Goal: Communication & Community: Answer question/provide support

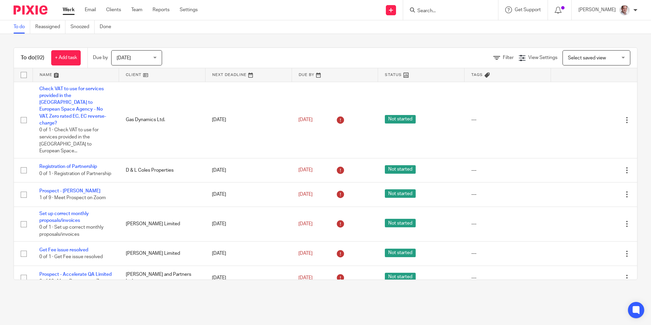
click at [435, 11] on input "Search" at bounding box center [447, 11] width 61 height 6
type input "know"
click at [461, 28] on link at bounding box center [472, 29] width 115 height 16
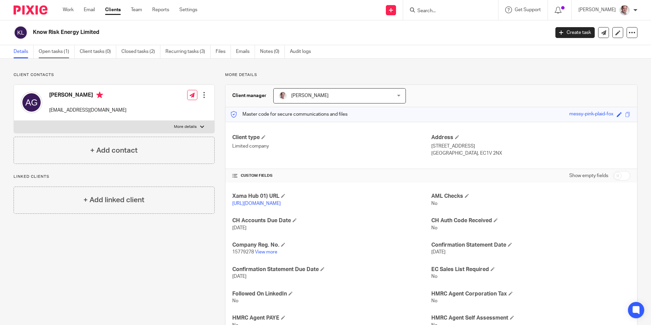
click at [56, 51] on link "Open tasks (1)" at bounding box center [57, 51] width 36 height 13
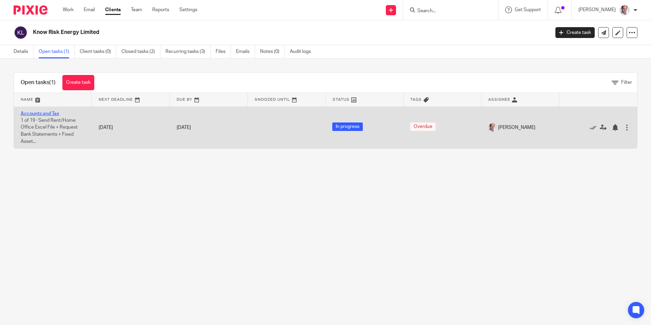
click at [40, 114] on link "Accounts and Tax" at bounding box center [40, 113] width 38 height 5
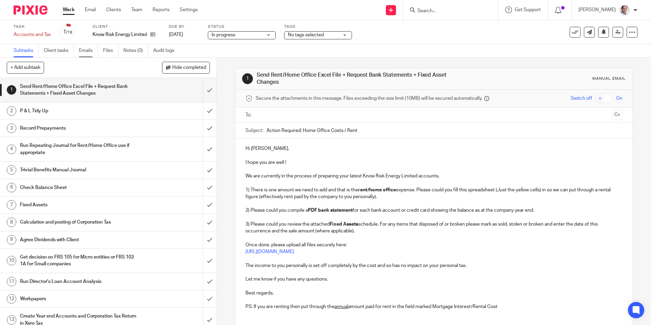
click at [87, 52] on link "Emails" at bounding box center [88, 50] width 19 height 13
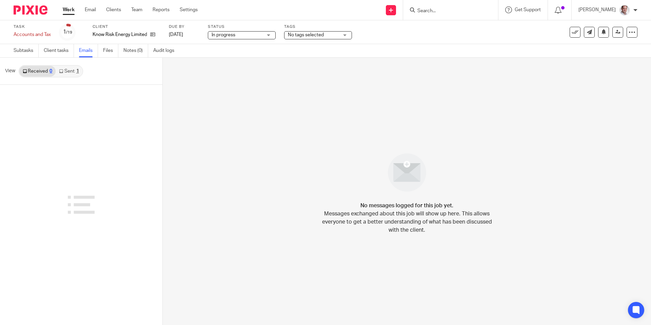
click at [74, 73] on link "Sent 1" at bounding box center [69, 71] width 26 height 11
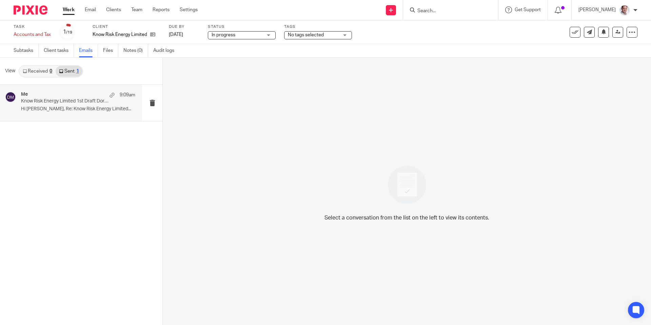
click at [67, 103] on p "Know Risk Energy Limited 1st Draft Dormant Accounts 28 Feb 2025" at bounding box center [67, 101] width 92 height 6
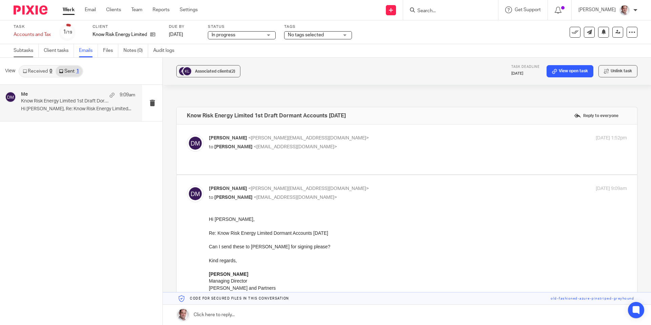
click at [27, 53] on link "Subtasks" at bounding box center [26, 50] width 25 height 13
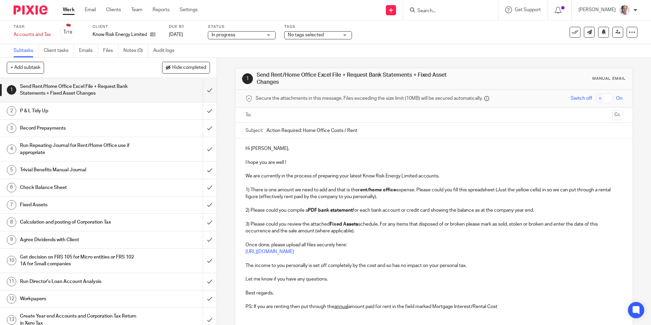
click at [282, 115] on input "text" at bounding box center [433, 115] width 351 height 8
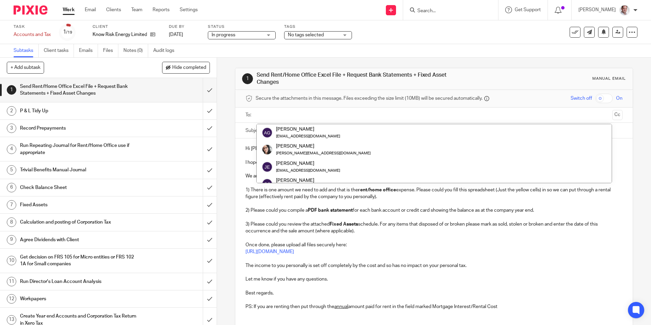
paste input "ianb@samptechnology.com"
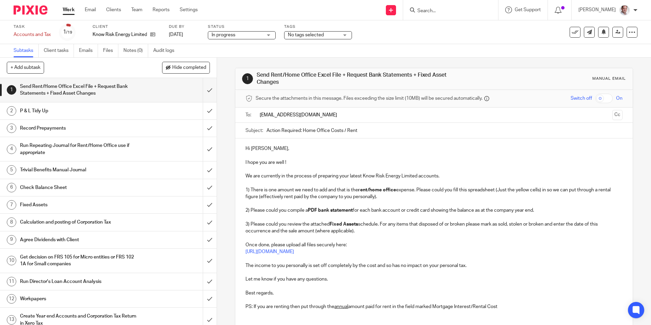
type input "ianb@samptechnology.com"
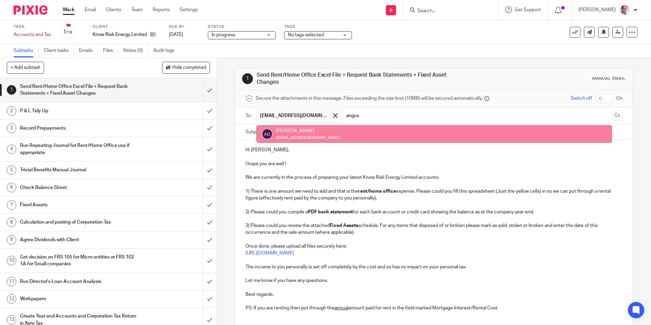
type input "angus"
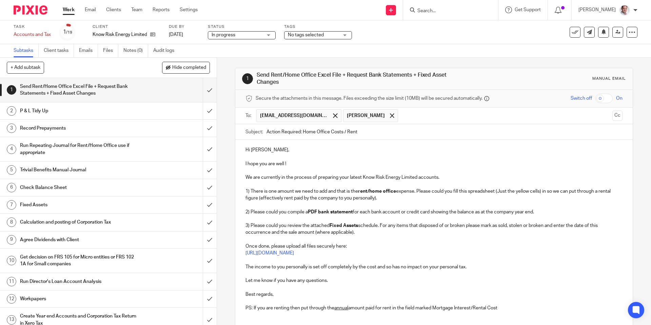
drag, startPoint x: 363, startPoint y: 132, endPoint x: 263, endPoint y: 130, distance: 100.4
click at [263, 130] on div "Subject: Action Required: Home Office Costs / Rent" at bounding box center [433, 131] width 377 height 15
paste input "Know Risk Energy Limited 1st Draft Dormant Accounts 28 Feb 2025"
type input "Know Risk Energy Limited 1st Draft Dormant Accounts 28 Feb 2025"
click at [604, 99] on input "checkbox" at bounding box center [603, 98] width 17 height 9
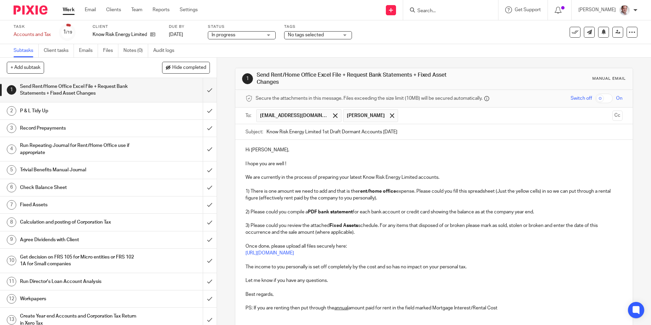
checkbox input "true"
drag, startPoint x: 264, startPoint y: 148, endPoint x: 251, endPoint y: 152, distance: 14.3
click at [251, 152] on p "Hi Angus," at bounding box center [433, 149] width 377 height 7
drag, startPoint x: 246, startPoint y: 148, endPoint x: 272, endPoint y: 155, distance: 26.5
click at [272, 155] on div "Hi Ian, I hope you are well ! We are currently in the process of preparing your…" at bounding box center [433, 228] width 397 height 177
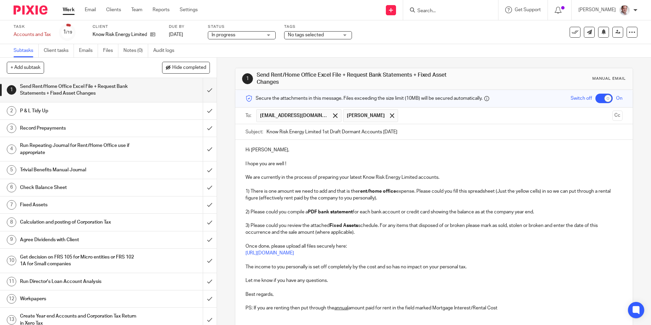
click at [268, 162] on p "I hope you are well !" at bounding box center [433, 163] width 377 height 7
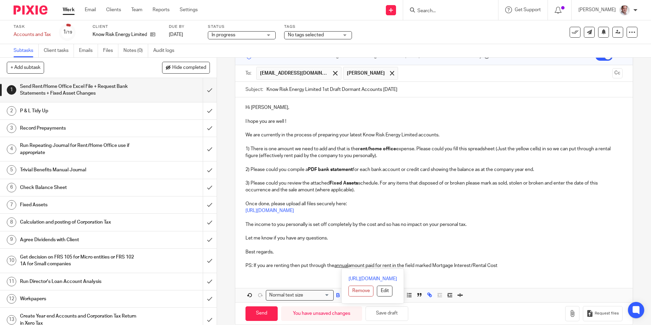
scroll to position [52, 0]
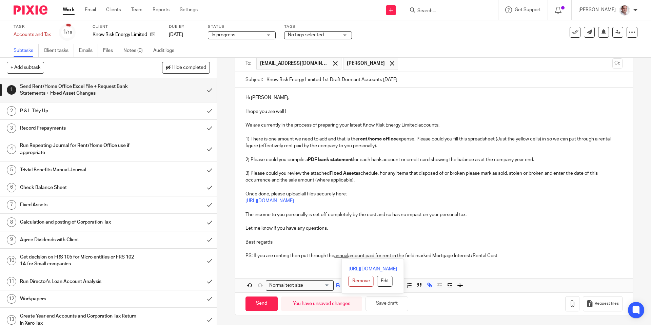
drag, startPoint x: 251, startPoint y: 155, endPoint x: 570, endPoint y: 314, distance: 356.9
click at [570, 315] on div "1 Send Rent/Home Office Excel File + Request Bank Statements + Fixed Asset Chan…" at bounding box center [434, 165] width 398 height 320
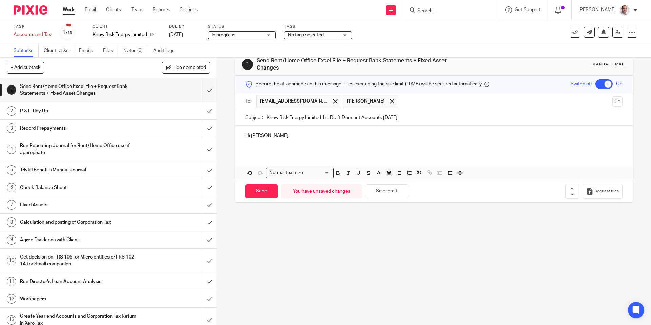
scroll to position [14, 0]
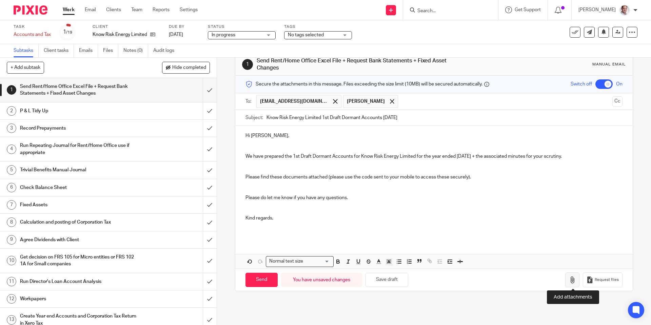
click at [574, 279] on icon "button" at bounding box center [572, 279] width 7 height 7
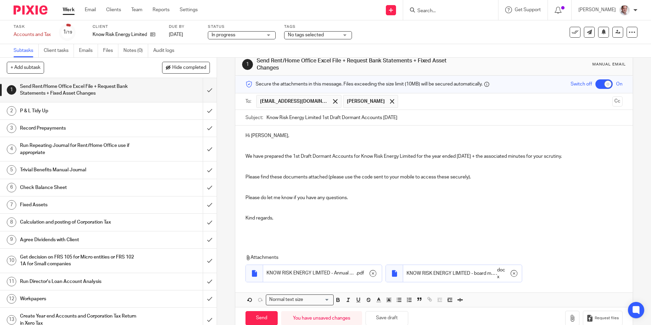
scroll to position [28, 0]
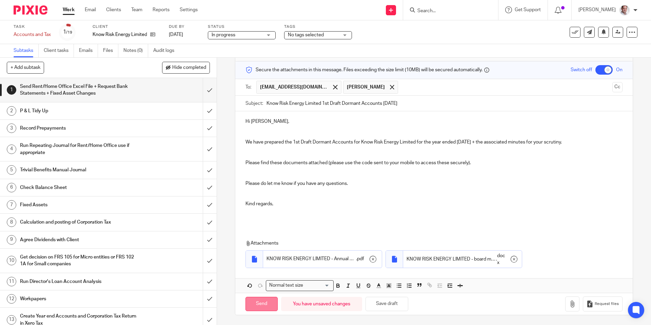
click at [267, 302] on input "Send" at bounding box center [261, 304] width 32 height 15
checkbox input "false"
type input "Sent"
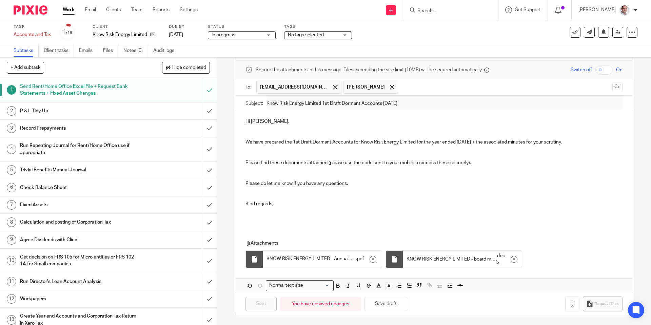
click at [450, 12] on input "Search" at bounding box center [447, 11] width 61 height 6
click at [180, 33] on link "[DATE]" at bounding box center [184, 34] width 31 height 7
click at [418, 31] on div "Deadline updated." at bounding box center [484, 20] width 319 height 26
click at [461, 7] on div "Deadline updated." at bounding box center [484, 20] width 319 height 26
click at [460, 12] on div "Deadline updated." at bounding box center [484, 20] width 319 height 26
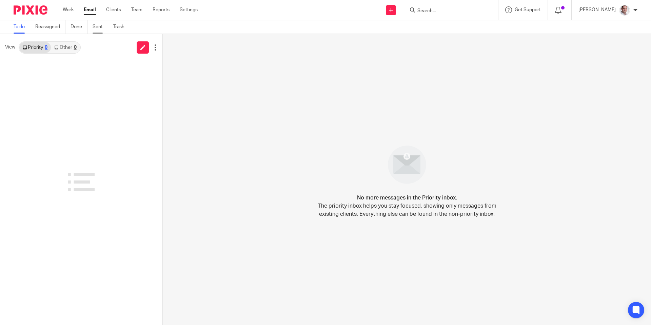
click at [97, 28] on link "Sent" at bounding box center [101, 26] width 16 height 13
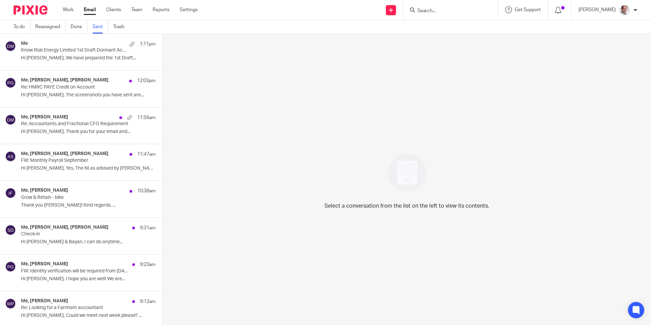
click at [85, 49] on p "Know Risk Energy Limited 1st Draft Dormant Accounts [DATE]" at bounding box center [75, 50] width 108 height 6
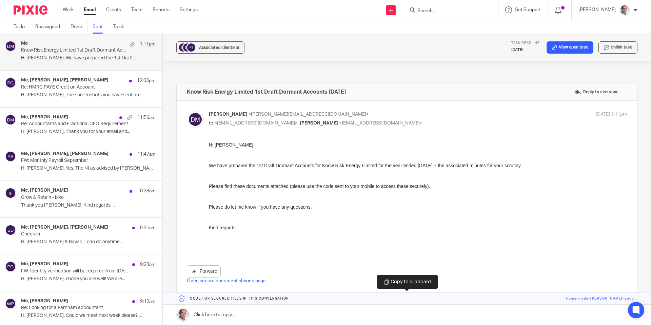
click at [604, 300] on link at bounding box center [407, 298] width 488 height 12
click at [102, 26] on link "Sent" at bounding box center [101, 26] width 16 height 13
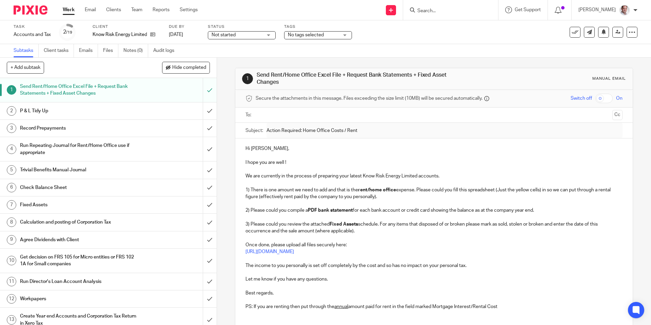
click at [444, 12] on input "Search" at bounding box center [447, 11] width 61 height 6
type input "12"
click at [453, 29] on link at bounding box center [472, 29] width 115 height 16
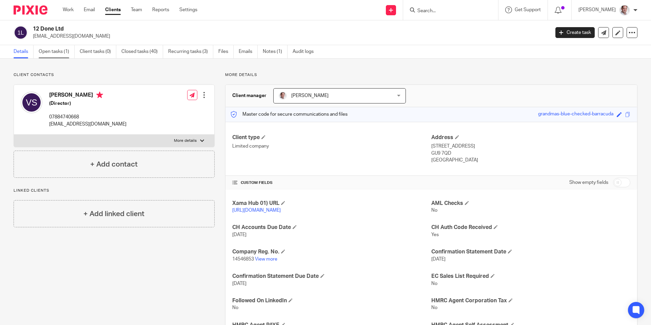
click at [53, 51] on link "Open tasks (1)" at bounding box center [57, 51] width 36 height 13
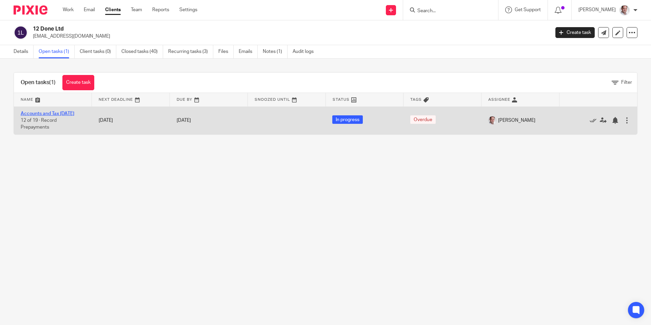
click at [40, 113] on link "Accounts and Tax [DATE]" at bounding box center [48, 113] width 54 height 5
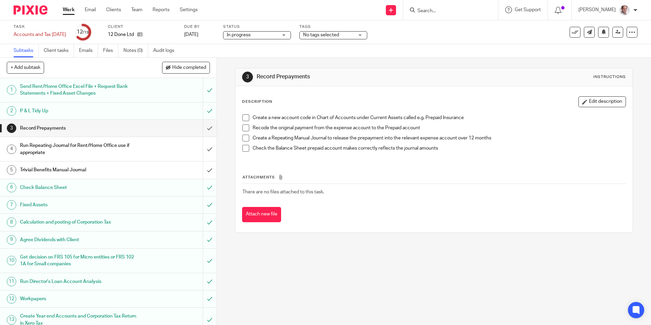
scroll to position [125, 0]
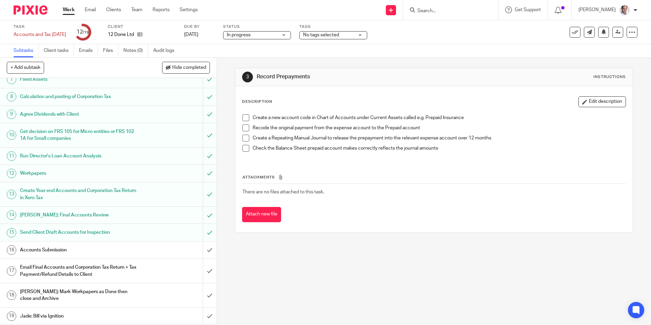
click at [97, 253] on h1 "Accounts Submission" at bounding box center [78, 250] width 117 height 10
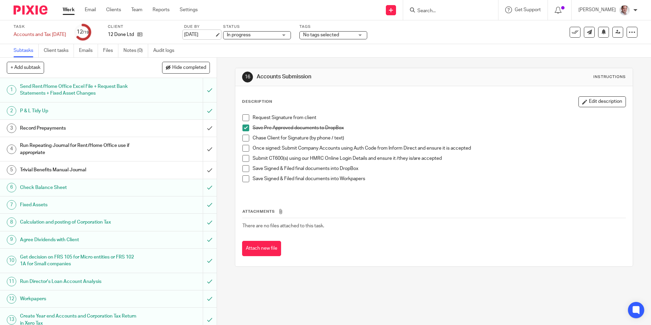
click at [208, 36] on link "14 Sep 2025" at bounding box center [199, 34] width 31 height 7
click at [245, 137] on span at bounding box center [245, 138] width 7 height 7
click at [244, 149] on span at bounding box center [245, 148] width 7 height 7
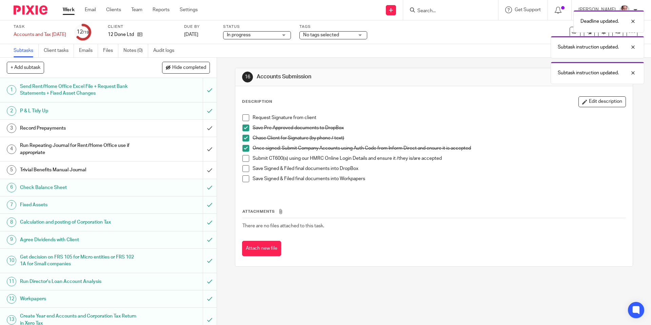
click at [245, 156] on span at bounding box center [245, 158] width 7 height 7
click at [245, 167] on span at bounding box center [245, 168] width 7 height 7
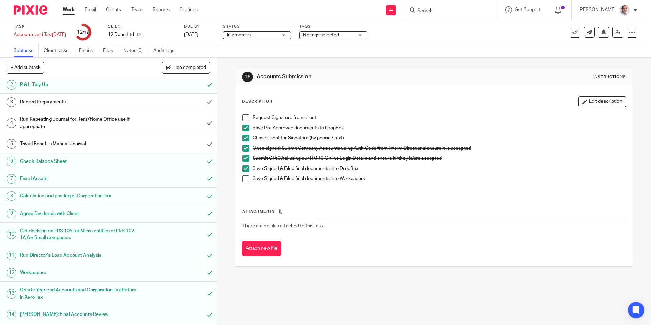
scroll to position [28, 0]
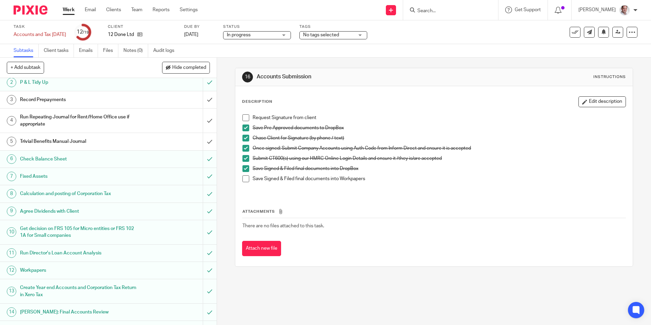
click at [247, 118] on span at bounding box center [245, 117] width 7 height 7
click at [246, 178] on span at bounding box center [245, 178] width 7 height 7
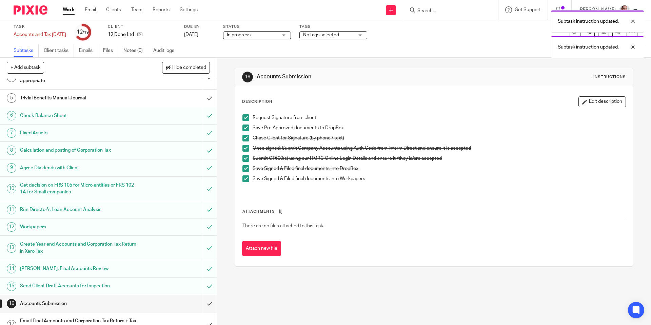
scroll to position [125, 0]
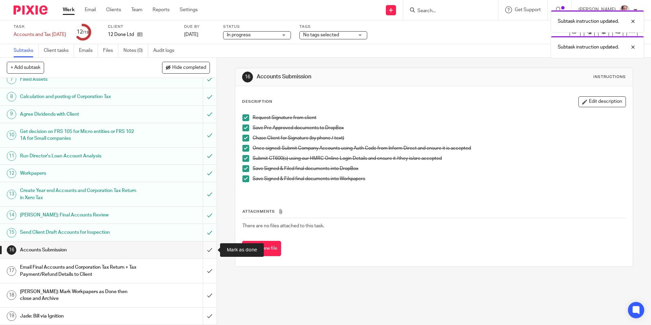
click at [209, 249] on input "submit" at bounding box center [108, 249] width 217 height 17
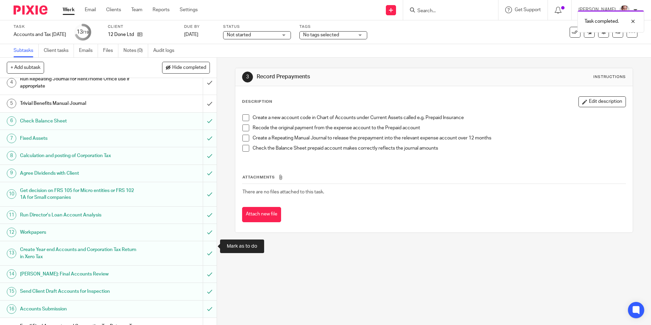
scroll to position [125, 0]
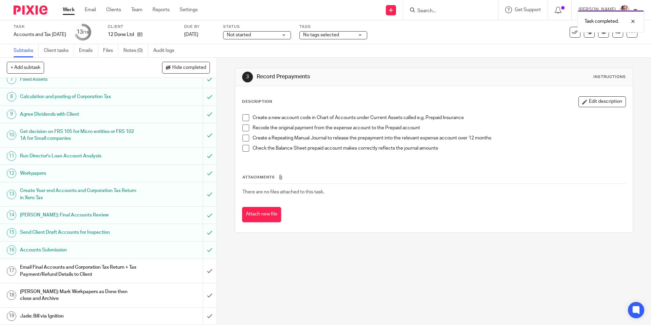
click at [61, 271] on h1 "Email Final Accounts and Corporation Tax Return + Tax Payment/Refund Details to…" at bounding box center [78, 270] width 117 height 17
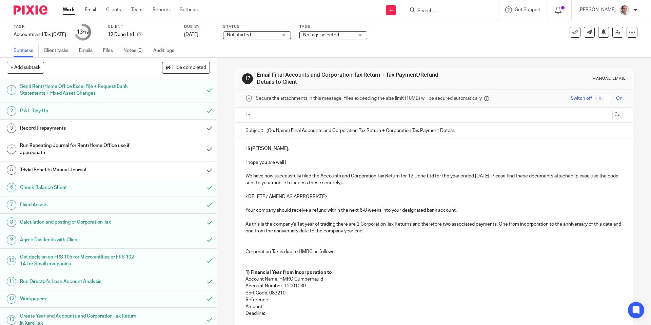
click at [274, 115] on input "text" at bounding box center [433, 115] width 351 height 8
drag, startPoint x: 434, startPoint y: 176, endPoint x: 409, endPoint y: 178, distance: 25.1
click at [409, 178] on p "We have now successfully filed the Accounts and Corporation Tax Return for 12 D…" at bounding box center [433, 181] width 377 height 14
copy p "12 Done Ltd"
drag, startPoint x: 290, startPoint y: 131, endPoint x: 263, endPoint y: 130, distance: 26.8
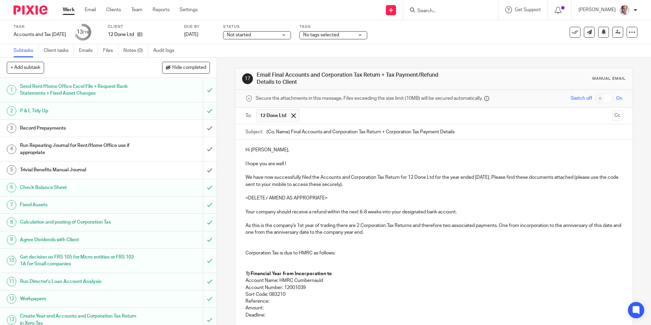
click at [263, 130] on div "Subject: (Co. Name) Final Accounts and Corporation Tax Return + Corporation Tax…" at bounding box center [433, 131] width 377 height 15
paste input "12 Done Ltd"
drag, startPoint x: 502, startPoint y: 177, endPoint x: 477, endPoint y: 176, distance: 25.1
click at [477, 176] on p "We have now successfully filed the Accounts and Corporation Tax Return for 12 D…" at bounding box center [433, 181] width 377 height 14
copy p "31 Dec 2024"
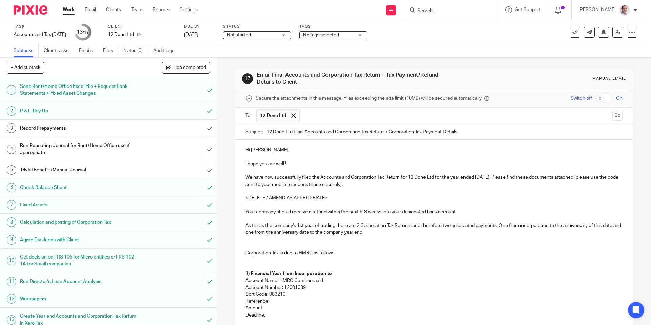
drag, startPoint x: 385, startPoint y: 132, endPoint x: 465, endPoint y: 136, distance: 79.8
click at [465, 136] on input "12 Done Ltd Final Accounts and Corporation Tax Return + Corporation Tax Payment…" at bounding box center [444, 131] width 356 height 15
paste input "31 Dec 2024"
type input "12 Done Ltd Final Accounts and Corporation Tax Return [DATE]"
click at [606, 99] on input "checkbox" at bounding box center [603, 98] width 17 height 9
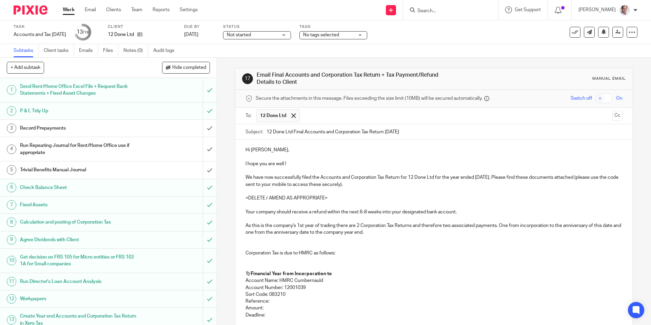
checkbox input "true"
drag, startPoint x: 303, startPoint y: 164, endPoint x: 242, endPoint y: 160, distance: 61.5
click at [242, 160] on div "Hi Vicky, I hope you are well ! We have now successfully filed the Accounts and…" at bounding box center [433, 283] width 397 height 287
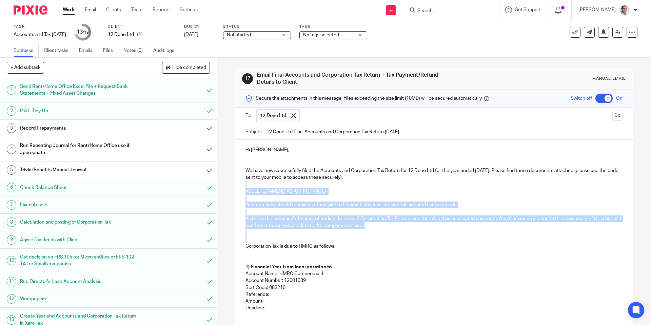
drag, startPoint x: 265, startPoint y: 183, endPoint x: 431, endPoint y: 237, distance: 174.8
click at [431, 237] on div "Hi Vicky, We have now successfully filed the Accounts and Corporation Tax Retur…" at bounding box center [433, 280] width 397 height 280
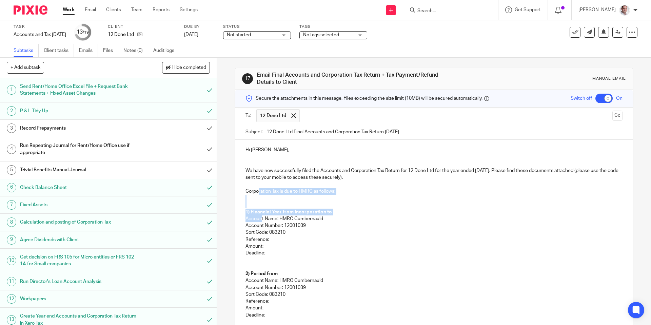
drag, startPoint x: 258, startPoint y: 194, endPoint x: 262, endPoint y: 218, distance: 24.2
click at [262, 218] on div "Hi Vicky, We have now successfully filed the Accounts and Corporation Tax Retur…" at bounding box center [433, 252] width 397 height 225
click at [264, 199] on p at bounding box center [433, 202] width 377 height 14
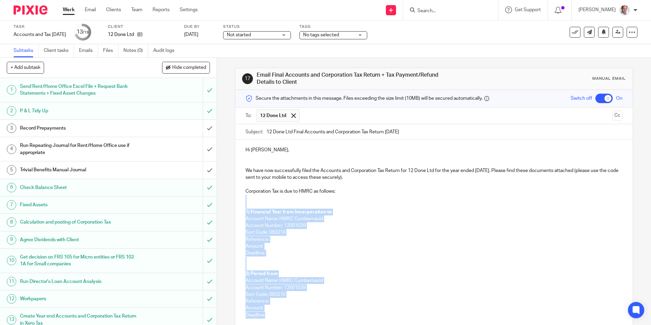
drag, startPoint x: 248, startPoint y: 196, endPoint x: 290, endPoint y: 312, distance: 123.1
click at [289, 314] on div "Hi Vicky, We have now successfully filed the Accounts and Corporation Tax Retur…" at bounding box center [433, 252] width 397 height 225
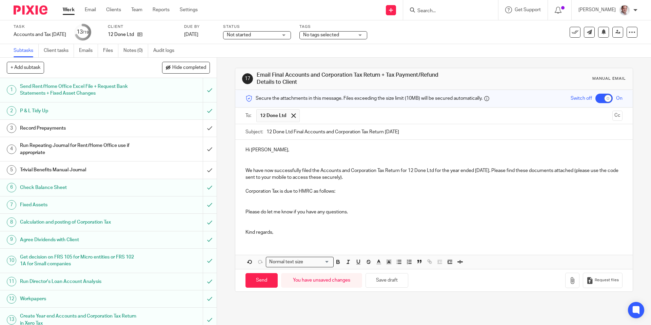
click at [247, 191] on p "Corporation Tax is due to HMRC as follows:" at bounding box center [433, 191] width 377 height 7
click at [307, 191] on p "There is no Corporation Tax is due to HMRC as follows:" at bounding box center [433, 191] width 377 height 7
drag, startPoint x: 366, startPoint y: 192, endPoint x: 335, endPoint y: 191, distance: 31.5
click at [335, 191] on p "There is no Corporation Tax due to HMRC as follows:" at bounding box center [433, 191] width 377 height 7
click at [367, 183] on p at bounding box center [433, 184] width 377 height 7
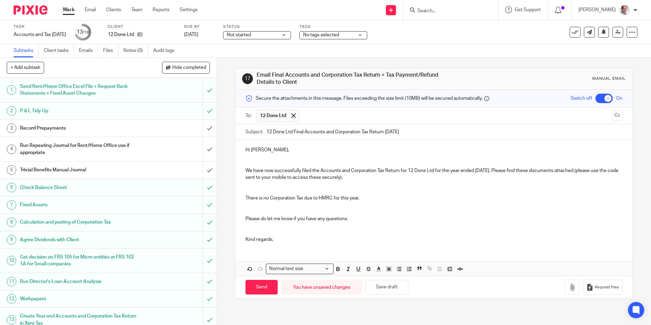
click at [506, 171] on p "We have now successfully filed the Accounts and Corporation Tax Return for 12 D…" at bounding box center [433, 174] width 377 height 14
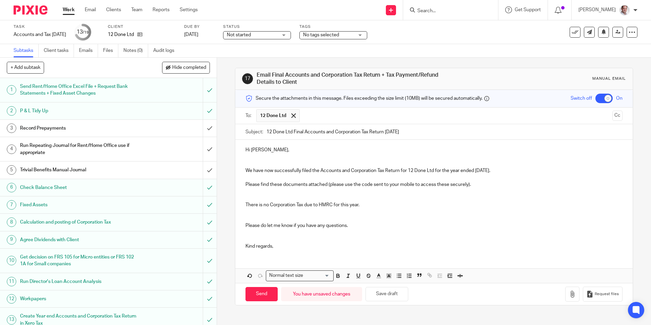
click at [285, 249] on div "Hi Vicky, We have now successfully filed the Accounts and Corporation Tax Retur…" at bounding box center [433, 197] width 397 height 115
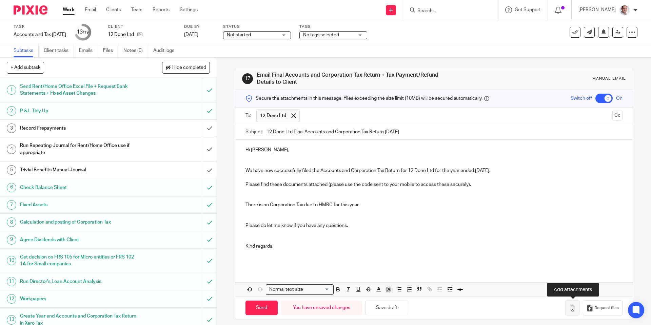
click at [567, 303] on button "button" at bounding box center [572, 307] width 14 height 15
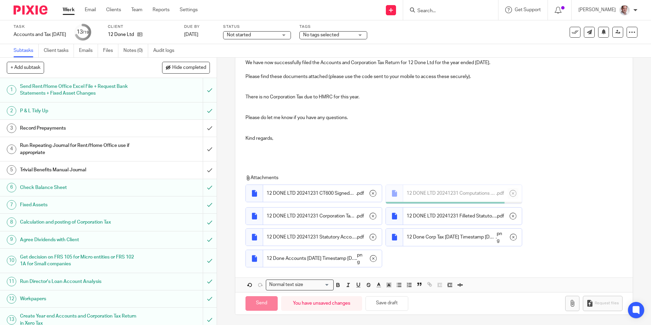
scroll to position [106, 0]
click at [228, 286] on div "17 Email Final Accounts and Corporation Tax Return + Tax Payment/Refund Details…" at bounding box center [434, 191] width 434 height 267
click at [255, 303] on input "Send" at bounding box center [261, 303] width 32 height 15
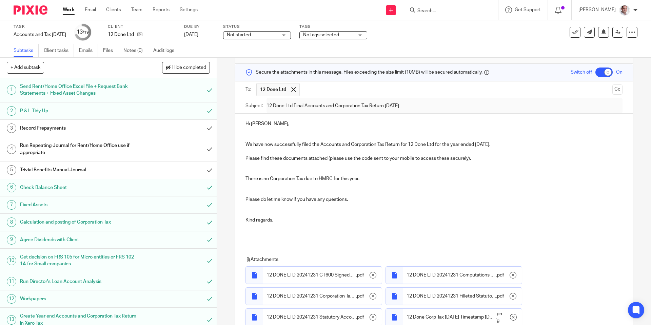
scroll to position [0, 0]
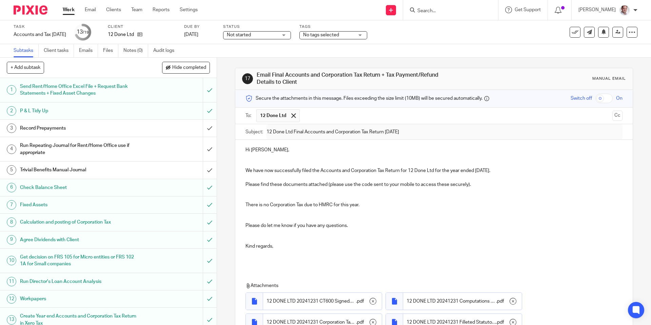
checkbox input "false"
type input "Sent"
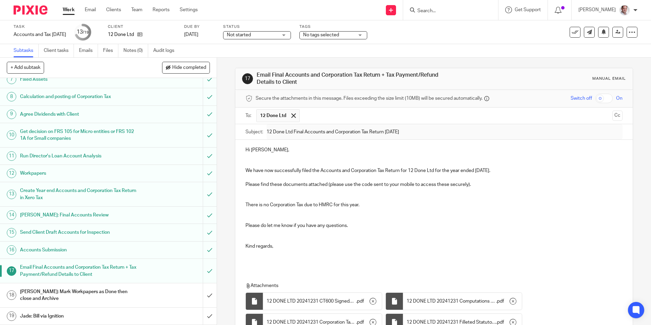
scroll to position [106, 0]
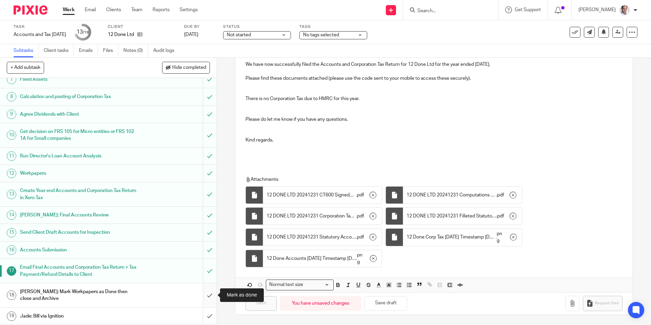
click at [210, 294] on input "submit" at bounding box center [108, 295] width 217 height 24
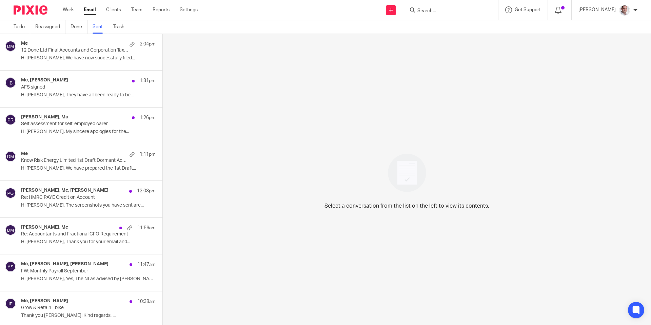
click at [89, 53] on p "12 Done Ltd Final Accounts and Corporation Tax Return [DATE]" at bounding box center [75, 50] width 108 height 6
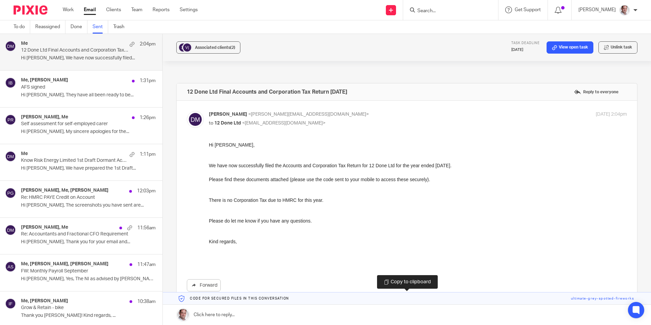
click at [598, 298] on link at bounding box center [407, 298] width 488 height 12
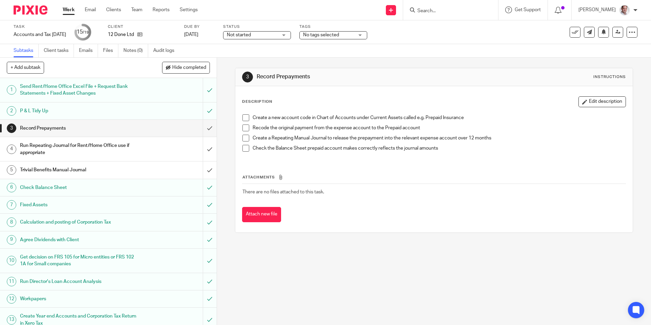
scroll to position [125, 0]
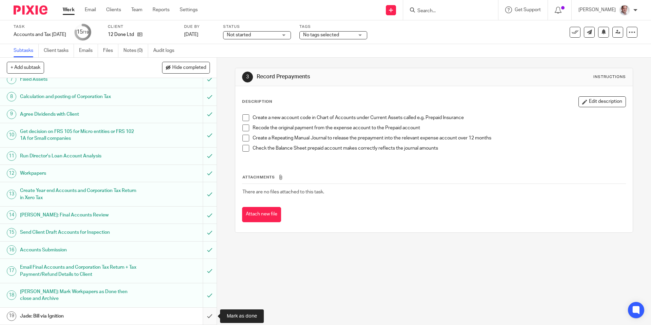
click at [207, 316] on input "submit" at bounding box center [108, 315] width 217 height 17
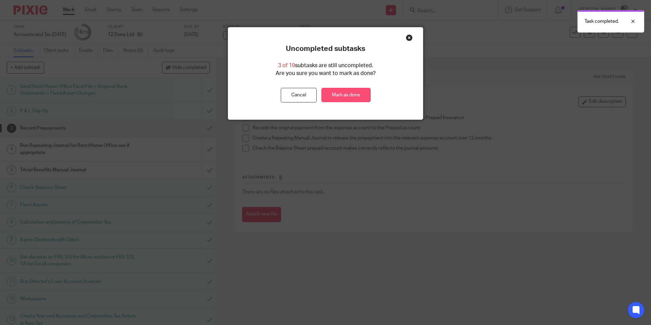
click at [348, 95] on link "Mark as done" at bounding box center [345, 95] width 49 height 15
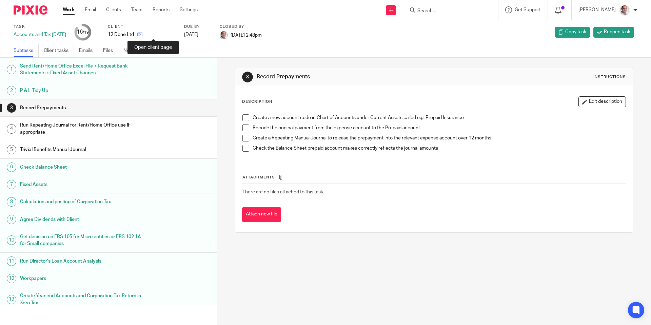
click at [142, 36] on icon at bounding box center [139, 34] width 5 height 5
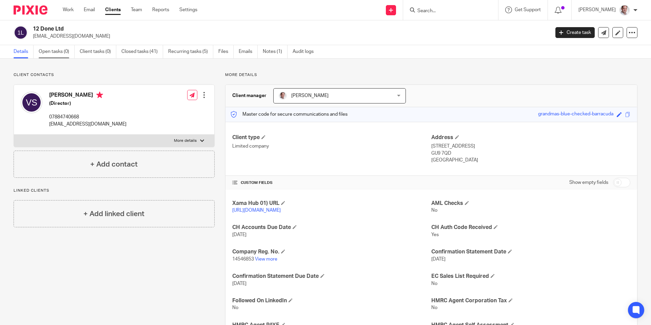
click at [48, 54] on link "Open tasks (0)" at bounding box center [57, 51] width 36 height 13
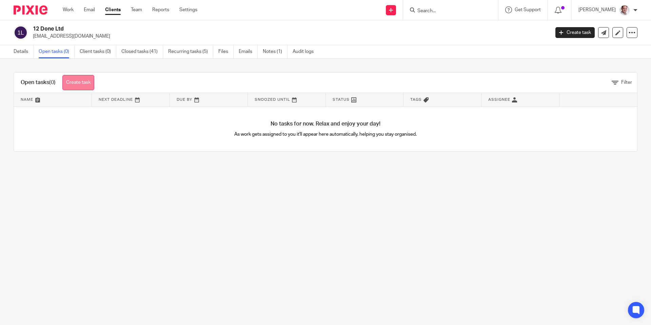
click at [80, 79] on link "Create task" at bounding box center [78, 82] width 32 height 15
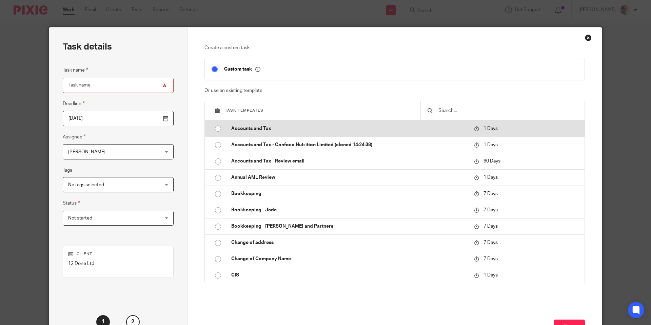
click at [217, 129] on input "radio" at bounding box center [218, 128] width 13 height 13
type input "2025-09-18"
type input "Accounts and Tax"
checkbox input "false"
radio input "false"
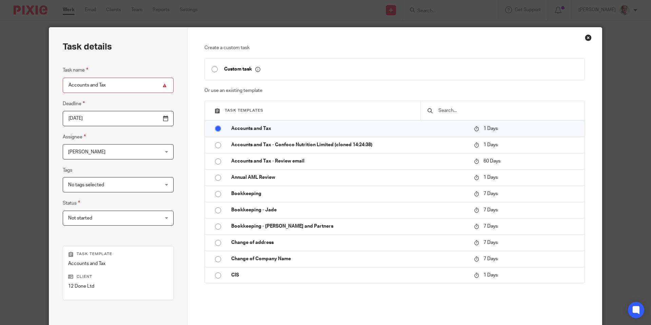
click at [112, 86] on input "Accounts and Tax" at bounding box center [118, 85] width 111 height 15
click at [67, 86] on input "Accounts and Tax" at bounding box center [118, 85] width 111 height 15
drag, startPoint x: 98, startPoint y: 86, endPoint x: 71, endPoint y: 86, distance: 27.1
click at [71, 86] on input "Accounts and Tax" at bounding box center [118, 85] width 111 height 15
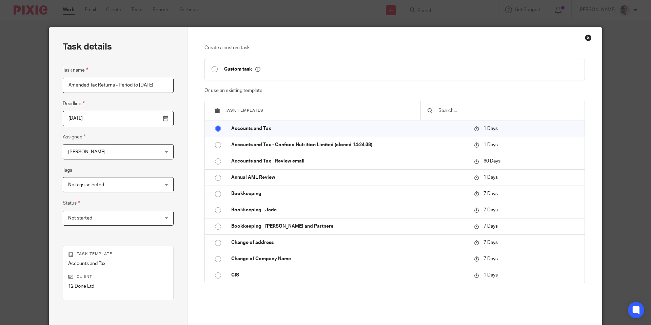
type input "Amended Tax Returns - Period to [DATE]"
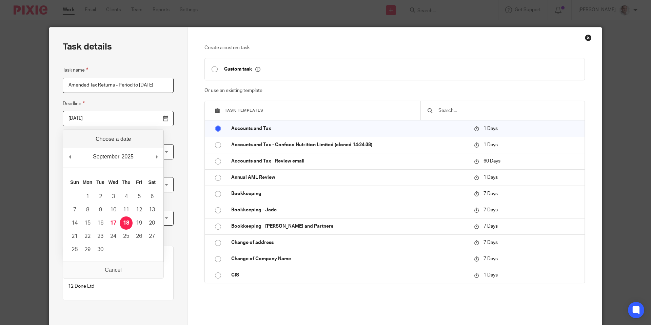
scroll to position [0, 0]
click at [108, 121] on input "2025-09-18" at bounding box center [118, 118] width 111 height 15
type input "2025-09-17"
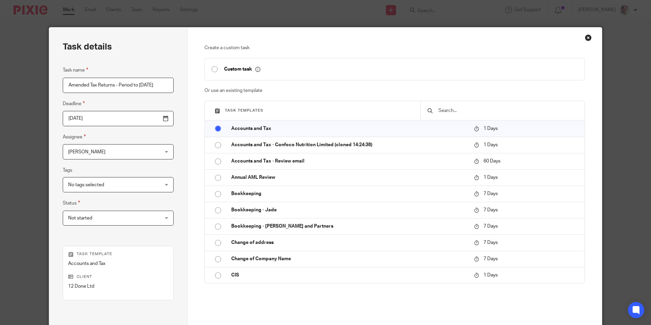
click at [161, 127] on div "Task details Task name Amended Tax Returns - Period to 31 Dec 2023 Deadline 202…" at bounding box center [118, 200] width 138 height 346
click at [126, 218] on span "Not started" at bounding box center [110, 218] width 84 height 14
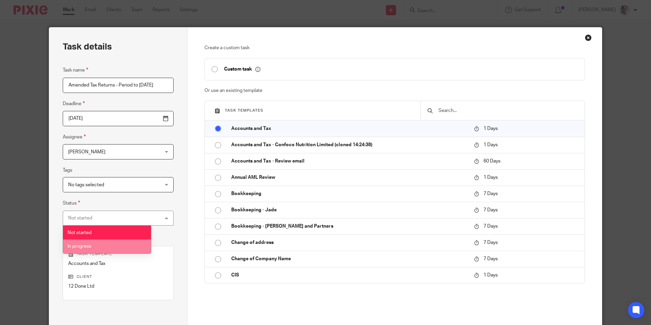
click at [107, 243] on li "In progress" at bounding box center [107, 246] width 88 height 14
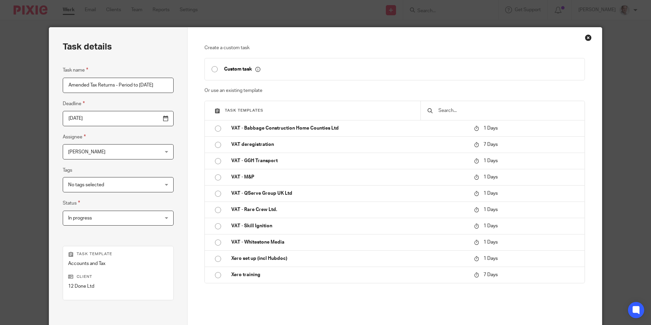
scroll to position [76, 0]
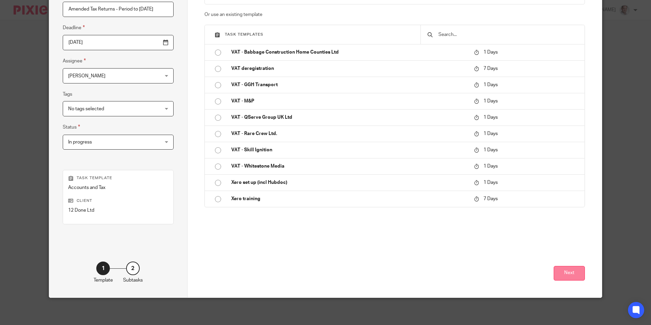
click at [575, 271] on button "Next" at bounding box center [569, 273] width 31 height 15
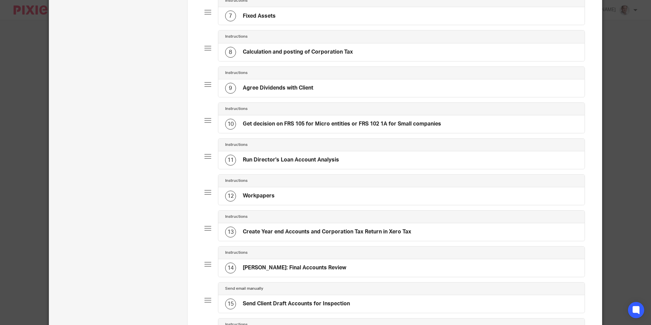
scroll to position [523, 0]
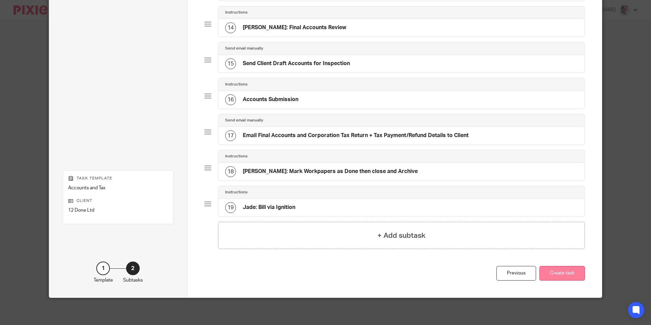
click at [549, 275] on button "Create task" at bounding box center [561, 273] width 45 height 15
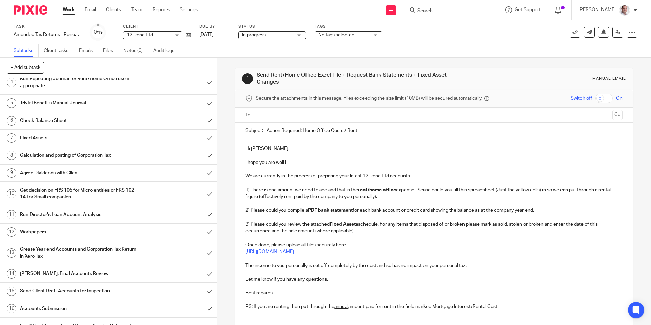
scroll to position [70, 0]
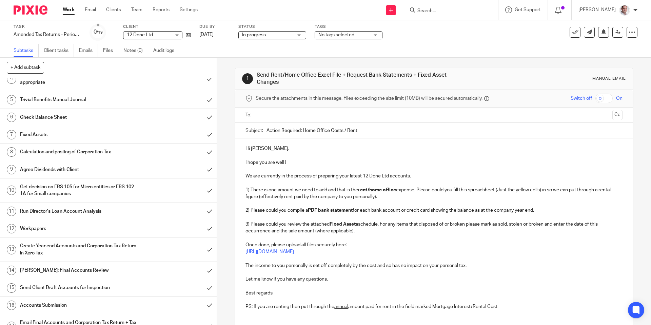
click at [68, 249] on h1 "Create Year end Accounts and Corporation Tax Return in Xero Tax" at bounding box center [78, 249] width 117 height 17
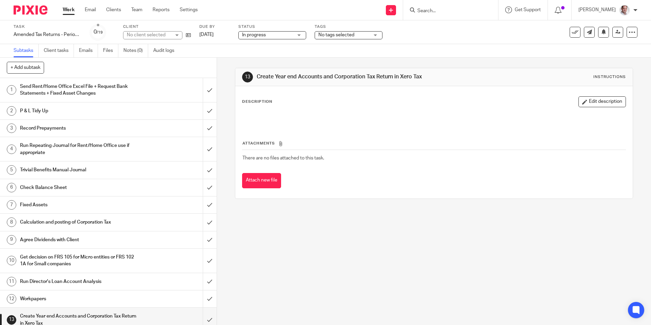
scroll to position [125, 0]
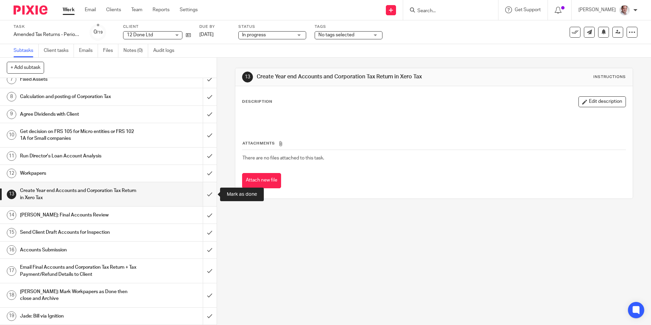
click at [209, 194] on input "submit" at bounding box center [108, 194] width 217 height 24
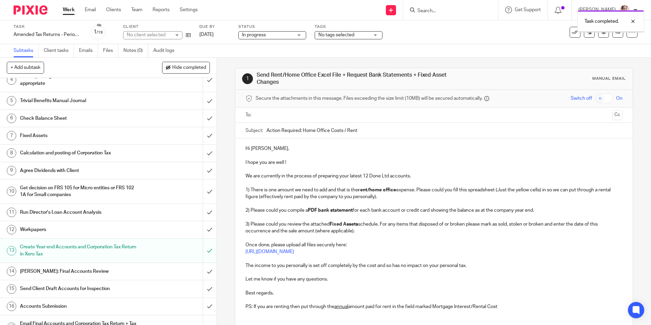
scroll to position [123, 0]
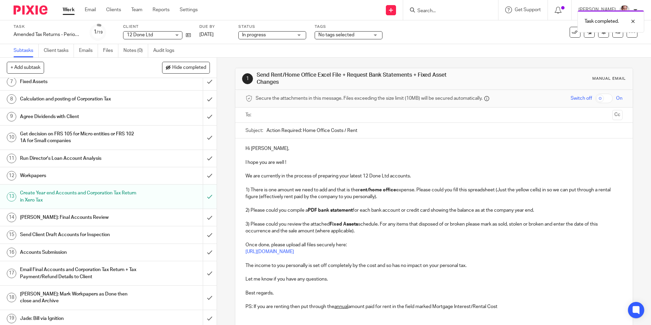
click at [67, 215] on h1 "[PERSON_NAME]: Final Accounts Review" at bounding box center [78, 217] width 117 height 10
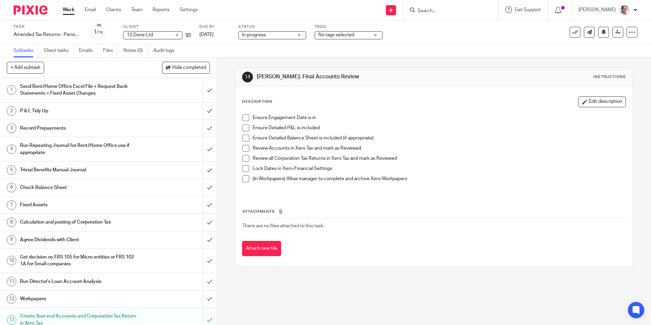
click at [245, 148] on span at bounding box center [245, 148] width 7 height 7
click at [245, 158] on span at bounding box center [245, 158] width 7 height 7
click at [246, 167] on span at bounding box center [245, 168] width 7 height 7
drag, startPoint x: 208, startPoint y: 222, endPoint x: 242, endPoint y: 281, distance: 67.4
click at [242, 285] on div "+ Add subtask Hide completed Cancel + Add 1 Send Rent/Home Office Excel File + …" at bounding box center [325, 191] width 651 height 267
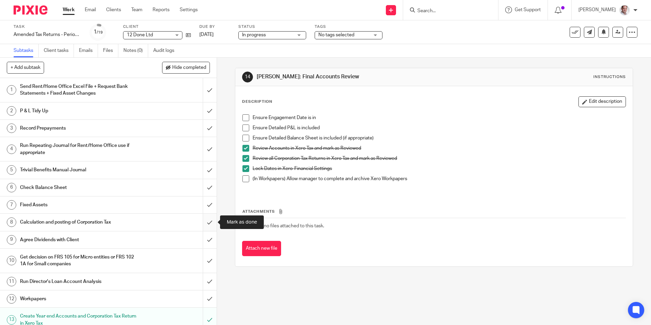
click at [212, 221] on input "submit" at bounding box center [108, 222] width 217 height 17
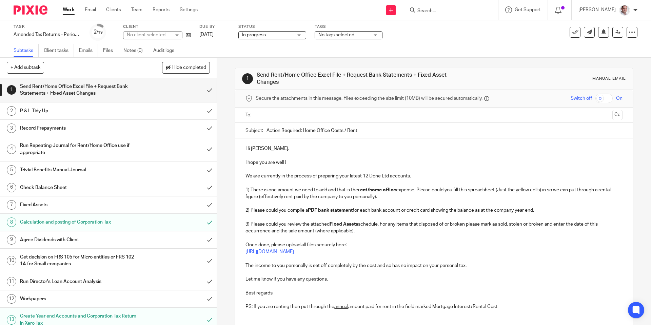
scroll to position [125, 0]
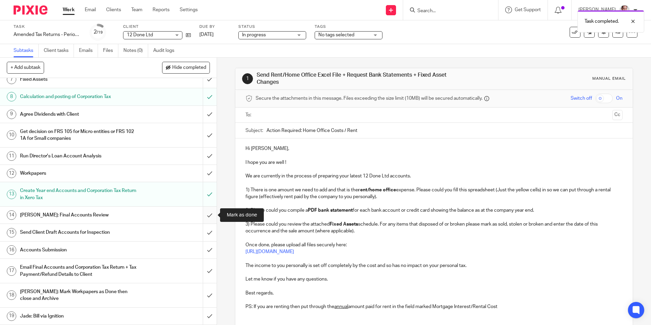
click at [210, 215] on input "submit" at bounding box center [108, 214] width 217 height 17
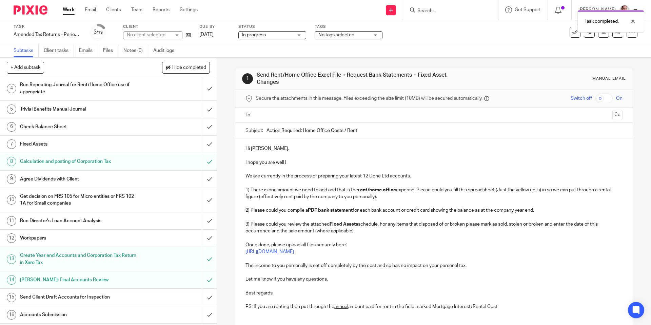
scroll to position [68, 0]
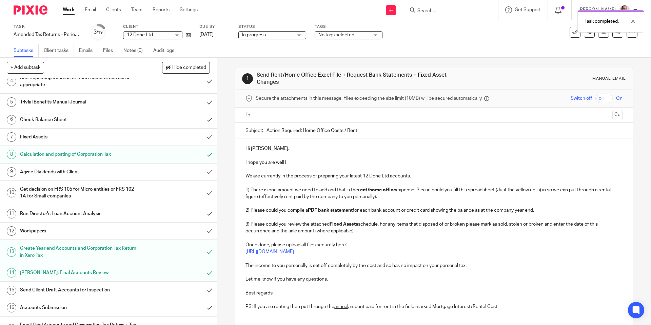
click at [81, 291] on h1 "Send Client Draft Accounts for Inspection" at bounding box center [78, 290] width 117 height 10
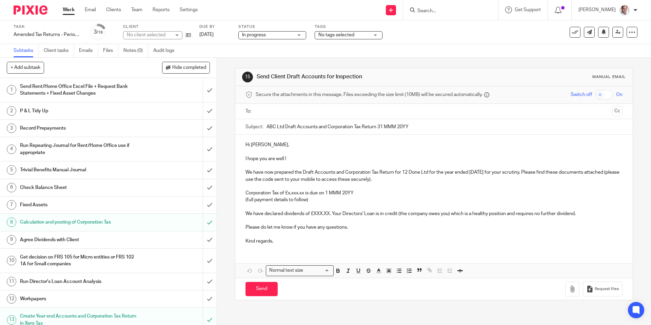
click at [273, 113] on input "text" at bounding box center [433, 111] width 351 height 8
click at [613, 92] on div "Switch off On" at bounding box center [575, 94] width 94 height 9
click at [607, 95] on input "checkbox" at bounding box center [603, 94] width 17 height 9
checkbox input "true"
drag, startPoint x: 314, startPoint y: 173, endPoint x: 305, endPoint y: 174, distance: 8.2
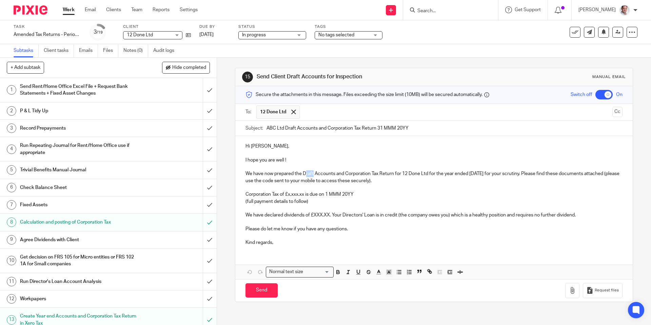
click at [305, 174] on p "We have now prepared the Draft Accounts and Corporation Tax Return for 12 Done …" at bounding box center [433, 177] width 377 height 14
click at [314, 172] on p "We have now prepared the Draft Accounts and Corporation Tax Return for 12 Done …" at bounding box center [433, 177] width 377 height 14
drag, startPoint x: 303, startPoint y: 173, endPoint x: 306, endPoint y: 181, distance: 8.6
click at [304, 173] on p "We have now prepared the Draft Accounts and Corporation Tax Return for 12 Done …" at bounding box center [433, 177] width 377 height 14
drag, startPoint x: 393, startPoint y: 172, endPoint x: 397, endPoint y: 181, distance: 10.2
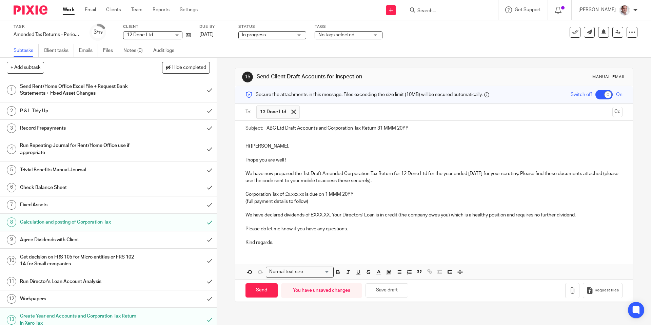
click at [393, 172] on p "We have now prepared the 1st Draft Amended Corporation Tax Return for 12 Done L…" at bounding box center [433, 177] width 377 height 14
drag, startPoint x: 456, startPoint y: 172, endPoint x: 447, endPoint y: 174, distance: 8.9
click at [447, 174] on p "We have now prepared the 1st Draft Amended Corporation Tax Returns for 12 Done …" at bounding box center [433, 177] width 377 height 14
drag, startPoint x: 304, startPoint y: 171, endPoint x: 396, endPoint y: 172, distance: 92.2
click at [396, 172] on p "We have now prepared the 1st Draft Amended Corporation Tax Returns for 12 Done …" at bounding box center [433, 177] width 377 height 14
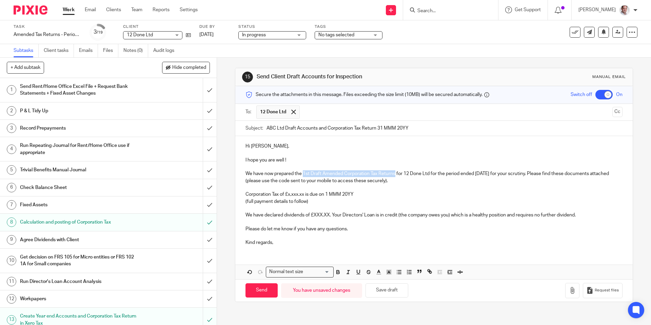
copy p "1st Draft Amended Corporation Tax Returns"
drag, startPoint x: 416, startPoint y: 128, endPoint x: 286, endPoint y: 130, distance: 129.8
click at [286, 130] on input "ABC Ltd Draft Accounts and Corporation Tax Return 31 MMM 20YY" at bounding box center [444, 128] width 356 height 15
paste input "1st Draft Amended Corporation Tax Returns"
drag, startPoint x: 429, startPoint y: 172, endPoint x: 405, endPoint y: 173, distance: 24.1
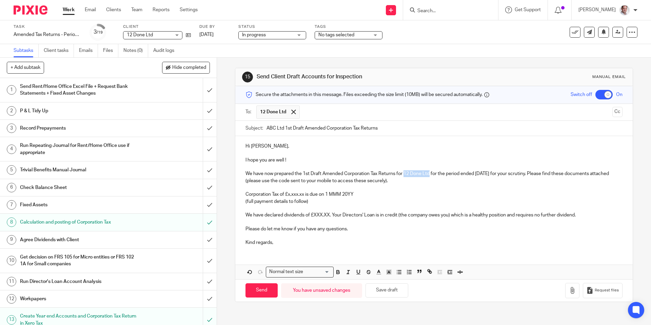
click at [405, 173] on p "We have now prepared the 1st Draft Amended Corporation Tax Returns for 12 Done …" at bounding box center [433, 177] width 377 height 14
copy p "12 Done Ltd"
drag, startPoint x: 285, startPoint y: 127, endPoint x: 262, endPoint y: 126, distance: 23.1
click at [262, 126] on div "Subject: ABC Ltd 1st Draft Amended Corporation Tax Returns" at bounding box center [433, 128] width 377 height 15
paste input "12 Done"
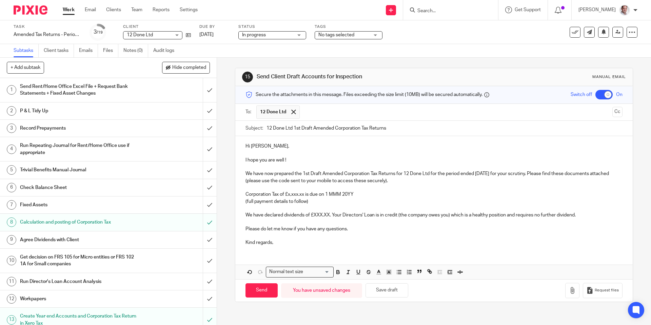
click at [393, 128] on input "12 Done Ltd 1st Draft Amended Corporation Tax Returns" at bounding box center [444, 128] width 356 height 15
type input "12 Done Ltd 1st Draft Amended Corporation Tax Returns 31 Dec 2023"
drag, startPoint x: 292, startPoint y: 157, endPoint x: 244, endPoint y: 152, distance: 47.4
click at [244, 152] on div "Hi Vicky, I hope you are well ! We have now prepared the 1st Draft Amended Corp…" at bounding box center [433, 193] width 397 height 115
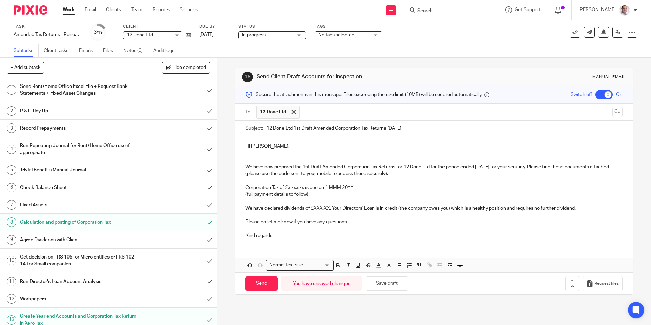
click at [542, 165] on p "We have now prepared the 1st Draft Amended Corporation Tax Returns for 12 Done …" at bounding box center [433, 170] width 377 height 14
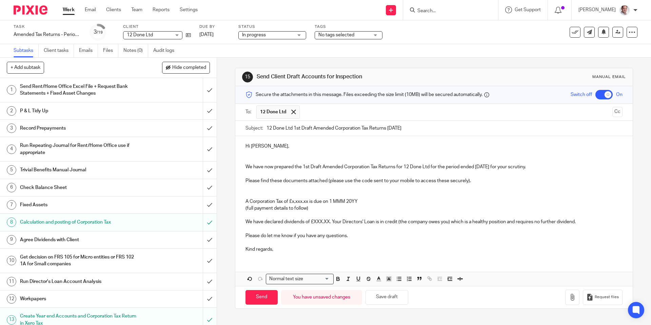
click at [284, 200] on p "A Corporation Tax of £x,xxx.xx is due on 1 MMM 20YY" at bounding box center [433, 201] width 377 height 7
drag, startPoint x: 309, startPoint y: 202, endPoint x: 326, endPoint y: 203, distance: 16.6
click at [327, 202] on p "A Corporation Tax Refund of £x,xxx.xx is due on 1 MMM 20YY" at bounding box center [433, 201] width 377 height 7
drag, startPoint x: 400, startPoint y: 198, endPoint x: 353, endPoint y: 201, distance: 47.2
click at [353, 201] on p "A Corporation Tax Refund of £1,177.62 + £53.39) is due on 1 MMM 20YY" at bounding box center [433, 201] width 377 height 7
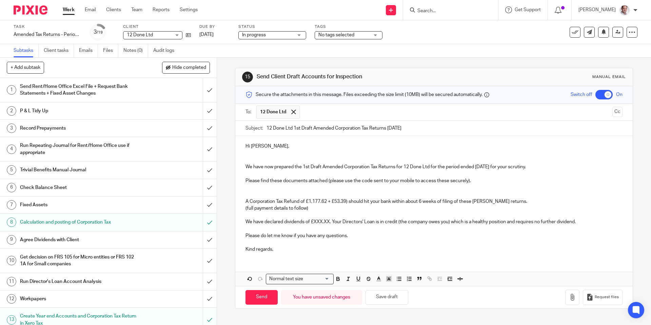
click at [492, 202] on p "A Corporation Tax Refund of £1,177.62 + £53.39) should hit your bank within abo…" at bounding box center [433, 201] width 377 height 7
click at [520, 206] on p "(full payment details to follow)" at bounding box center [433, 208] width 377 height 7
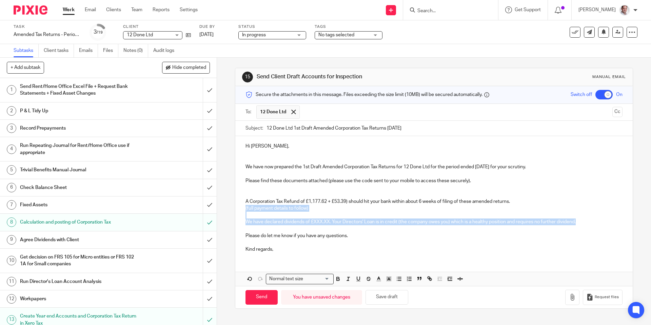
drag, startPoint x: 582, startPoint y: 222, endPoint x: 240, endPoint y: 211, distance: 342.5
click at [240, 211] on div "Hi Vicky, We have now prepared the 1st Draft Amended Corporation Tax Returns fo…" at bounding box center [433, 197] width 397 height 122
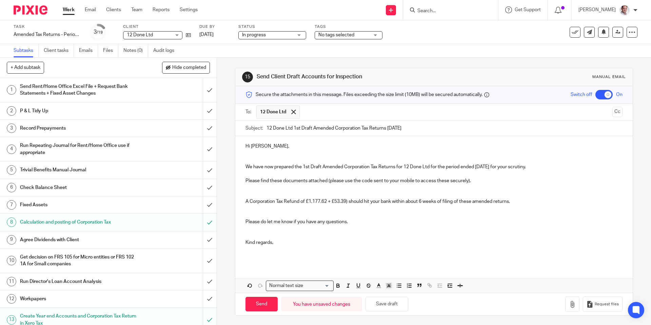
drag, startPoint x: 307, startPoint y: 201, endPoint x: 312, endPoint y: 224, distance: 23.6
click at [307, 201] on p "A Corporation Tax Refund of £1,177.62 + £53.39) should hit your bank within abo…" at bounding box center [433, 201] width 377 height 7
click at [266, 259] on p at bounding box center [433, 256] width 377 height 7
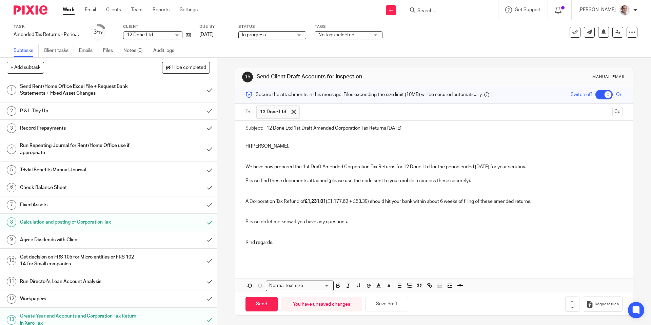
drag, startPoint x: 542, startPoint y: 167, endPoint x: 242, endPoint y: 170, distance: 299.7
click at [242, 170] on div "Hi Vicky, We have now prepared the 1st Draft Amended Corporation Tax Returns fo…" at bounding box center [433, 200] width 397 height 129
copy p "We have now prepared the 1st Draft Amended Corporation Tax Returns for 12 Done …"
click at [458, 235] on p at bounding box center [433, 235] width 377 height 7
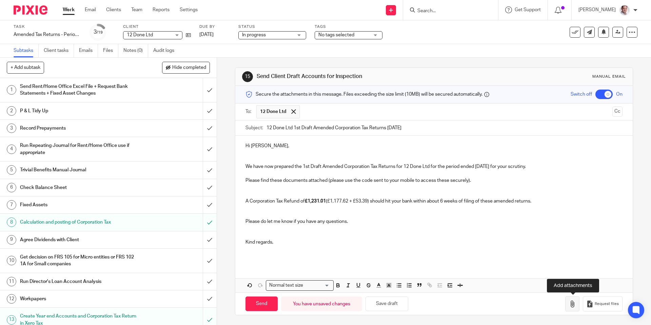
click at [573, 305] on icon "button" at bounding box center [572, 303] width 7 height 7
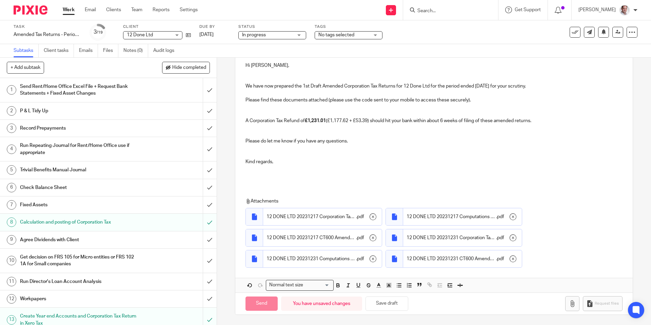
scroll to position [81, 0]
click at [259, 305] on input "Send" at bounding box center [261, 303] width 32 height 15
checkbox input "false"
type input "Sent"
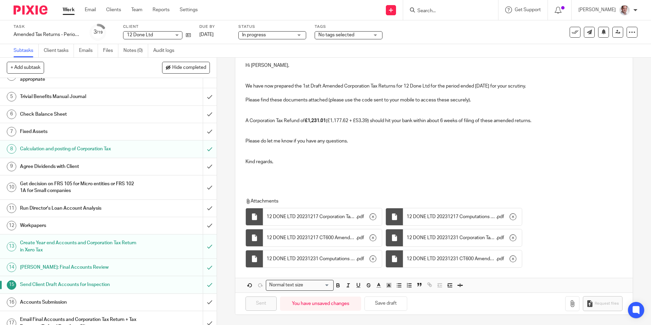
scroll to position [125, 0]
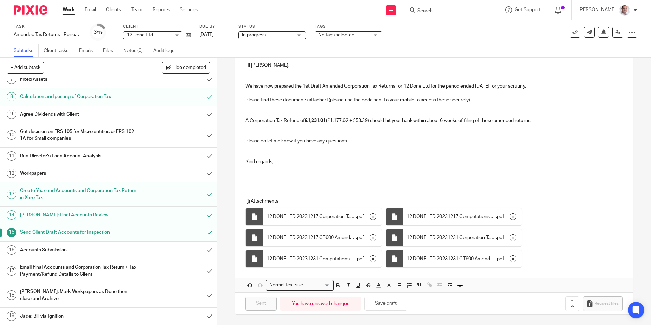
click at [63, 247] on h1 "Accounts Submission" at bounding box center [78, 250] width 117 height 10
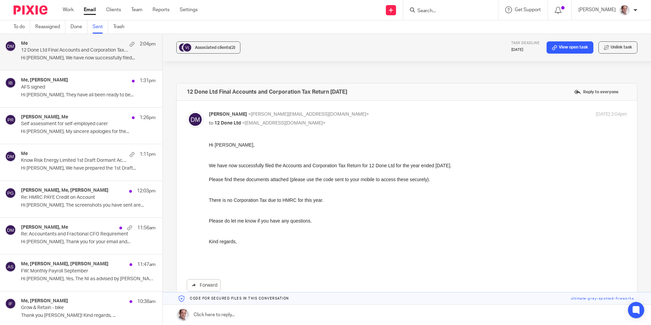
click at [97, 28] on link "Sent" at bounding box center [101, 26] width 16 height 13
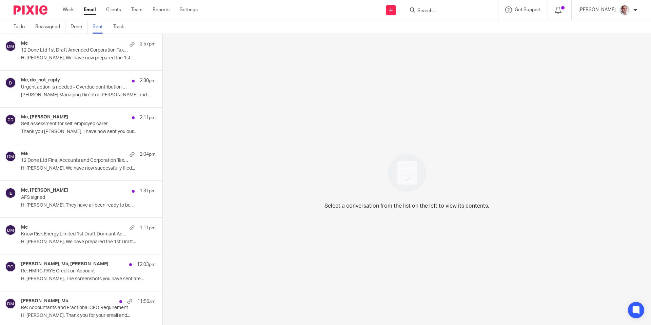
click at [78, 56] on p "Hi [PERSON_NAME], We have now prepared the 1st..." at bounding box center [88, 58] width 135 height 6
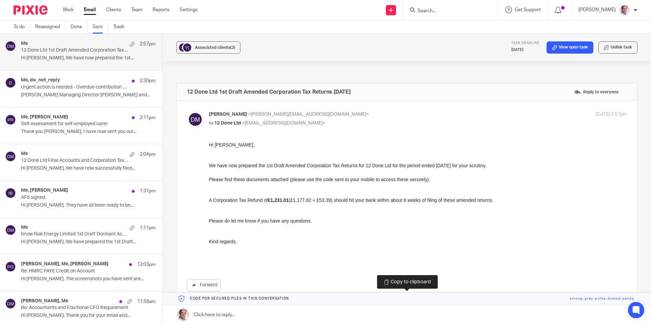
click at [588, 297] on link at bounding box center [407, 298] width 488 height 12
click at [96, 28] on link "Sent" at bounding box center [101, 26] width 16 height 13
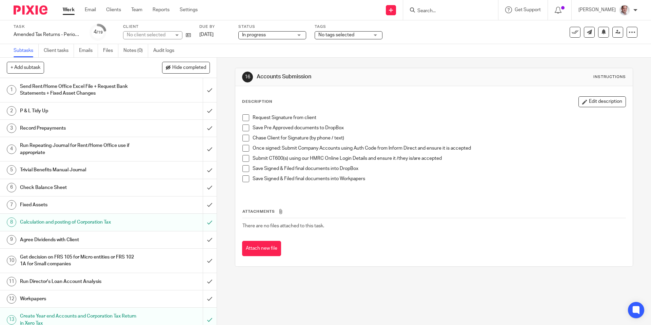
click at [246, 117] on span at bounding box center [245, 117] width 7 height 7
click at [247, 126] on span at bounding box center [245, 127] width 7 height 7
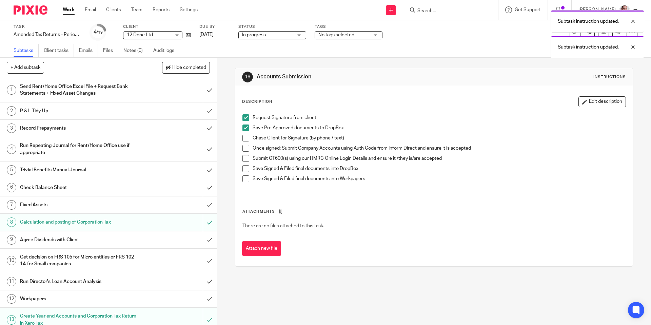
click at [438, 11] on div "Subtask instruction updated. Subtask instruction updated." at bounding box center [484, 33] width 319 height 52
click at [439, 9] on div "Subtask instruction updated. Subtask instruction updated." at bounding box center [484, 33] width 319 height 52
click at [456, 52] on div "Subtask instruction updated. Subtask instruction updated." at bounding box center [484, 33] width 319 height 52
click at [441, 13] on div "Subtask instruction updated." at bounding box center [484, 20] width 319 height 26
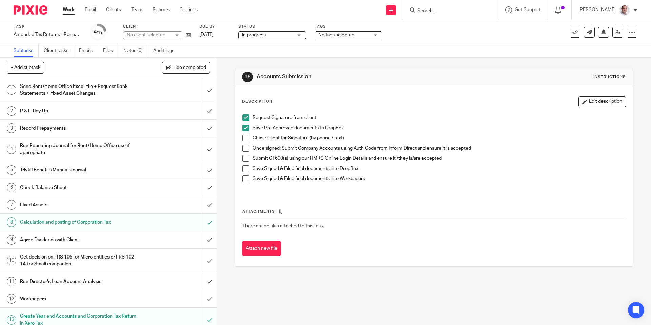
click at [440, 9] on input "Search" at bounding box center [447, 11] width 61 height 6
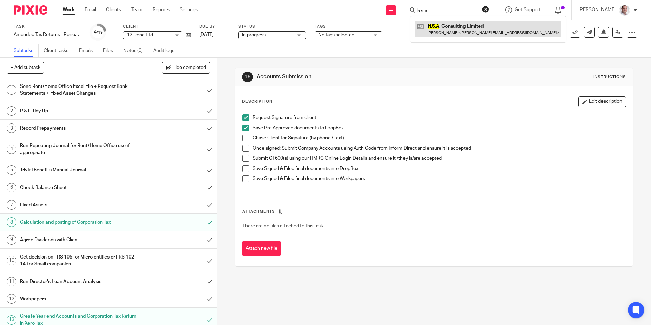
type input "h.s.a"
click at [457, 25] on link at bounding box center [487, 29] width 145 height 16
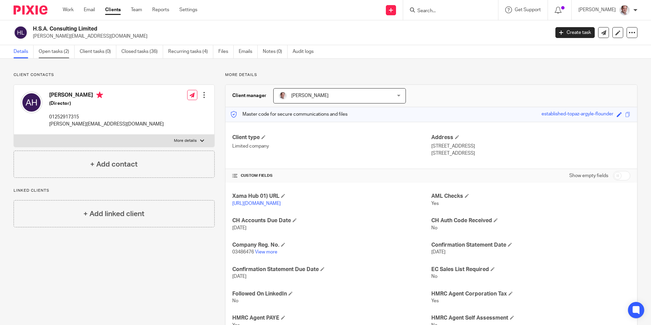
click at [49, 51] on link "Open tasks (2)" at bounding box center [57, 51] width 36 height 13
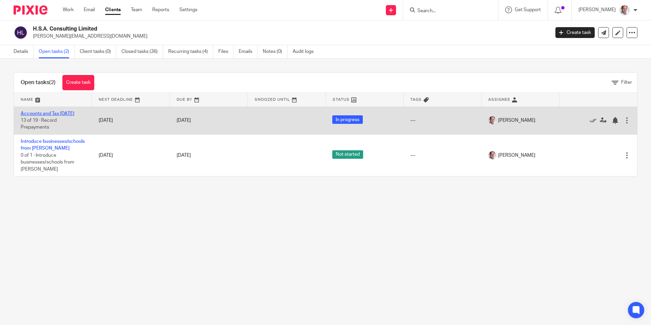
click at [41, 112] on link "Accounts and Tax [DATE]" at bounding box center [48, 113] width 54 height 5
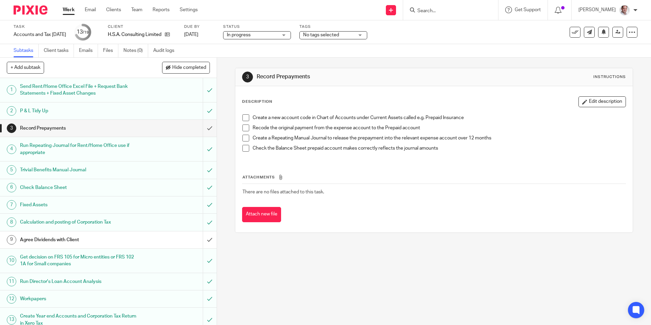
scroll to position [125, 0]
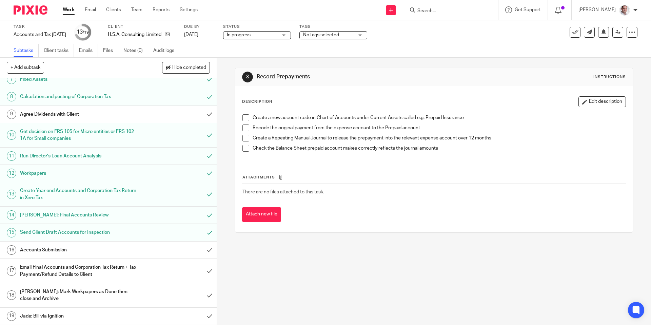
click at [52, 251] on h1 "Accounts Submission" at bounding box center [78, 250] width 117 height 10
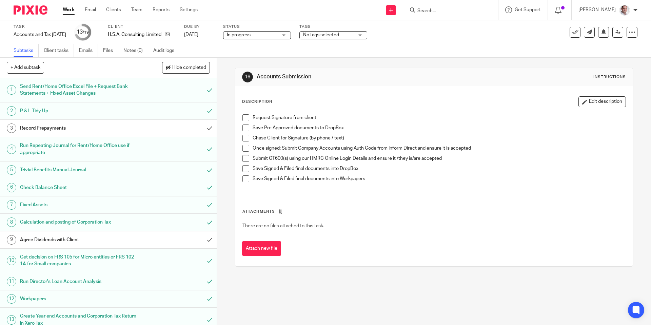
click at [246, 116] on span at bounding box center [245, 117] width 7 height 7
click at [246, 127] on span at bounding box center [245, 127] width 7 height 7
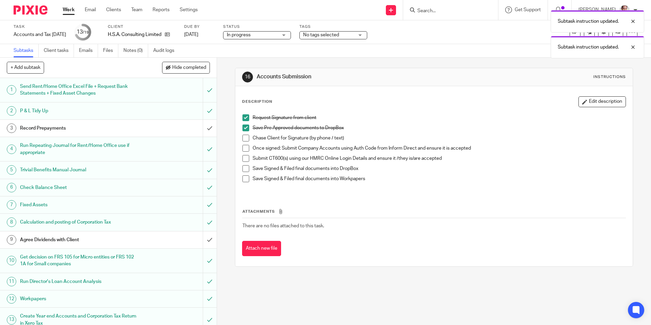
click at [246, 137] on span at bounding box center [245, 138] width 7 height 7
click at [245, 146] on span at bounding box center [245, 148] width 7 height 7
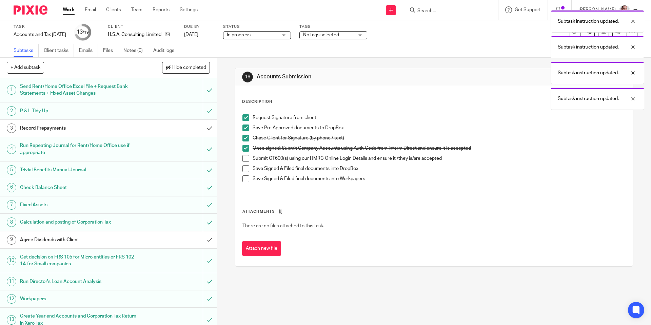
click at [245, 146] on span at bounding box center [245, 148] width 7 height 7
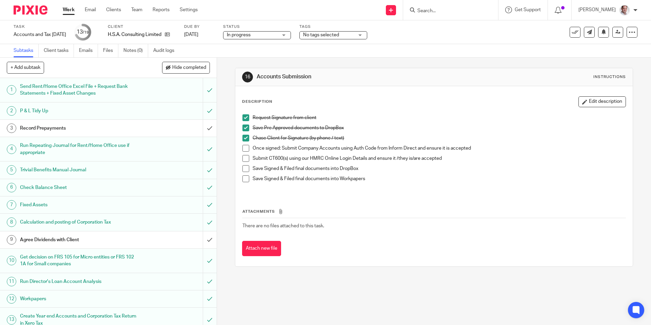
click at [245, 146] on span at bounding box center [245, 148] width 7 height 7
click at [245, 159] on span at bounding box center [245, 158] width 7 height 7
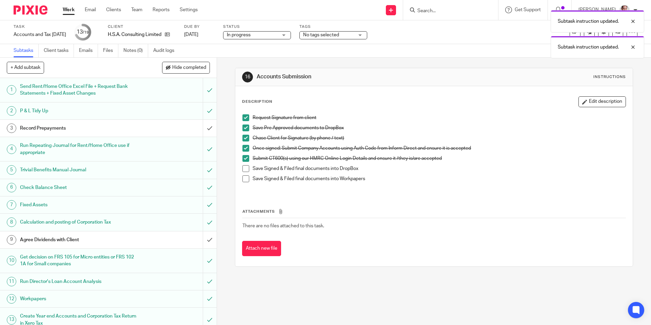
click at [247, 170] on span at bounding box center [245, 168] width 7 height 7
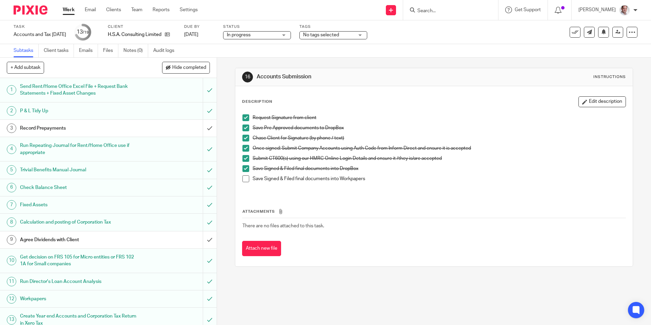
click at [246, 180] on span at bounding box center [245, 178] width 7 height 7
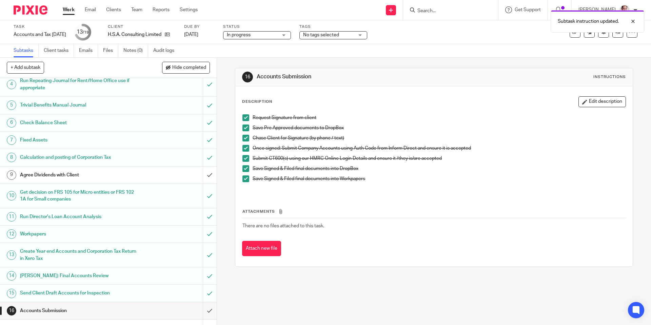
scroll to position [125, 0]
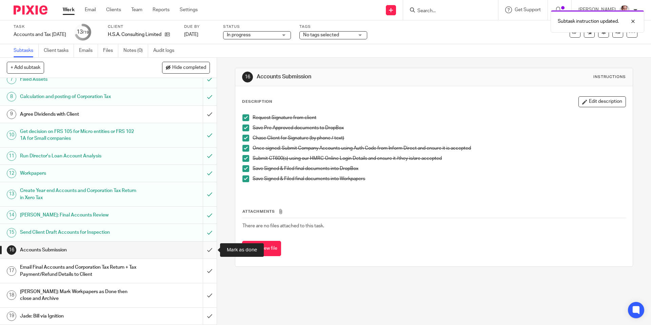
click at [214, 247] on input "submit" at bounding box center [108, 249] width 217 height 17
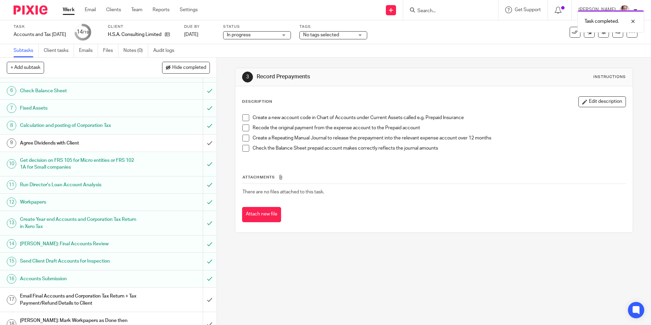
scroll to position [125, 0]
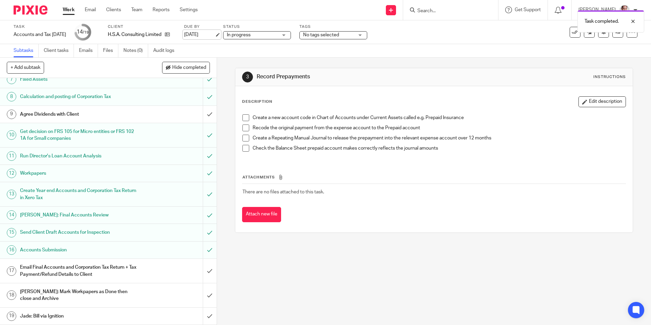
click at [211, 36] on link "[DATE]" at bounding box center [199, 34] width 31 height 7
click at [75, 269] on h1 "Email Final Accounts and Corporation Tax Return + Tax Payment/Refund Details to…" at bounding box center [78, 270] width 117 height 17
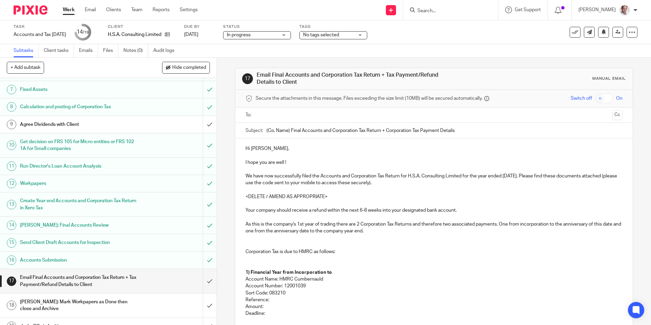
scroll to position [125, 0]
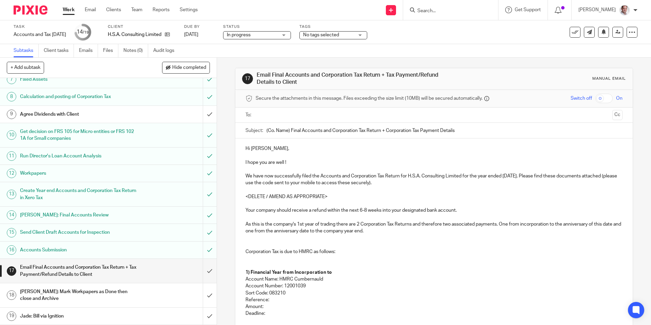
click at [278, 117] on input "text" at bounding box center [433, 115] width 351 height 8
drag, startPoint x: 462, startPoint y: 176, endPoint x: 409, endPoint y: 178, distance: 52.2
click at [409, 178] on p "We have now successfully filed the Accounts and Corporation Tax Return for H.S.…" at bounding box center [433, 181] width 377 height 14
copy p "H.S.A. Consulting Limited"
drag, startPoint x: 290, startPoint y: 132, endPoint x: 264, endPoint y: 132, distance: 26.1
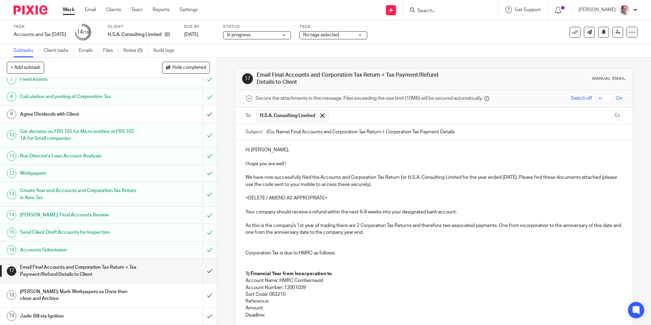
click at [264, 132] on div "Subject: (Co. Name) Final Accounts and Corporation Tax Return + Corporation Tax…" at bounding box center [433, 131] width 377 height 15
paste input "H.S.A. Consulting Limited"
type input "H.S.A. Consulting Limited Final Accounts and Corporation Tax Return + Corporati…"
drag, startPoint x: 530, startPoint y: 177, endPoint x: 530, endPoint y: 185, distance: 7.8
click at [530, 178] on p "We have now successfully filed the Accounts and Corporation Tax Return for H.S.…" at bounding box center [433, 181] width 377 height 14
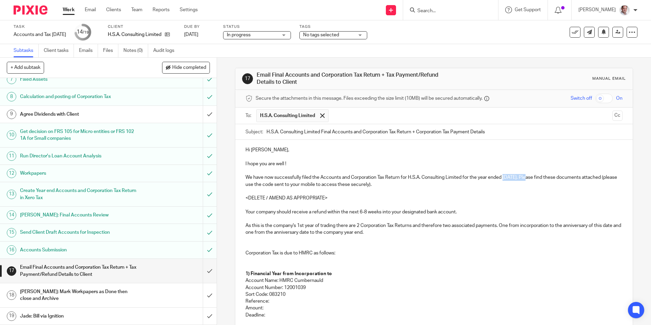
click at [504, 176] on p "We have now successfully filed the Accounts and Corporation Tax Return for H.S.…" at bounding box center [433, 181] width 377 height 14
copy p "[DATE]"
drag, startPoint x: 413, startPoint y: 133, endPoint x: 417, endPoint y: 138, distance: 6.5
click at [413, 134] on input "H.S.A. Consulting Limited Final Accounts and Corporation Tax Return + Corporati…" at bounding box center [444, 131] width 356 height 15
paste input "[DATE]"
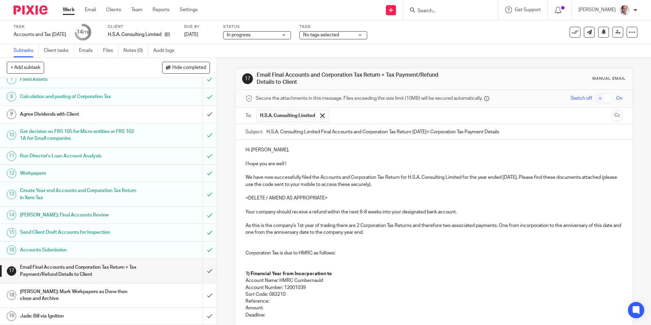
drag, startPoint x: 519, startPoint y: 131, endPoint x: 447, endPoint y: 132, distance: 71.5
click at [447, 132] on input "H.S.A. Consulting Limited Final Accounts and Corporation Tax Return [DATE]+ Cor…" at bounding box center [444, 131] width 356 height 15
type input "H.S.A. Consulting Limited Final Accounts and Corporation Tax Return [DATE]"
click at [609, 97] on input "checkbox" at bounding box center [603, 98] width 17 height 9
drag, startPoint x: 298, startPoint y: 162, endPoint x: 237, endPoint y: 156, distance: 60.9
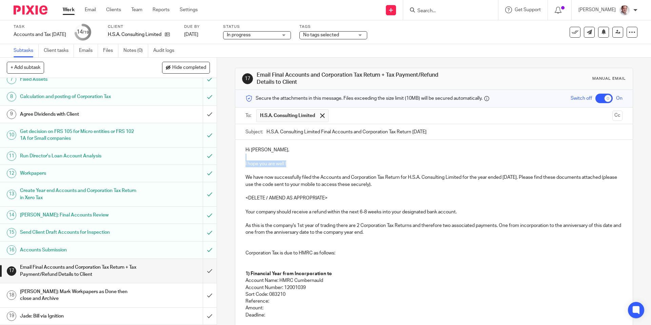
click at [237, 156] on div "Hi [PERSON_NAME], I hope you are well ! We have now successfully filed the Acco…" at bounding box center [433, 283] width 397 height 287
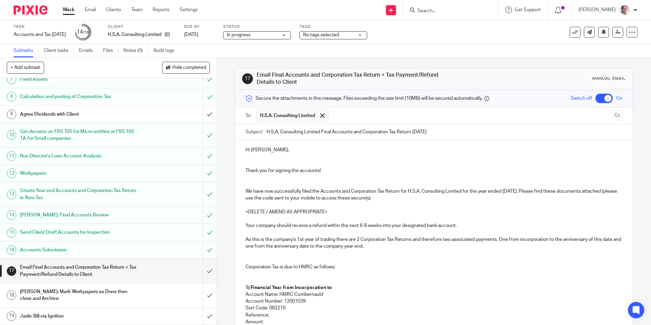
click at [534, 191] on p "We have now successfully filed the Accounts and Corporation Tax Return for H.S.…" at bounding box center [433, 195] width 377 height 14
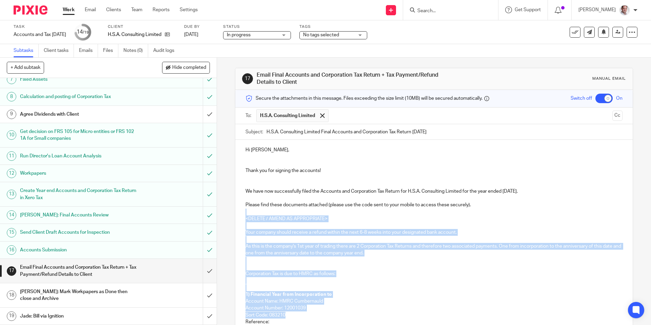
drag, startPoint x: 322, startPoint y: 213, endPoint x: 414, endPoint y: 264, distance: 105.1
click at [414, 264] on div "Hi [PERSON_NAME], Thank you for signing the accounts! We have now successfully …" at bounding box center [433, 293] width 397 height 307
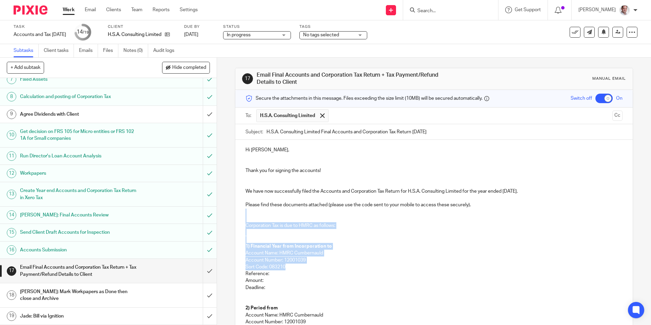
click at [272, 213] on p at bounding box center [433, 211] width 377 height 7
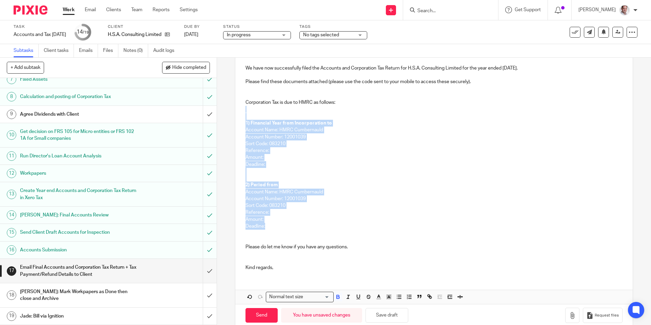
drag, startPoint x: 251, startPoint y: 232, endPoint x: 317, endPoint y: 228, distance: 65.8
click at [317, 228] on div "Hi [PERSON_NAME], Thank you for signing the accounts! We have now successfully …" at bounding box center [433, 146] width 397 height 259
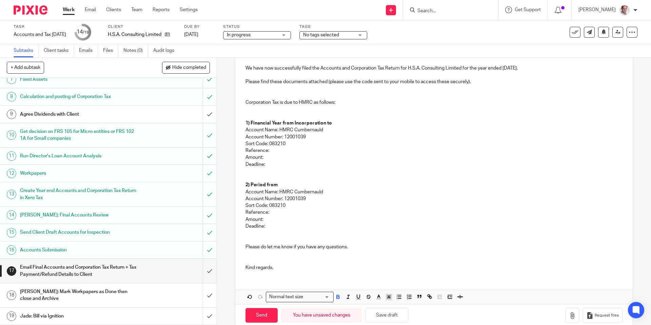
scroll to position [55, 0]
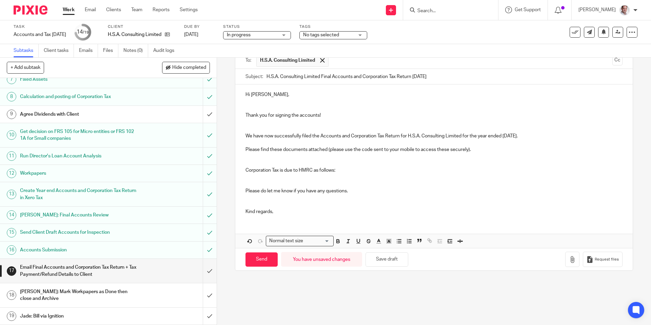
drag, startPoint x: 245, startPoint y: 169, endPoint x: 252, endPoint y: 180, distance: 13.4
click at [245, 169] on p "Corporation Tax is due to HMRC as follows:" at bounding box center [433, 170] width 377 height 7
click at [309, 171] on p "There is no Corporation Tax is due to HMRC as follows:" at bounding box center [433, 170] width 377 height 7
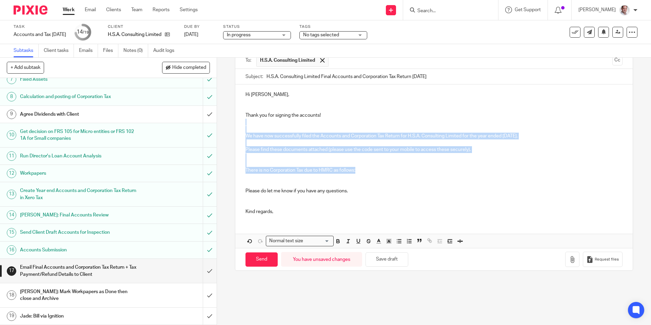
scroll to position [11, 0]
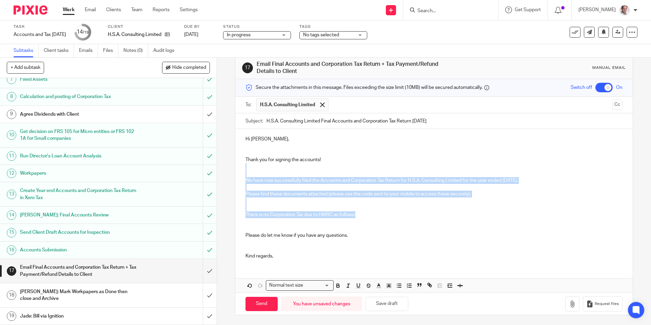
drag, startPoint x: 360, startPoint y: 169, endPoint x: 334, endPoint y: 171, distance: 25.5
click at [334, 171] on div "Hi [PERSON_NAME], Thank you for signing the accounts! We have now successfully …" at bounding box center [433, 197] width 397 height 136
click at [364, 212] on p "There is no Corporation Tax due to HMRC as follows:" at bounding box center [433, 214] width 377 height 7
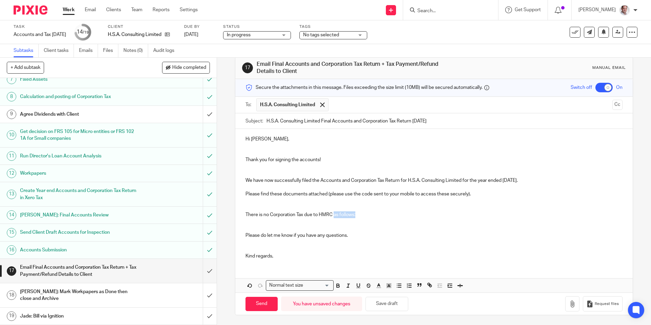
drag, startPoint x: 363, startPoint y: 214, endPoint x: 335, endPoint y: 215, distance: 28.5
click at [335, 215] on p "There is no Corporation Tax due to HMRC as follows:" at bounding box center [433, 214] width 377 height 7
click at [283, 256] on p "Kind regards," at bounding box center [433, 256] width 377 height 7
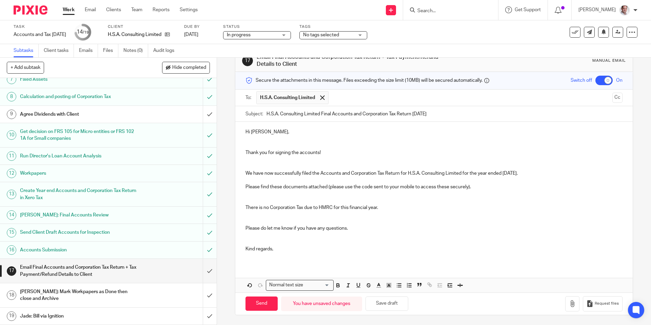
scroll to position [25, 0]
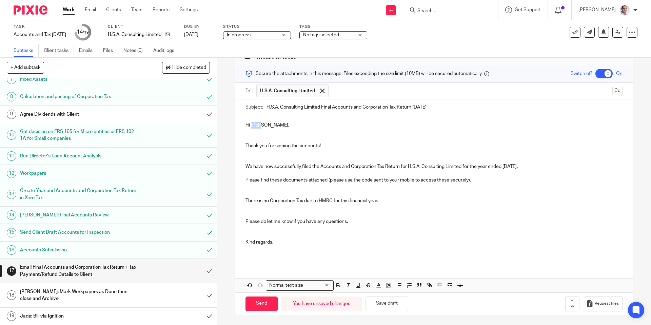
drag, startPoint x: 260, startPoint y: 124, endPoint x: 252, endPoint y: 126, distance: 9.1
click at [252, 126] on p "Hi [PERSON_NAME]," at bounding box center [433, 125] width 377 height 7
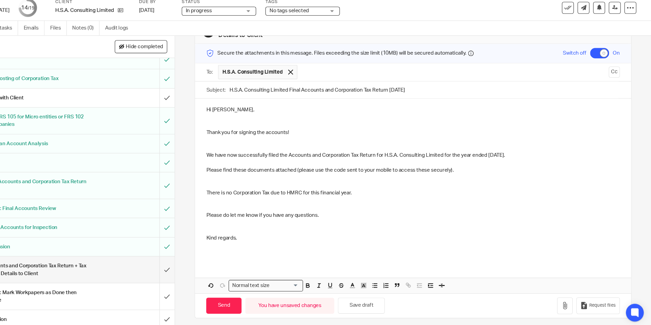
scroll to position [0, 0]
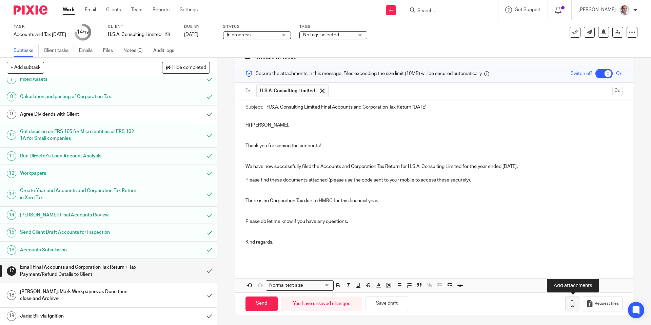
click at [572, 301] on icon "button" at bounding box center [572, 303] width 7 height 7
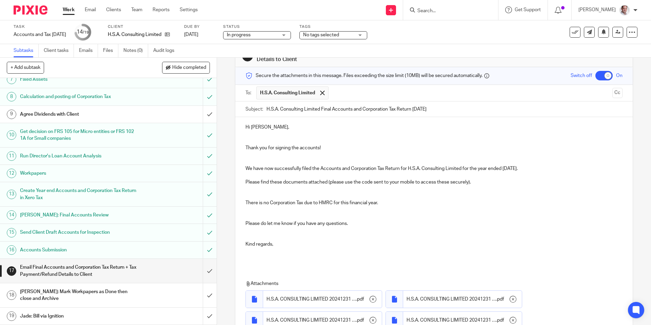
scroll to position [20, 0]
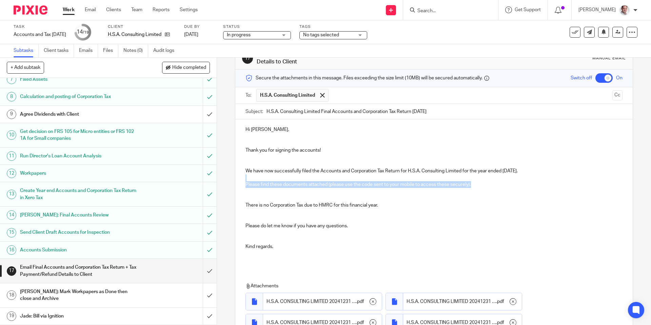
drag, startPoint x: 471, startPoint y: 185, endPoint x: 245, endPoint y: 180, distance: 225.8
click at [245, 180] on div "Hi Tony, Thank you for signing the accounts! We have now successfully filed the…" at bounding box center [433, 193] width 397 height 149
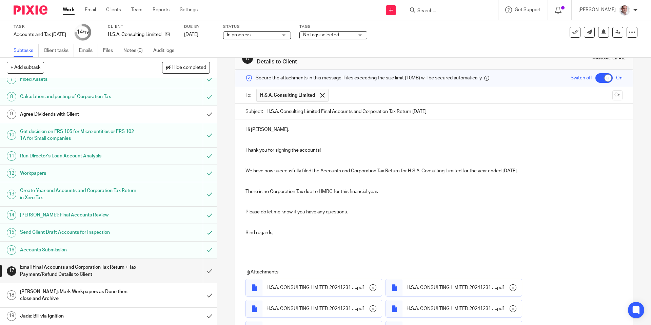
click at [601, 79] on input "checkbox" at bounding box center [603, 77] width 17 height 9
checkbox input "false"
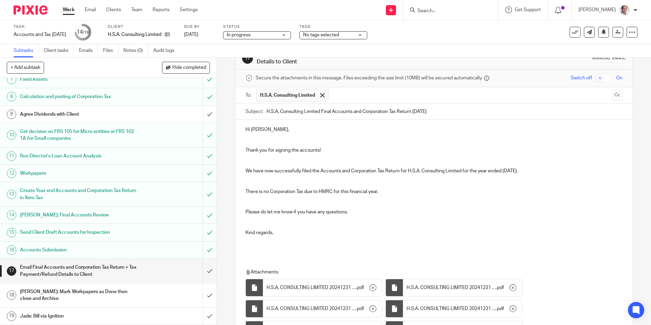
click at [351, 147] on p "Thank you for signing the accounts!" at bounding box center [433, 150] width 377 height 7
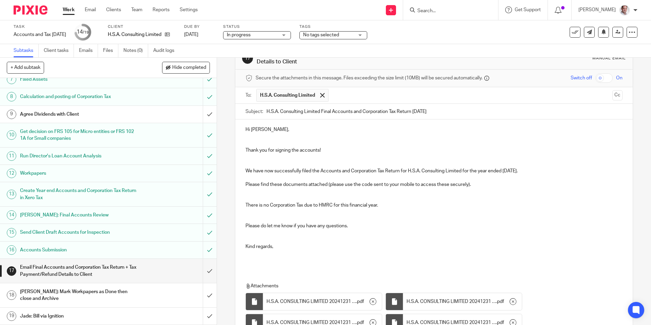
click at [292, 188] on p at bounding box center [433, 191] width 377 height 7
drag, startPoint x: 481, startPoint y: 184, endPoint x: 333, endPoint y: 187, distance: 148.5
click at [333, 187] on p "Please find these documents attached (please use the code sent to your mobile t…" at bounding box center [433, 184] width 377 height 7
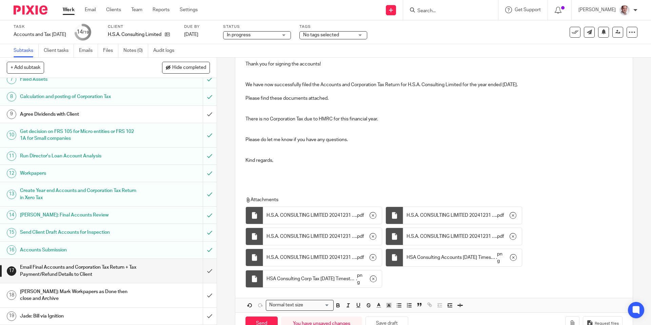
scroll to position [127, 0]
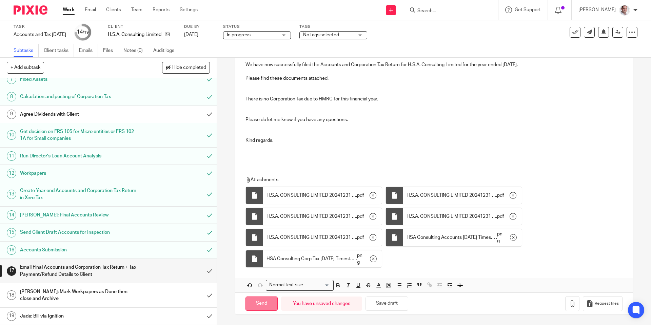
click at [257, 303] on input "Send" at bounding box center [261, 303] width 32 height 15
type input "Sent"
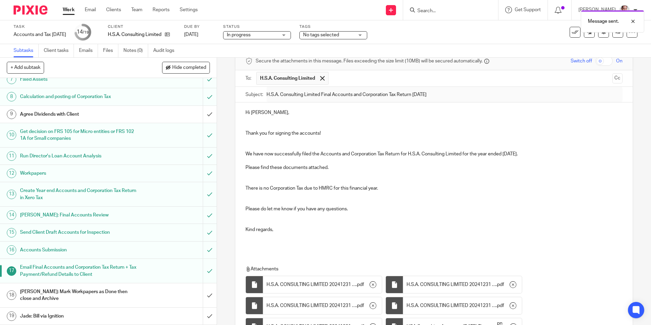
scroll to position [0, 0]
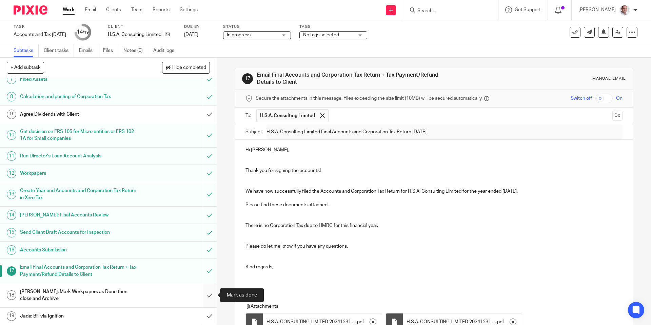
click at [208, 294] on input "submit" at bounding box center [108, 295] width 217 height 24
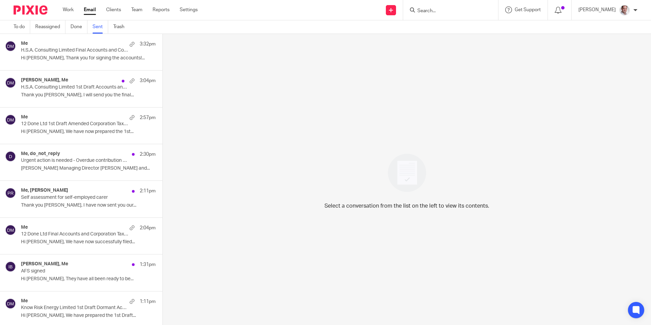
click at [81, 54] on div "Me 3:32pm H.S.A. Consulting Limited Final Accounts and Corporation Tax Return […" at bounding box center [88, 52] width 135 height 23
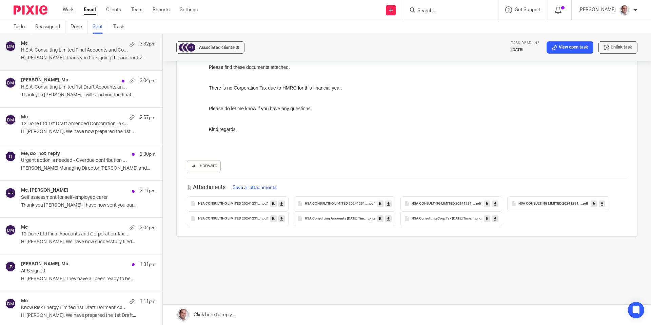
scroll to position [119, 0]
click at [49, 130] on p "Hi Vicky, We have now prepared the 1st..." at bounding box center [88, 132] width 135 height 6
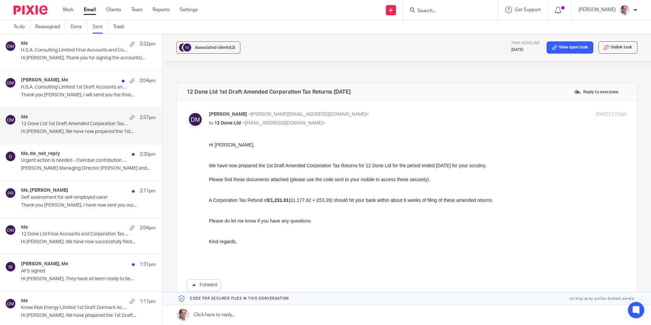
scroll to position [0, 0]
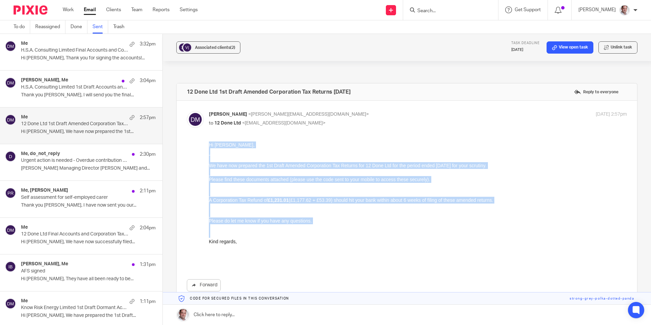
drag, startPoint x: 417, startPoint y: 284, endPoint x: 265, endPoint y: 219, distance: 165.2
click at [293, 245] on div "Hi Vicky, We have now prepared the 1st Draft Amended Corporation Tax Returns fo…" at bounding box center [418, 203] width 418 height 124
copy div "Hi Vicky, We have now prepared the 1st Draft Amended Corporation Tax Returns fo…"
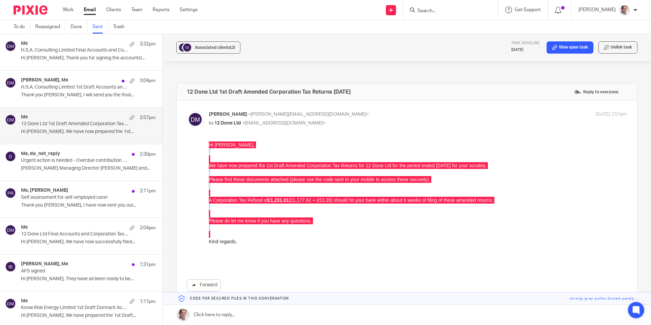
click at [59, 53] on p "H.S.A. Consulting Limited Final Accounts and Corporation Tax Return 31 Dec 2024" at bounding box center [75, 50] width 108 height 6
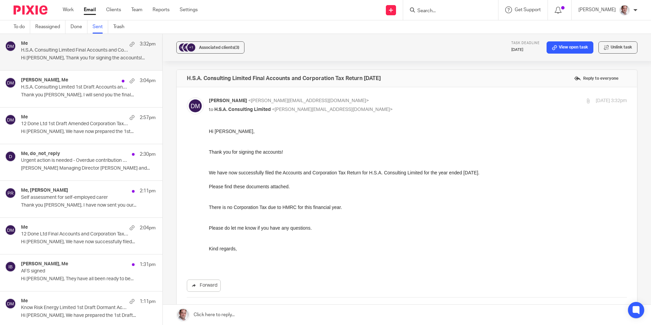
click at [51, 126] on p "12 Done Ltd 1st Draft Amended Corporation Tax Returns 31 Dec 2023" at bounding box center [75, 124] width 108 height 6
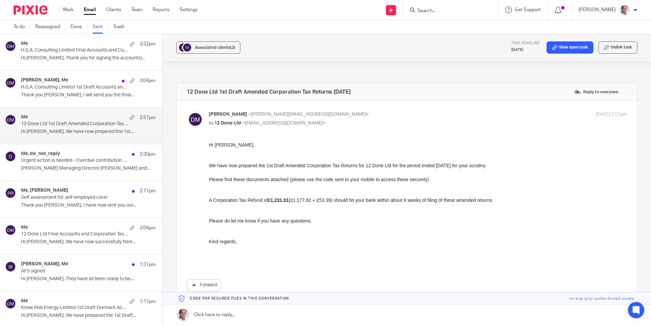
drag, startPoint x: 209, startPoint y: 198, endPoint x: 516, endPoint y: 201, distance: 307.1
click at [516, 201] on p "A Corporation Tax Refund of £1,231.01 (£1,177.62 + £53.39) should hit your bank…" at bounding box center [418, 200] width 418 height 7
copy p "A Corporation Tax Refund of £1,231.01 (£1,177.62 + £53.39) should hit your bank…"
click at [95, 25] on link "Sent" at bounding box center [101, 26] width 16 height 13
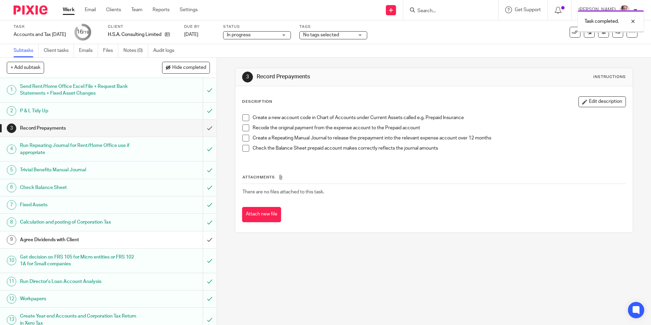
scroll to position [125, 0]
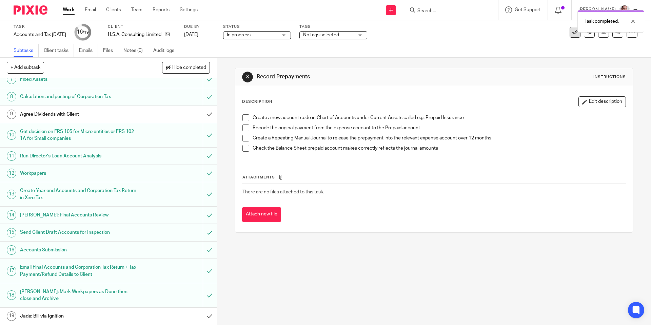
click at [574, 34] on icon at bounding box center [575, 32] width 7 height 7
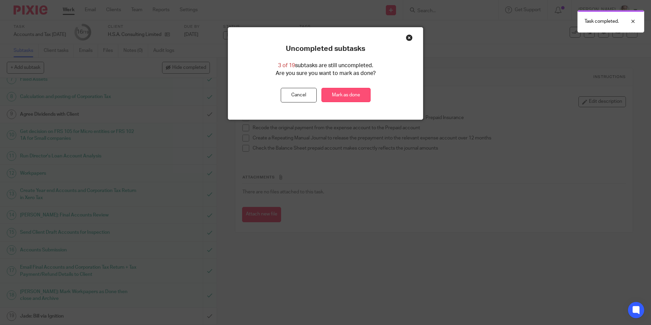
click at [345, 95] on link "Mark as done" at bounding box center [345, 95] width 49 height 15
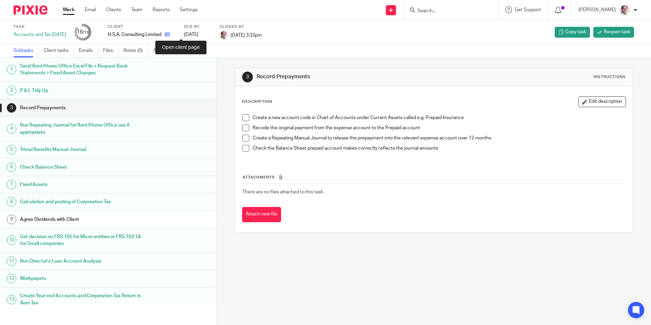
click at [170, 35] on icon at bounding box center [167, 34] width 5 height 5
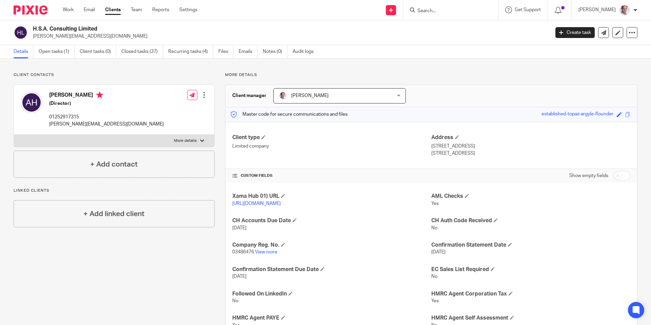
click at [63, 51] on link "Open tasks (1)" at bounding box center [57, 51] width 36 height 13
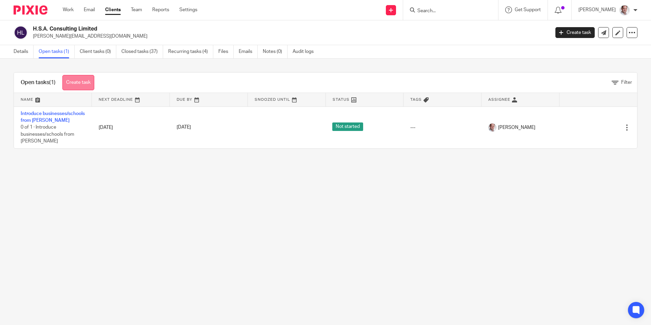
click at [88, 86] on link "Create task" at bounding box center [78, 82] width 32 height 15
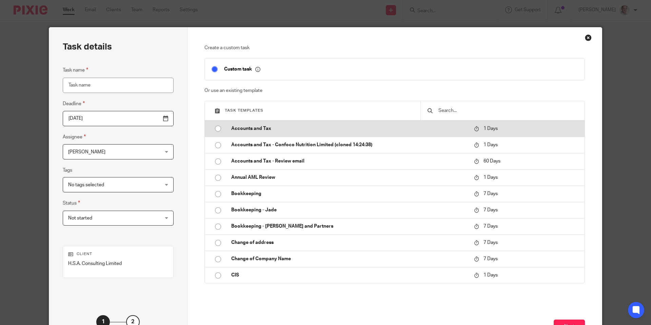
click at [219, 129] on input "radio" at bounding box center [218, 128] width 13 height 13
type input "2025-09-18"
type input "Accounts and Tax"
checkbox input "false"
radio input "false"
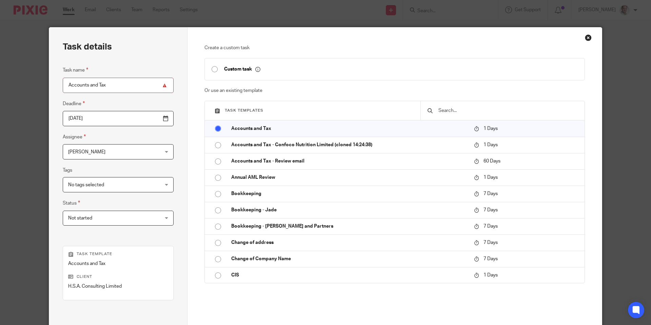
click at [69, 87] on input "Accounts and Tax" at bounding box center [118, 85] width 111 height 15
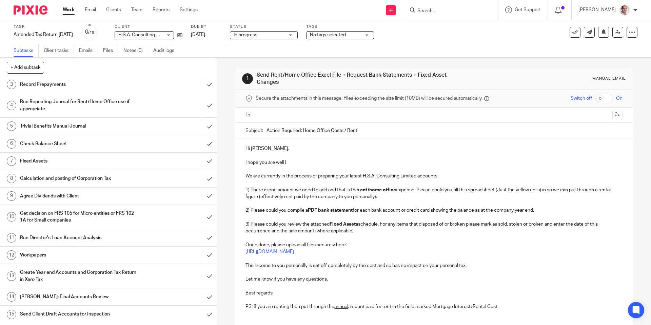
scroll to position [46, 0]
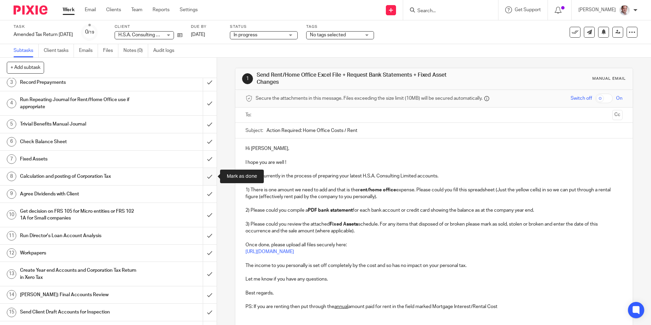
click at [209, 176] on input "submit" at bounding box center [108, 176] width 217 height 17
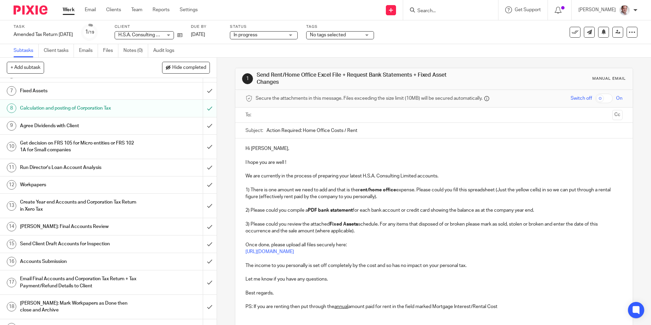
scroll to position [119, 0]
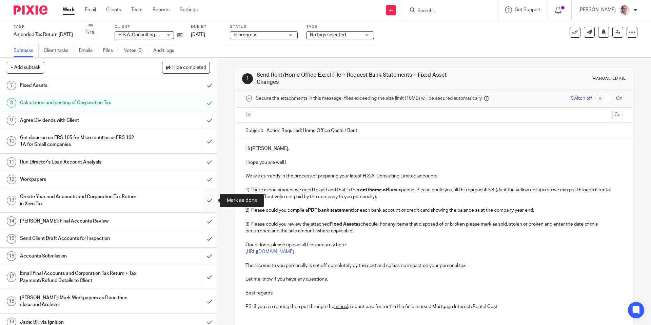
click at [206, 200] on input "submit" at bounding box center [108, 200] width 217 height 24
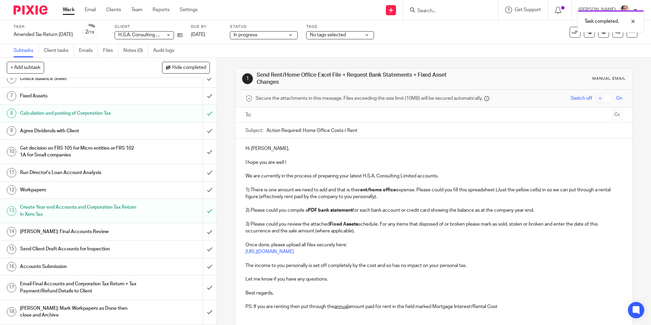
scroll to position [125, 0]
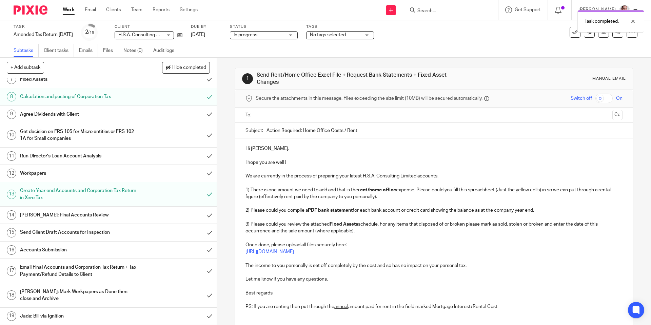
click at [71, 215] on h1 "[PERSON_NAME]: Final Accounts Review" at bounding box center [78, 215] width 117 height 10
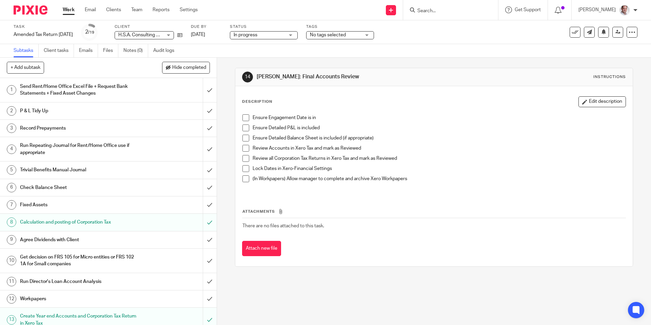
click at [245, 148] on span at bounding box center [245, 148] width 7 height 7
click at [246, 157] on span at bounding box center [245, 158] width 7 height 7
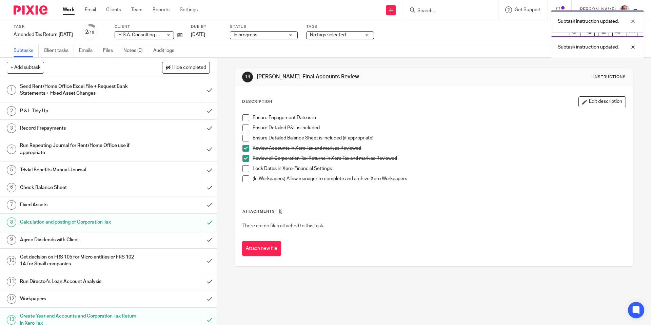
click at [246, 169] on span at bounding box center [245, 168] width 7 height 7
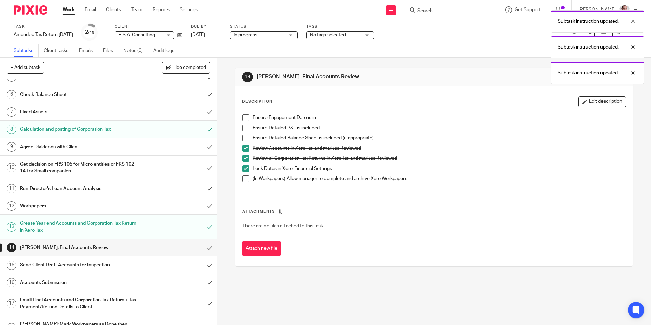
scroll to position [111, 0]
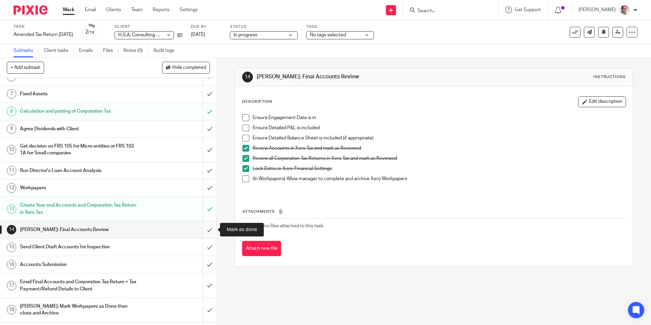
click at [209, 227] on input "submit" at bounding box center [108, 229] width 217 height 17
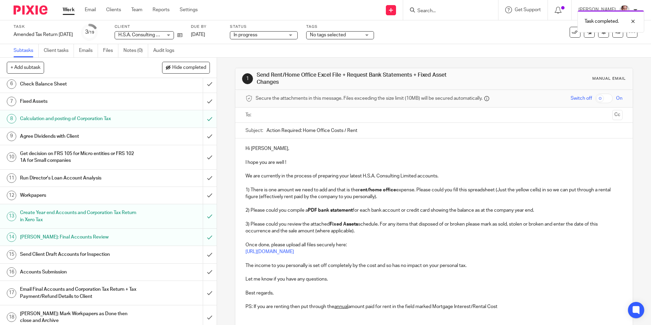
scroll to position [112, 0]
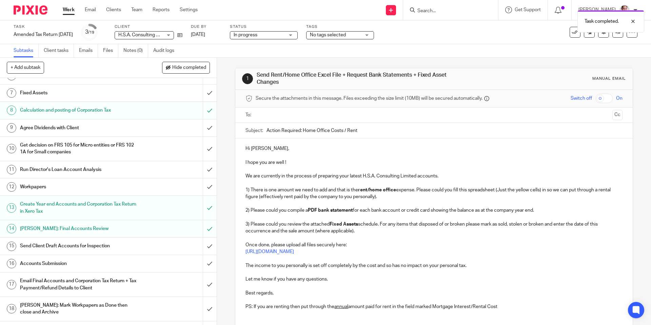
click at [55, 246] on h1 "Send Client Draft Accounts for Inspection" at bounding box center [78, 246] width 117 height 10
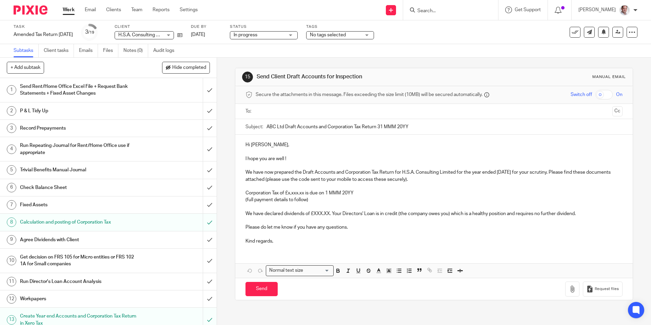
click at [246, 151] on p at bounding box center [433, 151] width 377 height 7
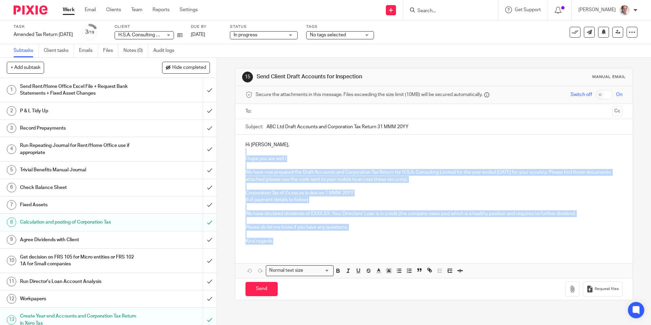
drag, startPoint x: 246, startPoint y: 151, endPoint x: 350, endPoint y: 252, distance: 145.5
click at [350, 252] on div "Hi Anthony, I hope you are well ! We have now prepared the Draft Accounts and C…" at bounding box center [433, 206] width 397 height 143
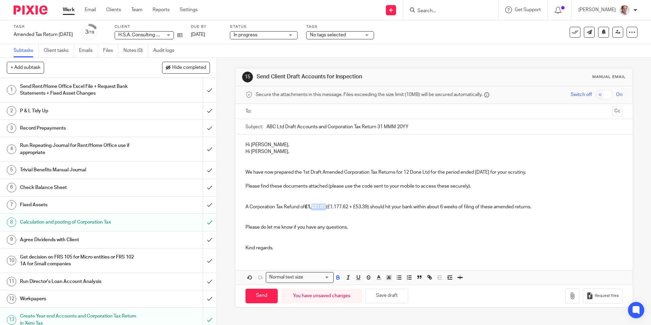
drag, startPoint x: 328, startPoint y: 206, endPoint x: 313, endPoint y: 206, distance: 15.3
click at [313, 206] on p "A Corporation Tax Refund of £1,231.01 (£1,177.62 + £53.39) should hit your bank…" at bounding box center [433, 206] width 377 height 7
drag, startPoint x: 481, startPoint y: 185, endPoint x: 329, endPoint y: 187, distance: 152.2
click at [329, 187] on p "Please find these documents attached (please use the code sent to your mobile t…" at bounding box center [433, 186] width 377 height 7
drag, startPoint x: 266, startPoint y: 148, endPoint x: 271, endPoint y: 153, distance: 6.5
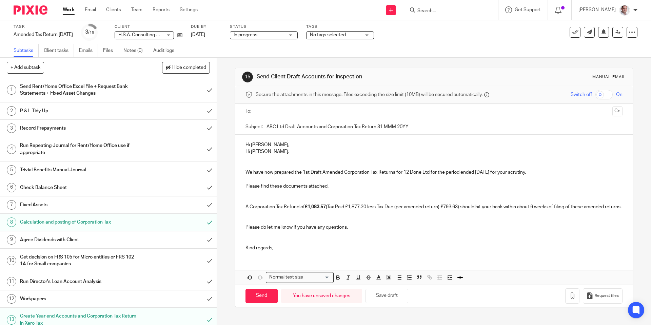
click at [266, 149] on p "Hi Vicky," at bounding box center [433, 151] width 377 height 7
drag, startPoint x: 271, startPoint y: 153, endPoint x: 233, endPoint y: 151, distance: 37.7
click at [233, 151] on div "15 Send Client Draft Accounts for Inspection Manual email Secure the attachment…" at bounding box center [434, 191] width 434 height 267
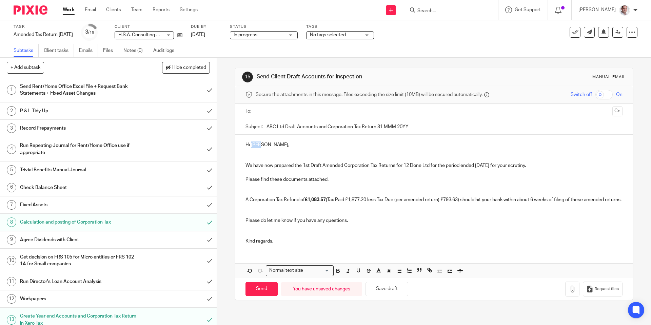
drag, startPoint x: 261, startPoint y: 145, endPoint x: 252, endPoint y: 147, distance: 9.1
click at [252, 147] on p "Hi Anthony," at bounding box center [433, 144] width 377 height 7
click at [277, 113] on input "text" at bounding box center [433, 111] width 351 height 8
drag, startPoint x: 304, startPoint y: 167, endPoint x: 396, endPoint y: 167, distance: 92.2
click at [396, 168] on p "We have now prepared the 1st Draft Amended Corporation Tax Returns for 12 Done …" at bounding box center [433, 166] width 377 height 7
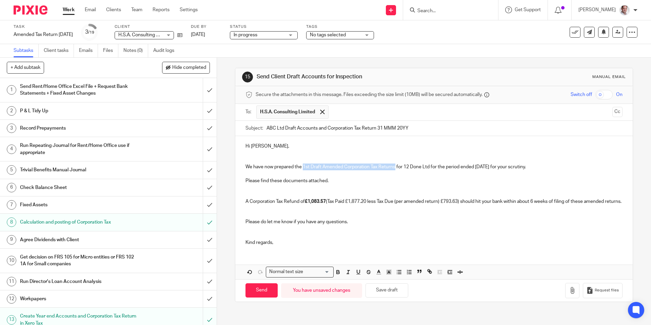
click at [397, 167] on p "We have now prepared the 1st Draft Amended Corporation Tax Returns for 12 Done …" at bounding box center [433, 166] width 377 height 7
click at [427, 165] on p "We have now prepared the 1st Draft Amended Corporation Tax Return for 12 Done L…" at bounding box center [433, 166] width 377 height 7
drag, startPoint x: 427, startPoint y: 167, endPoint x: 403, endPoint y: 166, distance: 24.1
click at [403, 166] on p "We have now prepared the 1st Draft Amended Corporation Tax Return for 12 Done L…" at bounding box center [433, 166] width 377 height 7
drag, startPoint x: 528, startPoint y: 164, endPoint x: 529, endPoint y: 187, distance: 22.4
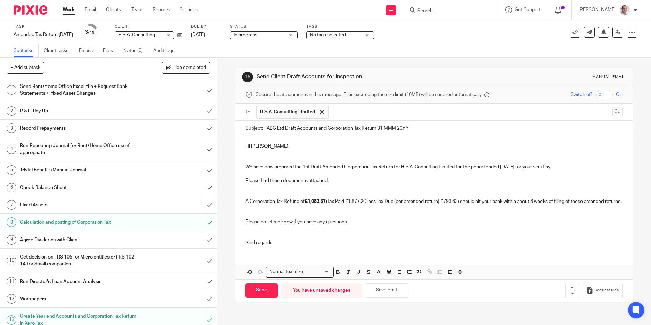
click at [527, 166] on p "We have now prepared the 1st Draft Amended Corporation Tax Return for H.S.A. Co…" at bounding box center [433, 166] width 377 height 7
click at [251, 262] on div "Hi Tony, We have now prepared the 1st Draft Amended Corporation Tax Return for …" at bounding box center [433, 207] width 397 height 143
click at [255, 251] on div "Hi Tony, We have now prepared the 1st Draft Amended Corporation Tax Return for …" at bounding box center [433, 193] width 397 height 115
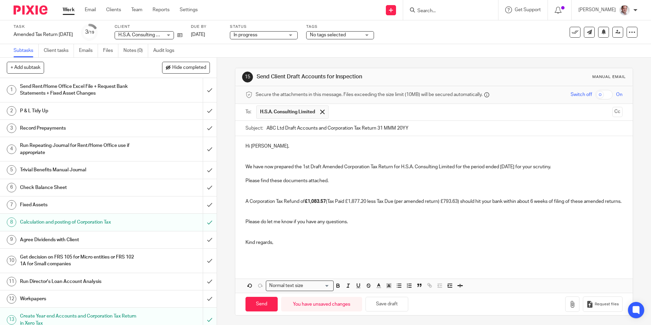
click at [454, 167] on p "We have now prepared the 1st Draft Amended Corporation Tax Return for H.S.A. Co…" at bounding box center [433, 166] width 377 height 7
drag, startPoint x: 455, startPoint y: 166, endPoint x: 402, endPoint y: 168, distance: 52.9
click at [402, 168] on p "We have now prepared the 1st Draft Amended Corporation Tax Return for H.S.A. Co…" at bounding box center [433, 166] width 377 height 7
copy p "H.S.A. Consulting Limited"
drag, startPoint x: 284, startPoint y: 127, endPoint x: 260, endPoint y: 128, distance: 23.8
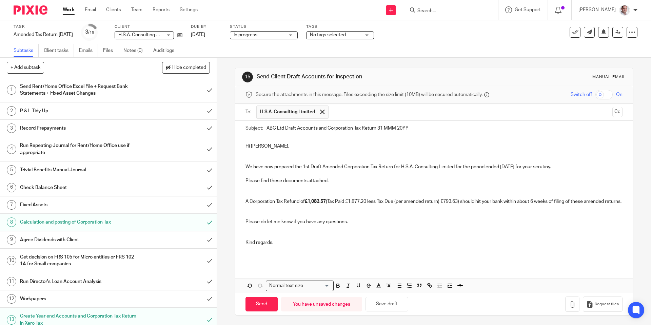
click at [260, 128] on div "Subject: ABC Ltd Draft Accounts and Corporation Tax Return 31 MMM 20YY" at bounding box center [433, 128] width 377 height 15
paste input "H.S.A. Consulting Limite"
drag, startPoint x: 370, startPoint y: 129, endPoint x: 341, endPoint y: 129, distance: 28.8
click at [341, 129] on input "H.S.A. Consulting Limited 1st Draft Accounts and Corporation Tax Return 31 MMM …" at bounding box center [444, 128] width 356 height 15
drag, startPoint x: 528, startPoint y: 165, endPoint x: 502, endPoint y: 164, distance: 26.1
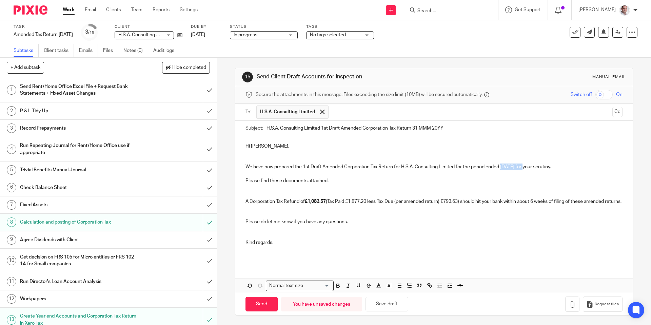
click at [502, 164] on p "We have now prepared the 1st Draft Amended Corporation Tax Return for H.S.A. Co…" at bounding box center [433, 166] width 377 height 7
copy p "[DATE]"
drag, startPoint x: 455, startPoint y: 127, endPoint x: 414, endPoint y: 128, distance: 41.4
click at [414, 128] on input "H.S.A. Consulting Limited 1st Draft Amended Corporation Tax Return 31 MMM 20YY" at bounding box center [444, 128] width 356 height 15
paste input "Dec 2023"
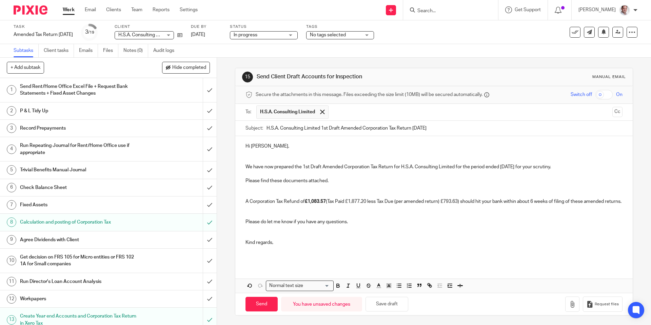
type input "H.S.A. Consulting Limited 1st Draft Amended Corporation Tax Return 31 Dec 2023"
click at [524, 165] on p "We have now prepared the 1st Draft Amended Corporation Tax Return for H.S.A. Co…" at bounding box center [433, 166] width 377 height 7
click at [474, 181] on p "Please find these documents attached." at bounding box center [433, 180] width 377 height 7
click at [566, 301] on button "button" at bounding box center [572, 303] width 14 height 15
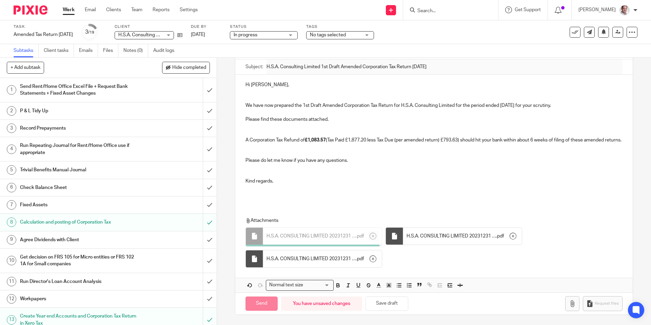
scroll to position [67, 0]
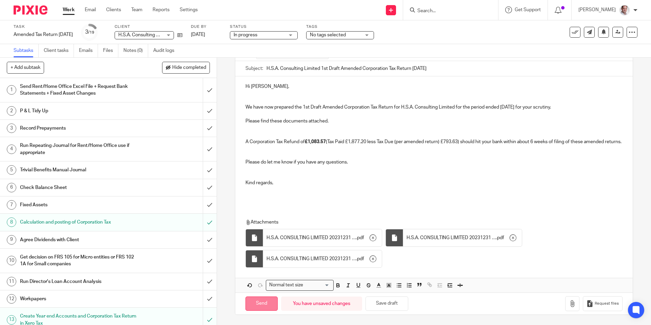
click at [259, 304] on input "Send" at bounding box center [261, 303] width 32 height 15
type input "Sent"
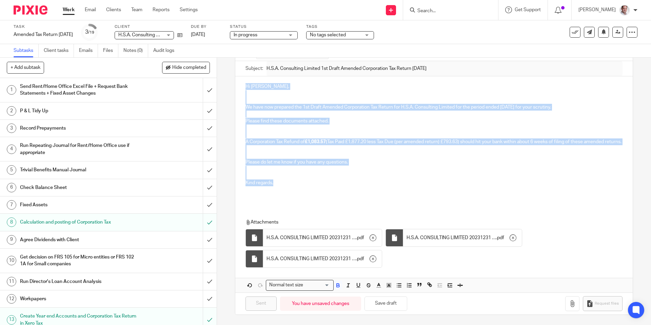
drag, startPoint x: 245, startPoint y: 79, endPoint x: 308, endPoint y: 180, distance: 119.7
click at [308, 180] on div "Hi Tony, We have now prepared the 1st Draft Amended Corporation Tax Return for …" at bounding box center [433, 140] width 397 height 129
copy div "Hi Tony, We have now prepared the 1st Draft Amended Corporation Tax Return for …"
click at [392, 160] on p "Please do let me know if you have any questions." at bounding box center [433, 162] width 377 height 7
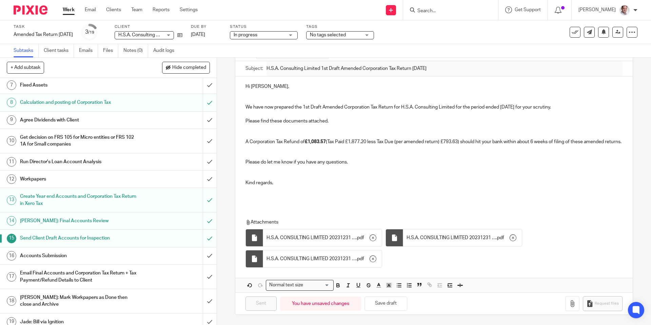
scroll to position [125, 0]
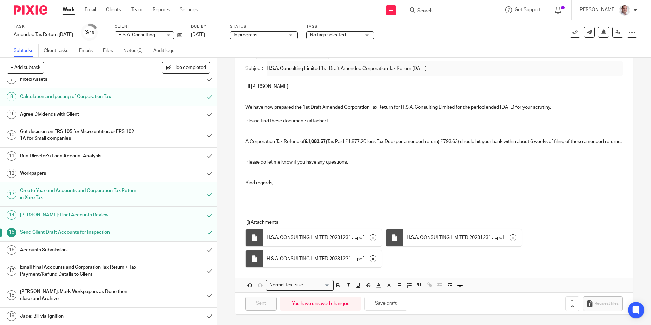
click at [211, 18] on div "Send new email Create task Add client Get Support Contact Support Help Document…" at bounding box center [429, 10] width 443 height 20
click at [454, 12] on input "Search" at bounding box center [447, 11] width 61 height 6
type input "12 d"
click at [458, 24] on link at bounding box center [472, 29] width 115 height 16
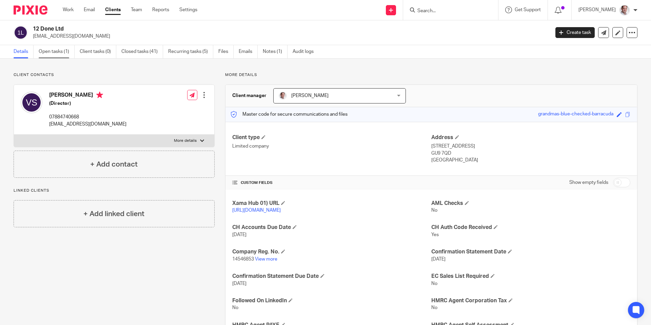
click at [61, 53] on link "Open tasks (1)" at bounding box center [57, 51] width 36 height 13
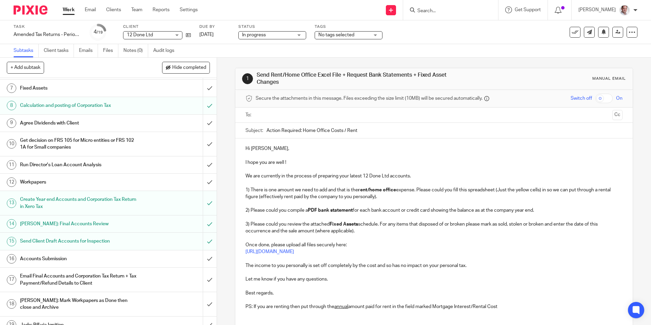
scroll to position [123, 0]
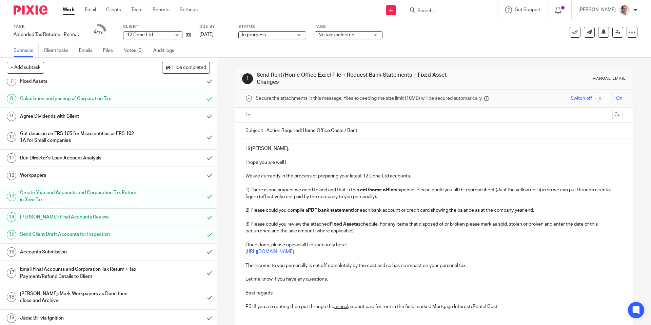
click at [56, 251] on h1 "Accounts Submission" at bounding box center [78, 252] width 117 height 10
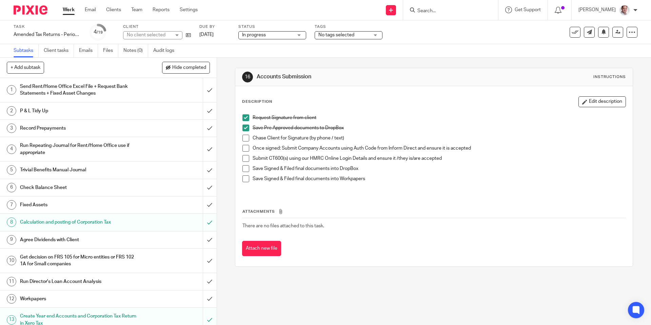
click at [246, 139] on span at bounding box center [245, 138] width 7 height 7
click at [246, 146] on span at bounding box center [245, 148] width 7 height 7
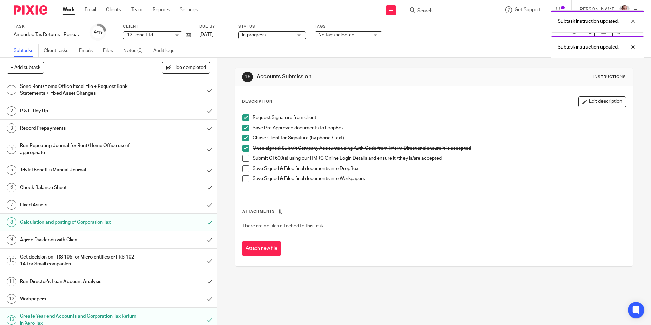
click at [246, 153] on li "Once signed: Submit Company Accounts using Auth Code from Inform Direct and ens…" at bounding box center [433, 150] width 383 height 10
click at [244, 157] on span at bounding box center [245, 158] width 7 height 7
click at [245, 168] on span at bounding box center [245, 168] width 7 height 7
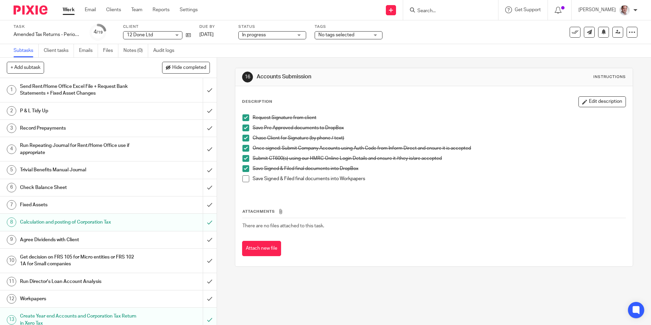
click at [246, 181] on span at bounding box center [245, 178] width 7 height 7
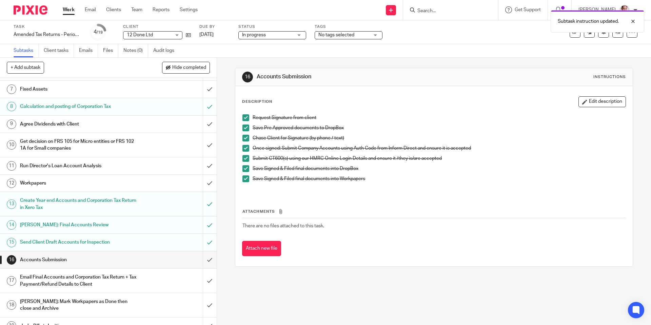
scroll to position [116, 0]
click at [214, 259] on input "submit" at bounding box center [108, 259] width 217 height 17
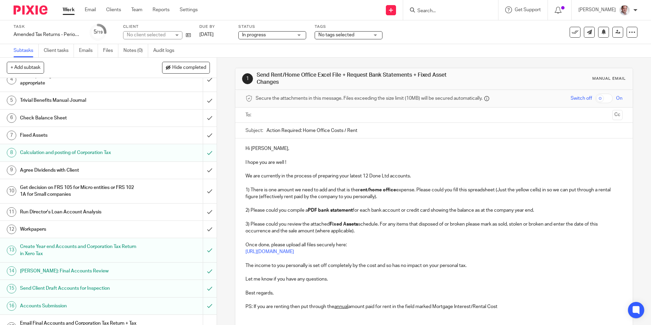
scroll to position [125, 0]
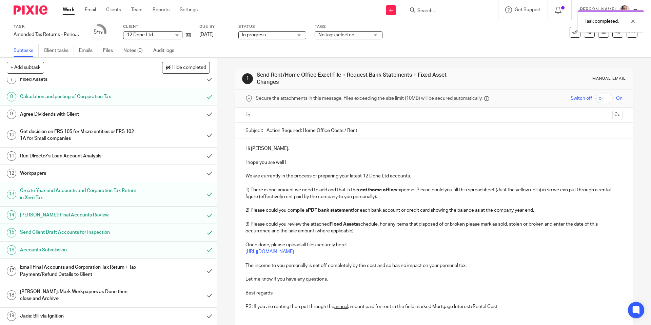
click at [60, 270] on h1 "Email Final Accounts and Corporation Tax Return + Tax Payment/Refund Details to…" at bounding box center [78, 270] width 117 height 17
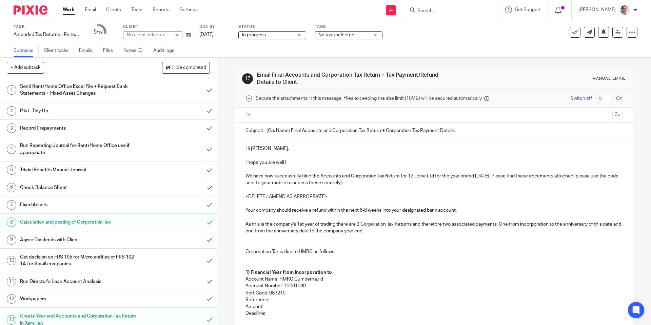
click at [265, 116] on input "text" at bounding box center [433, 115] width 351 height 8
drag, startPoint x: 288, startPoint y: 162, endPoint x: 243, endPoint y: 162, distance: 44.7
click at [243, 162] on div "Hi [PERSON_NAME], I hope you are well ! We have now successfully filed the Acco…" at bounding box center [433, 283] width 397 height 287
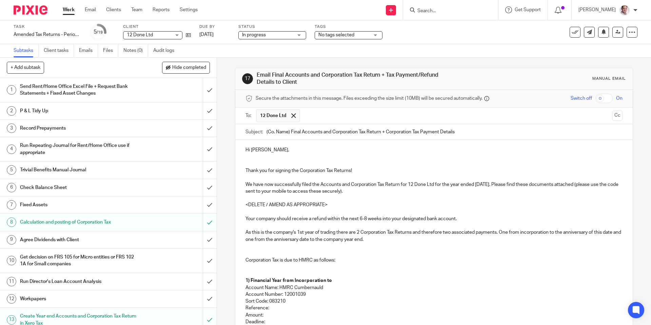
drag, startPoint x: 300, startPoint y: 169, endPoint x: 303, endPoint y: 181, distance: 12.8
click at [300, 169] on p "Thank you for signing the Corporation Tax Returns!" at bounding box center [433, 174] width 377 height 14
click at [608, 98] on input "checkbox" at bounding box center [603, 98] width 17 height 9
checkbox input "true"
drag, startPoint x: 348, startPoint y: 183, endPoint x: 324, endPoint y: 185, distance: 23.8
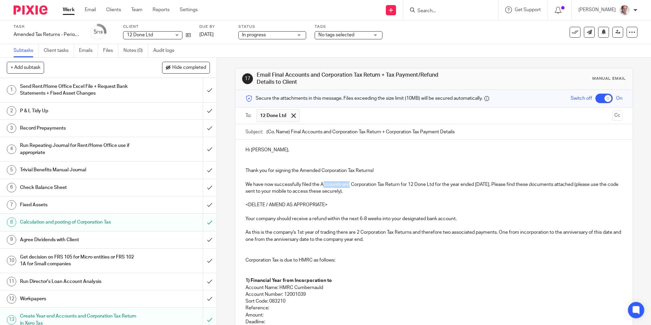
click at [324, 185] on p "We have now successfully filed the Accounts and Corporation Tax Return for 12 D…" at bounding box center [433, 188] width 377 height 14
click at [391, 183] on p "We have now successfully filed the Amended Corporation Tax Return for 12 Done L…" at bounding box center [433, 188] width 377 height 14
drag, startPoint x: 453, startPoint y: 184, endPoint x: 444, endPoint y: 185, distance: 8.5
click at [444, 185] on p "We have now successfully filed the Amended Corporation Tax Returns for 12 Done …" at bounding box center [433, 188] width 377 height 14
drag, startPoint x: 501, startPoint y: 184, endPoint x: 502, endPoint y: 211, distance: 26.8
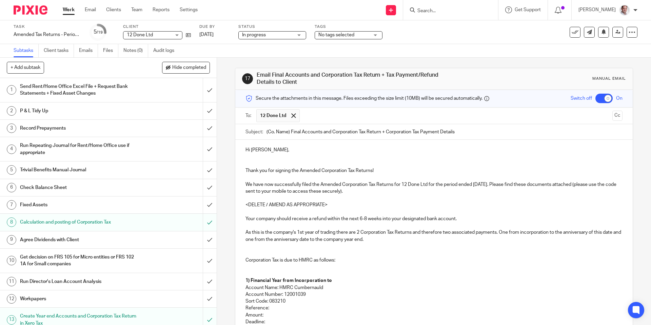
click at [501, 184] on p "We have now successfully filed the Amended Corporation Tax Returns for 12 Done …" at bounding box center [433, 188] width 377 height 14
drag, startPoint x: 504, startPoint y: 182, endPoint x: 514, endPoint y: 208, distance: 28.1
click at [504, 183] on p "We have now successfully filed the Amended Corporation Tax Returns for 12 Done …" at bounding box center [433, 188] width 377 height 14
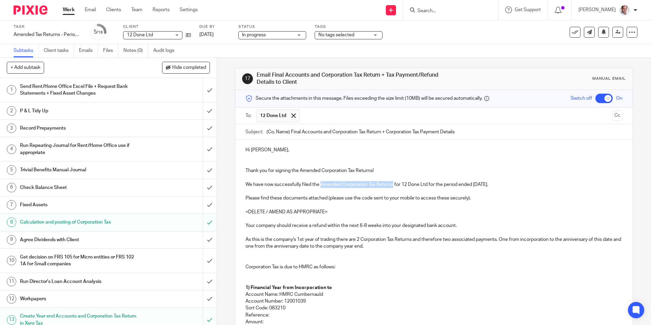
drag, startPoint x: 321, startPoint y: 183, endPoint x: 394, endPoint y: 185, distance: 73.2
click at [394, 185] on p "We have now successfully filed the Amended Corporation Tax Returns for 12 Done …" at bounding box center [433, 184] width 377 height 7
copy p "Amended Corporation Tax Returns"
drag, startPoint x: 381, startPoint y: 132, endPoint x: 290, endPoint y: 134, distance: 90.2
click at [290, 134] on input "(Co. Name) Final Accounts and Corporation Tax Return + Corporation Tax Payment …" at bounding box center [444, 131] width 356 height 15
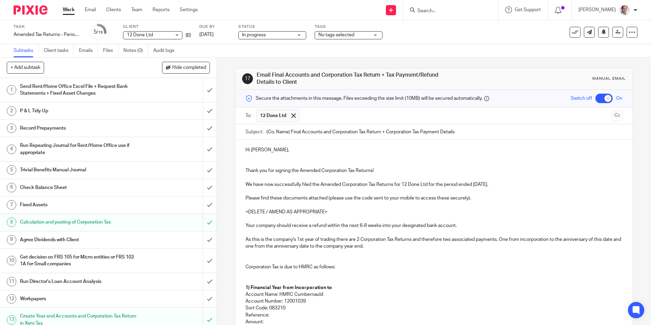
click at [363, 133] on input "(Co. Name) Final Accounts and Corporation Tax Return + Corporation Tax Payment …" at bounding box center [444, 131] width 356 height 15
drag, startPoint x: 381, startPoint y: 132, endPoint x: 295, endPoint y: 132, distance: 86.8
click at [295, 132] on input "(Co. Name) Final Accounts and Corporation Tax Return + Corporation Tax Payment …" at bounding box center [444, 131] width 356 height 15
paste input "Amended Corporation Tax Returns"
drag, startPoint x: 450, startPoint y: 131, endPoint x: 378, endPoint y: 132, distance: 72.2
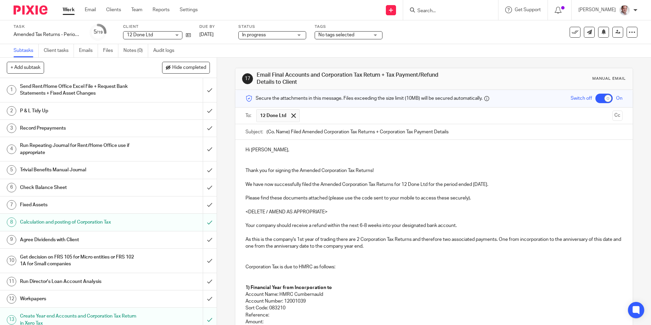
click at [378, 132] on input "(Co. Name) Filed Amended Corporation Tax Returns + Corporation Tax Payment Deta…" at bounding box center [444, 131] width 356 height 15
drag, startPoint x: 428, startPoint y: 183, endPoint x: 402, endPoint y: 183, distance: 25.4
click at [402, 183] on p "We have now successfully filed the Amended Corporation Tax Returns for 12 Done …" at bounding box center [433, 184] width 377 height 7
copy p "12 Done Ltd"
drag, startPoint x: 290, startPoint y: 131, endPoint x: 260, endPoint y: 130, distance: 30.2
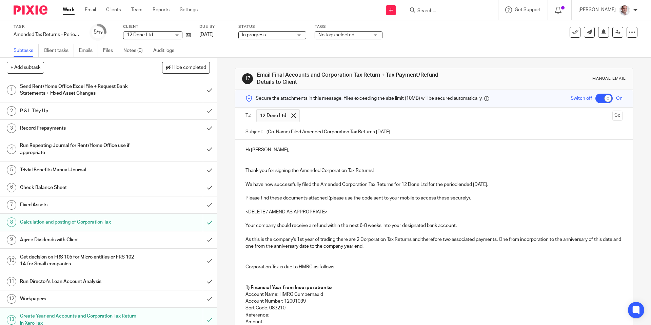
click at [260, 130] on div "Subject: (Co. Name) Filed Amended Corporation Tax Returns [DATE]" at bounding box center [433, 131] width 377 height 15
paste input "12 Done Ltd"
type input "12 Done Ltd Filed Amended Corporation Tax Returns [DATE]"
click at [392, 165] on p at bounding box center [433, 163] width 377 height 7
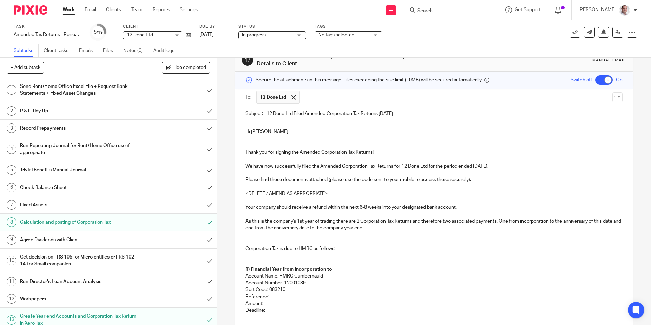
scroll to position [19, 0]
click at [293, 158] on p "Thank you for signing the Amended Corporation Tax Returns!" at bounding box center [433, 155] width 377 height 14
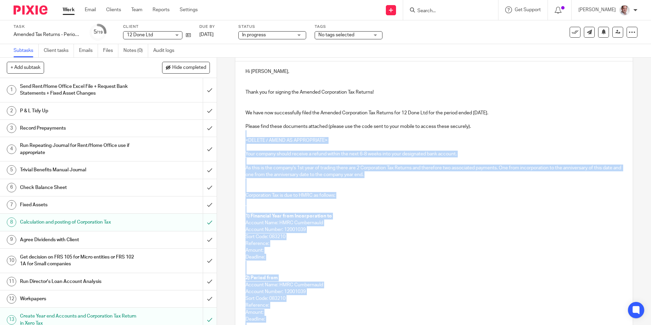
scroll to position [95, 0]
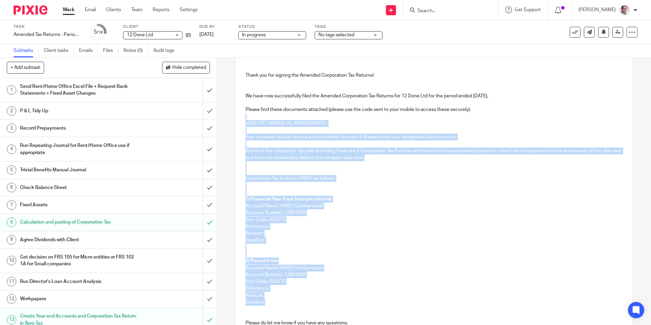
drag, startPoint x: 268, startPoint y: 189, endPoint x: 346, endPoint y: 301, distance: 136.5
click at [346, 302] on div "Hi [PERSON_NAME], Thank you for signing the Amended Corporation Tax Returns! We…" at bounding box center [433, 197] width 397 height 307
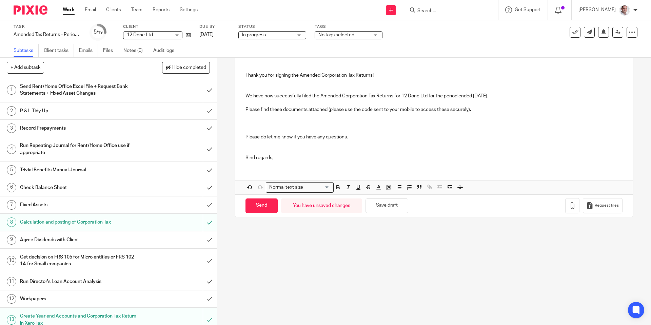
scroll to position [36, 0]
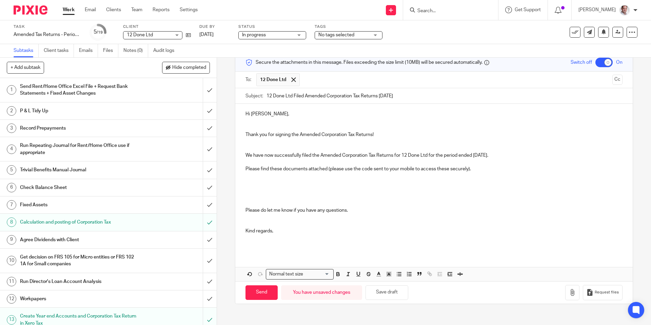
drag, startPoint x: 254, startPoint y: 191, endPoint x: 246, endPoint y: 186, distance: 10.1
click at [254, 191] on p at bounding box center [433, 189] width 377 height 7
click at [249, 188] on p at bounding box center [433, 189] width 377 height 7
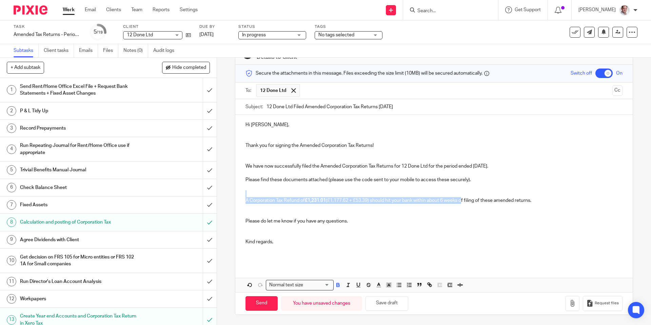
scroll to position [25, 0]
drag, startPoint x: 463, startPoint y: 189, endPoint x: 535, endPoint y: 200, distance: 72.4
click at [535, 200] on p "A Corporation Tax Refund of £1,231.01 (£1,177.62 + £53.39) should hit your bank…" at bounding box center [433, 200] width 377 height 7
click at [494, 207] on p at bounding box center [433, 211] width 377 height 14
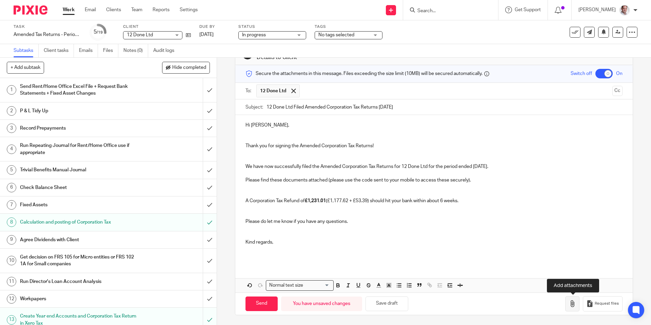
click at [571, 306] on icon "button" at bounding box center [572, 303] width 7 height 7
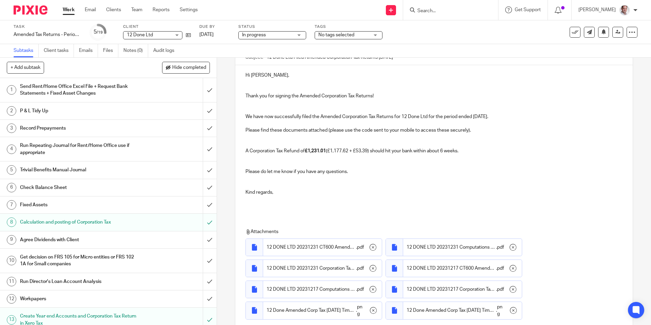
scroll to position [66, 0]
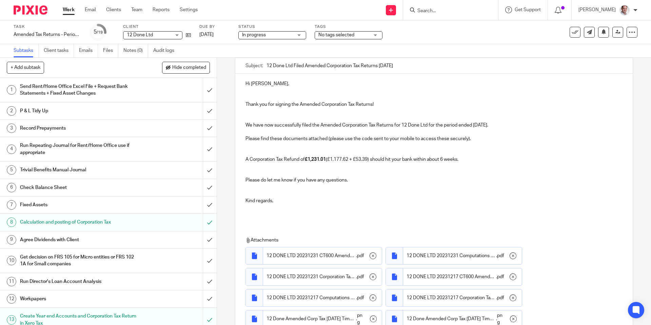
drag, startPoint x: 504, startPoint y: 124, endPoint x: 236, endPoint y: 123, distance: 267.5
click at [236, 123] on div "Hi [PERSON_NAME], Thank you for signing the Amended Corporation Tax Returns! We…" at bounding box center [433, 148] width 397 height 149
copy p "We have now successfully filed the Amended Corporation Tax Returns for 12 Done …"
click at [266, 112] on p at bounding box center [433, 111] width 377 height 7
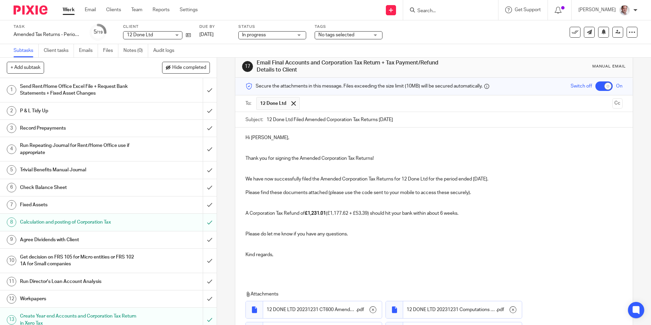
scroll to position [127, 0]
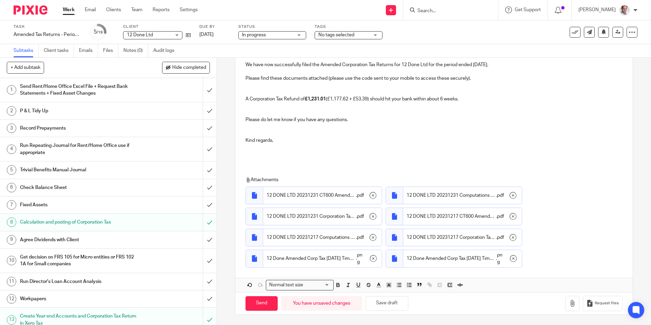
click at [229, 299] on div "17 Email Final Accounts and Corporation Tax Return + Tax Payment/Refund Details…" at bounding box center [434, 191] width 434 height 267
click at [253, 304] on input "Send" at bounding box center [261, 303] width 32 height 15
checkbox input "false"
type input "Sent"
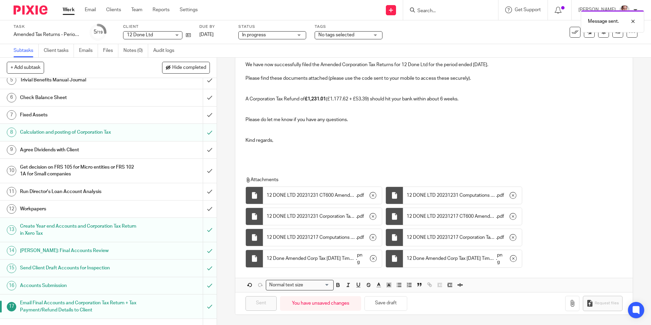
scroll to position [125, 0]
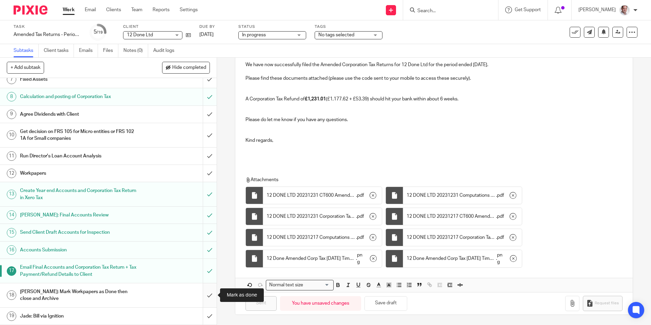
click at [207, 294] on input "submit" at bounding box center [108, 295] width 217 height 24
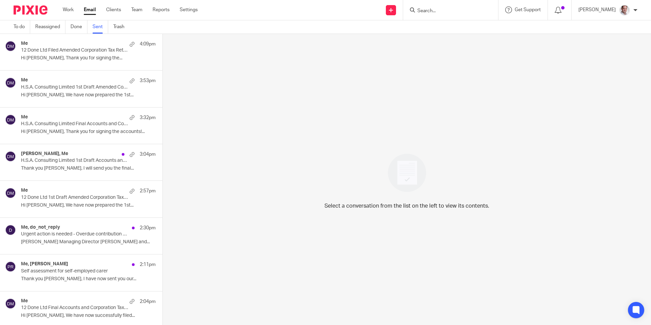
click at [54, 54] on div "Me 4:09pm 12 Done Ltd Filed Amended Corporation Tax Returns [DATE] Hi [PERSON_N…" at bounding box center [88, 52] width 135 height 23
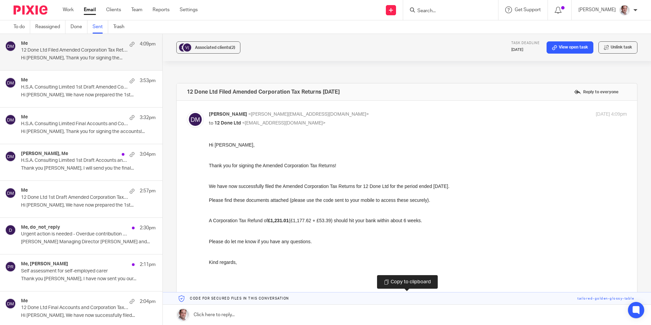
click at [603, 298] on link at bounding box center [407, 298] width 488 height 12
click at [59, 51] on p "12 Done Ltd Filed Amended Corporation Tax Returns 31 Dec 2023" at bounding box center [75, 50] width 108 height 6
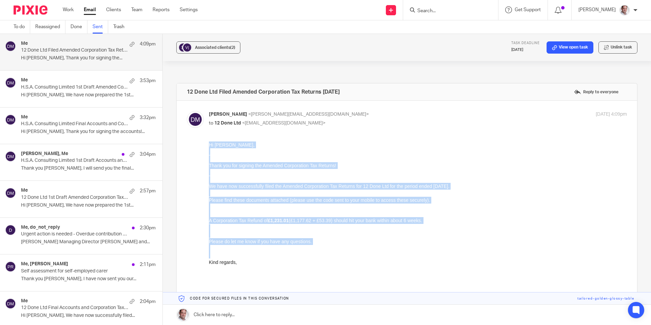
drag, startPoint x: 209, startPoint y: 145, endPoint x: 283, endPoint y: 246, distance: 125.6
click at [307, 268] on div "Hi Vicky, Thank you for signing the Amended Corporation Tax Returns! We have no…" at bounding box center [418, 213] width 418 height 145
click at [244, 153] on p at bounding box center [418, 151] width 418 height 7
drag, startPoint x: 218, startPoint y: 152, endPoint x: 283, endPoint y: 266, distance: 131.4
click at [284, 269] on div "Hi Vicky, Thank you for signing the Amended Corporation Tax Returns! We have no…" at bounding box center [418, 213] width 418 height 145
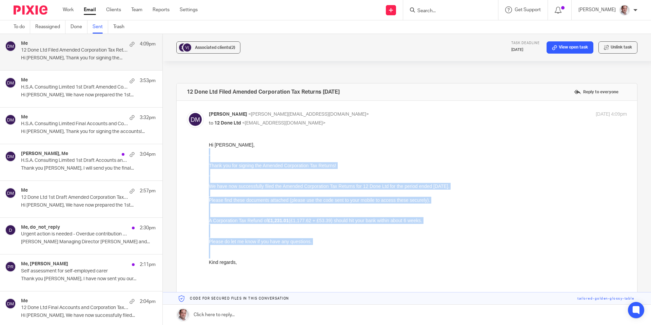
copy div "Thank you for signing the Amended Corporation Tax Returns! We have now successf…"
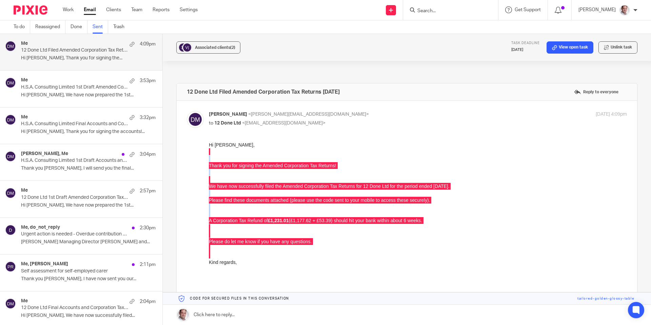
click at [75, 89] on p "H.S.A. Consulting Limited 1st Draft Amended Corporation Tax Return 31 Dec 2023" at bounding box center [75, 87] width 108 height 6
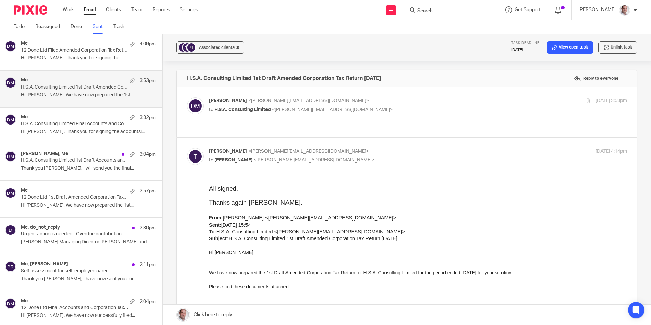
click at [299, 102] on span "<david@munroandpartners.com>" at bounding box center [308, 100] width 121 height 5
checkbox input "true"
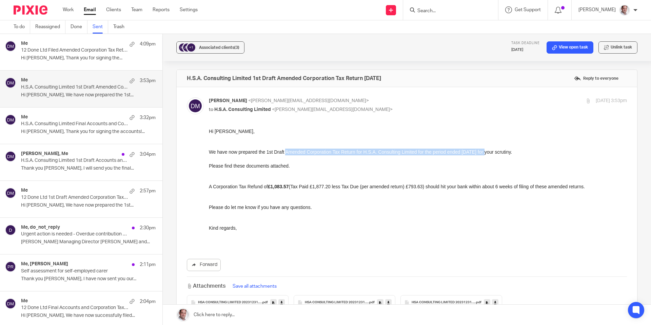
drag, startPoint x: 498, startPoint y: 152, endPoint x: 288, endPoint y: 152, distance: 209.8
click at [288, 152] on p "We have now prepared the 1st Draft Amended Corporation Tax Return for H.S.A. Co…" at bounding box center [418, 151] width 418 height 7
copy p "Amended Corporation Tax Return for H.S.A. Consulting Limited for the period end…"
drag, startPoint x: 296, startPoint y: 185, endPoint x: 436, endPoint y: 187, distance: 139.7
click at [436, 187] on p "A Corporation Tax Refund of £1,083.57 (Tax Paid £1,877.20 less Tax Due (per ame…" at bounding box center [418, 186] width 418 height 7
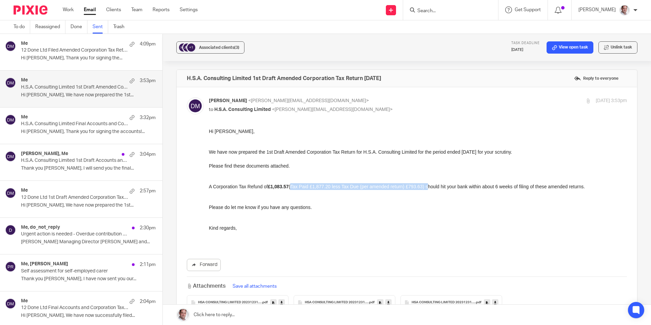
copy p "(Tax Paid £1,877.20 less Tax Due (per amended return) £793.63)"
click at [438, 9] on input "Search" at bounding box center [447, 11] width 61 height 6
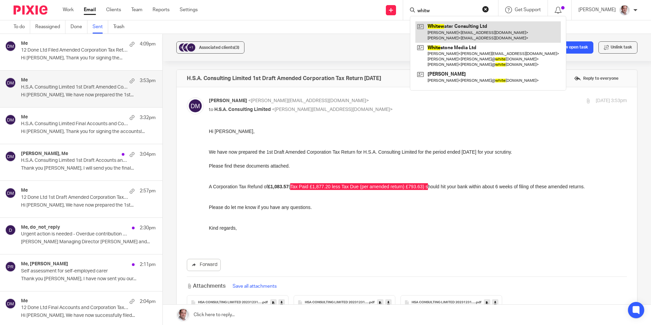
type input "whitw"
click at [472, 32] on link at bounding box center [487, 31] width 145 height 21
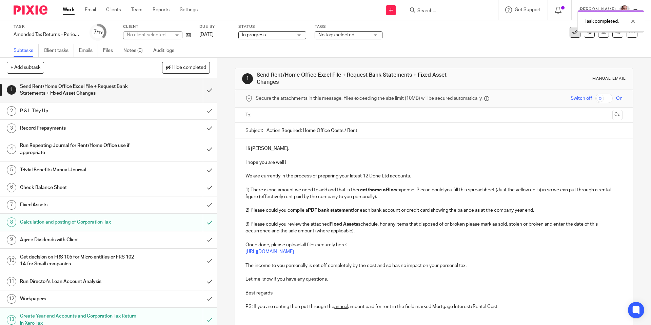
click at [575, 36] on button at bounding box center [574, 32] width 11 height 11
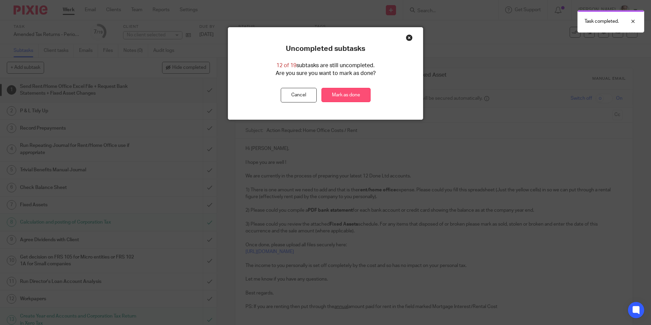
click at [345, 92] on link "Mark as done" at bounding box center [345, 95] width 49 height 15
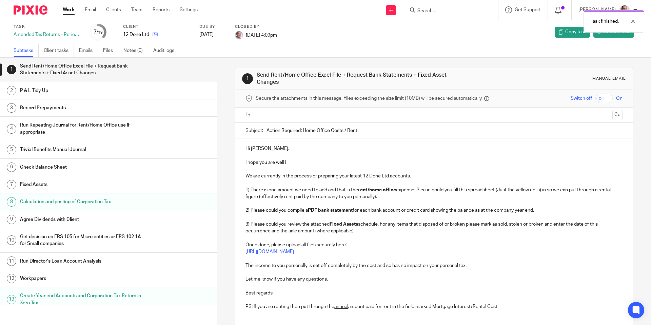
click at [151, 34] on link at bounding box center [153, 34] width 8 height 7
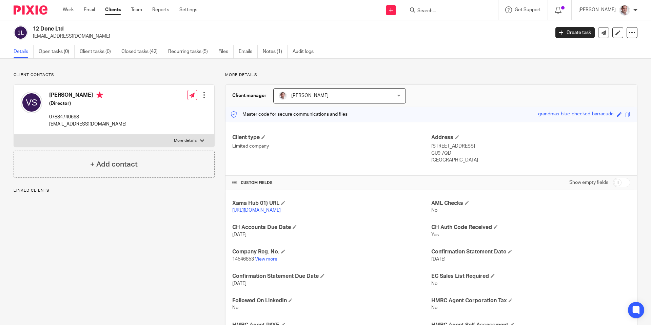
click at [437, 10] on input "Search" at bounding box center [447, 11] width 61 height 6
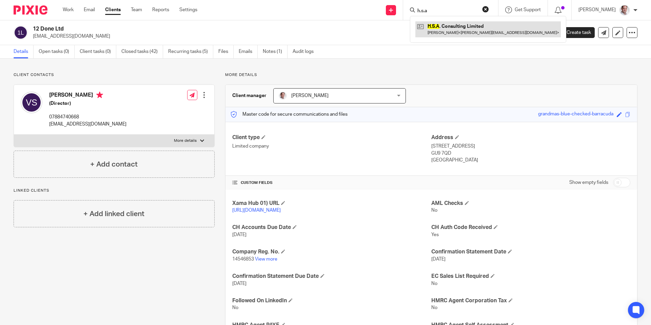
type input "h.s.a"
click at [464, 34] on link at bounding box center [487, 29] width 145 height 16
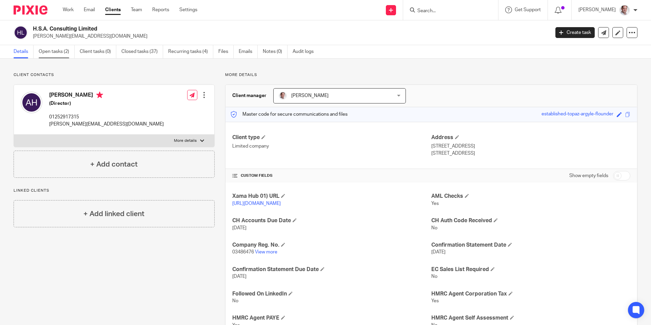
click at [57, 54] on link "Open tasks (2)" at bounding box center [57, 51] width 36 height 13
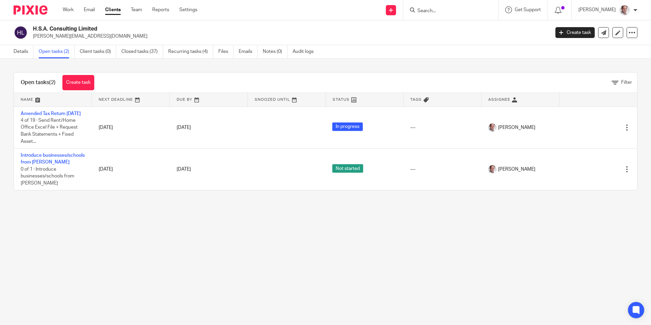
click at [43, 113] on link "Amended Tax Return [DATE]" at bounding box center [51, 113] width 60 height 5
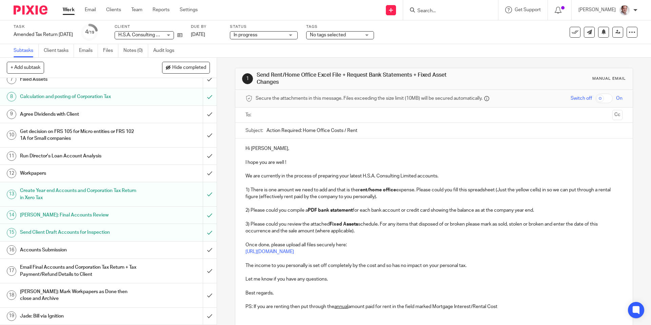
scroll to position [123, 0]
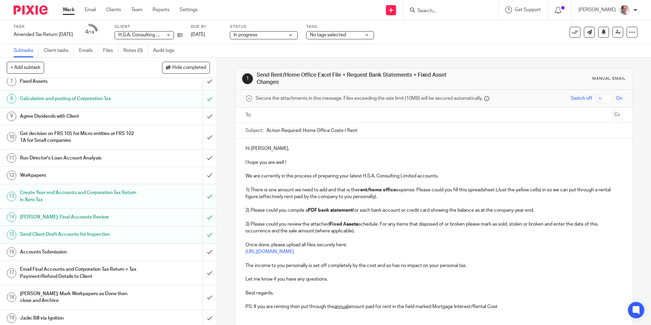
click at [72, 247] on h1 "Accounts Submission" at bounding box center [78, 252] width 117 height 10
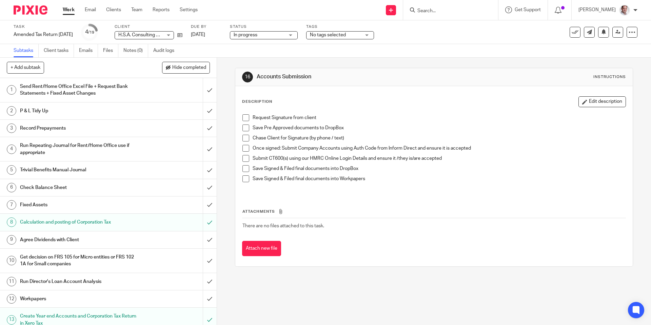
click at [245, 115] on span at bounding box center [245, 117] width 7 height 7
click at [247, 127] on span at bounding box center [245, 127] width 7 height 7
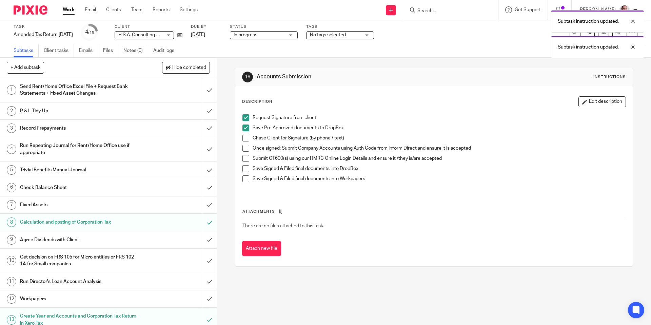
click at [246, 157] on span at bounding box center [245, 158] width 7 height 7
click at [246, 167] on span at bounding box center [245, 168] width 7 height 7
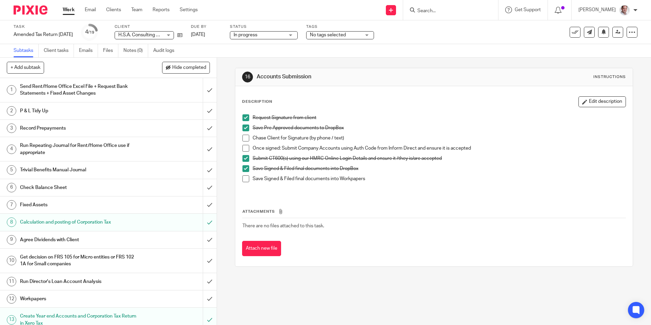
click at [248, 180] on span at bounding box center [245, 178] width 7 height 7
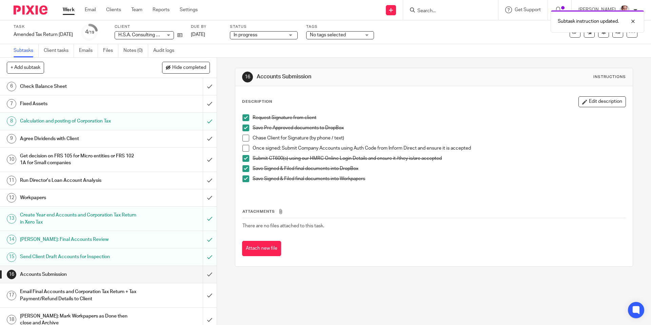
scroll to position [124, 0]
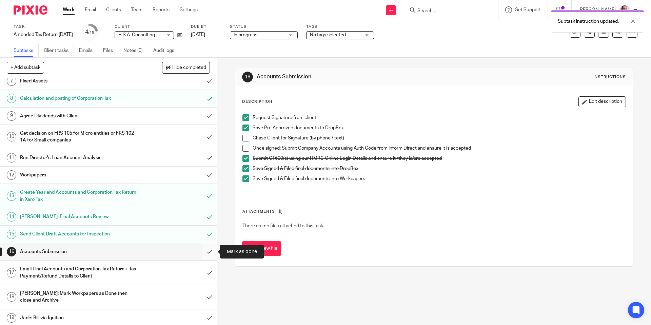
click at [211, 249] on input "submit" at bounding box center [108, 251] width 217 height 17
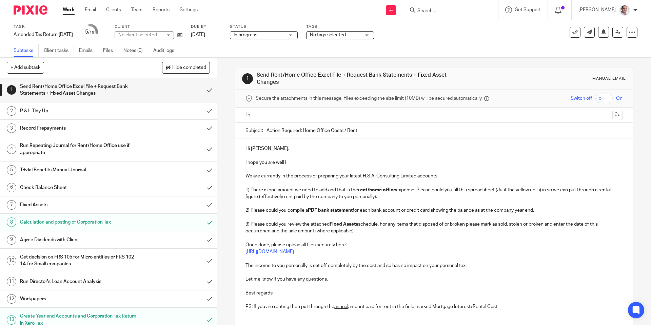
scroll to position [125, 0]
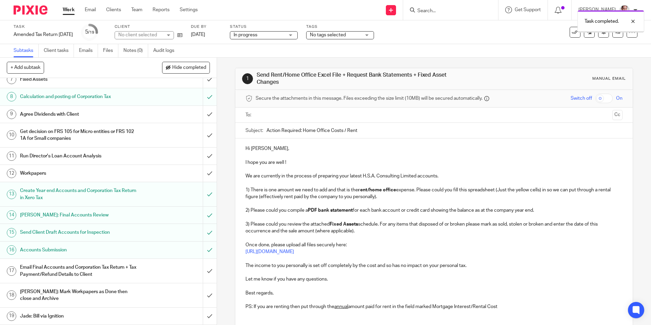
click at [94, 267] on h1 "Email Final Accounts and Corporation Tax Return + Tax Payment/Refund Details to…" at bounding box center [78, 270] width 117 height 17
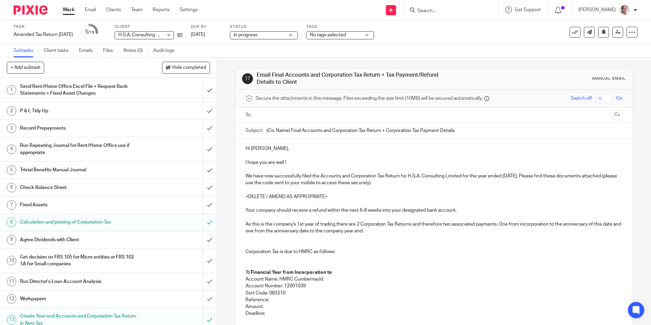
click at [269, 154] on p at bounding box center [433, 155] width 377 height 7
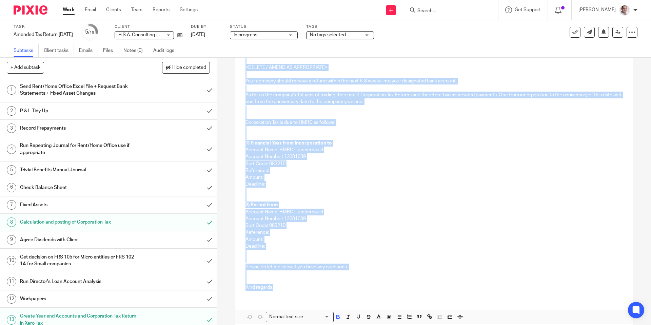
scroll to position [161, 0]
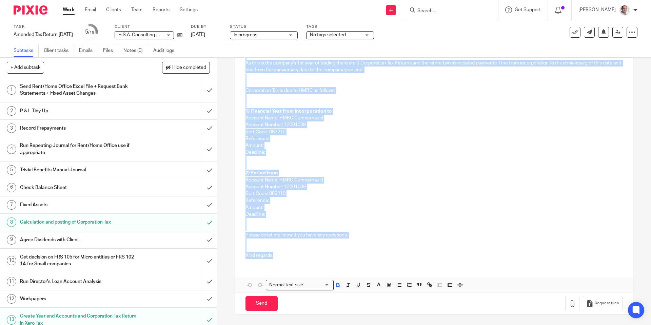
drag, startPoint x: 255, startPoint y: 155, endPoint x: 373, endPoint y: 321, distance: 203.3
click at [370, 322] on div "17 Email Final Accounts and Corporation Tax Return + Tax Payment/Refund Details…" at bounding box center [434, 111] width 398 height 428
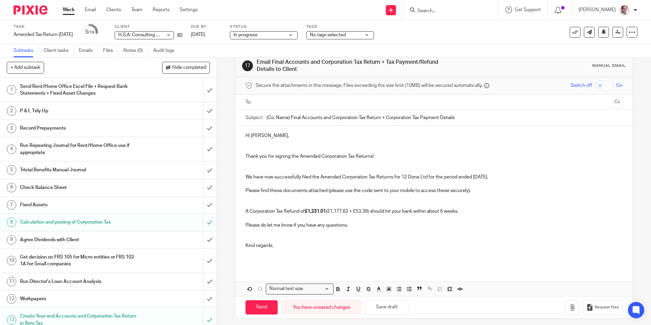
scroll to position [13, 0]
drag, startPoint x: 260, startPoint y: 136, endPoint x: 251, endPoint y: 137, distance: 9.5
click at [251, 137] on p "Hi [PERSON_NAME]," at bounding box center [433, 136] width 377 height 7
drag, startPoint x: 373, startPoint y: 156, endPoint x: 377, endPoint y: 169, distance: 13.7
click at [373, 156] on p "Thank you for signing the Amended Corporation Tax Returns!" at bounding box center [433, 156] width 377 height 7
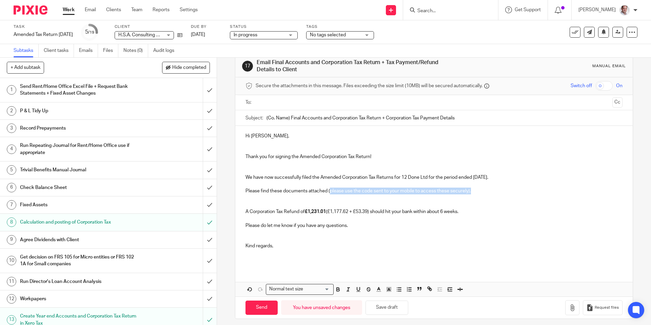
drag, startPoint x: 480, startPoint y: 191, endPoint x: 330, endPoint y: 193, distance: 149.9
click at [330, 193] on p "Please find these documents attached (please use the code sent to your mobile t…" at bounding box center [433, 190] width 377 height 7
drag, startPoint x: 322, startPoint y: 176, endPoint x: 501, endPoint y: 177, distance: 179.3
click at [501, 177] on p "We have now successfully filed the Amended Corporation Tax Returns for 12 Done …" at bounding box center [433, 177] width 377 height 7
drag, startPoint x: 453, startPoint y: 176, endPoint x: 401, endPoint y: 176, distance: 51.5
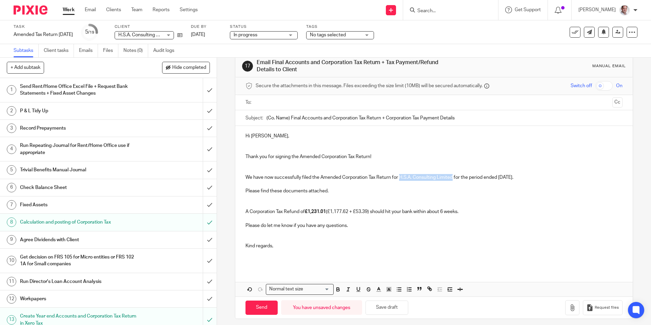
click at [401, 176] on p "We have now successfully filed the Amended Corporation Tax Return for H.S.A. Co…" at bounding box center [433, 177] width 377 height 7
copy p "H.S.A. Consulting Limited"
drag, startPoint x: 458, startPoint y: 119, endPoint x: 261, endPoint y: 119, distance: 196.9
click at [261, 119] on div "Subject: (Co. Name) Final Accounts and Corporation Tax Return + Corporation Tax…" at bounding box center [433, 117] width 377 height 15
paste input "H.S.A. Consulting Limited"
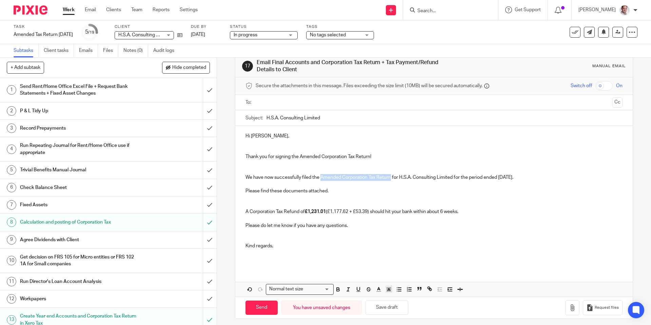
drag, startPoint x: 321, startPoint y: 175, endPoint x: 392, endPoint y: 178, distance: 70.9
click at [392, 178] on p "We have now successfully filed the Amended Corporation Tax Return for H.S.A. Co…" at bounding box center [433, 177] width 377 height 7
copy p "Amended Corporation Tax Return"
click at [332, 114] on input "H.S.A. Consulting Limited" at bounding box center [444, 117] width 356 height 15
click at [332, 117] on input "H.S.A. Consulting Limited" at bounding box center [444, 117] width 356 height 15
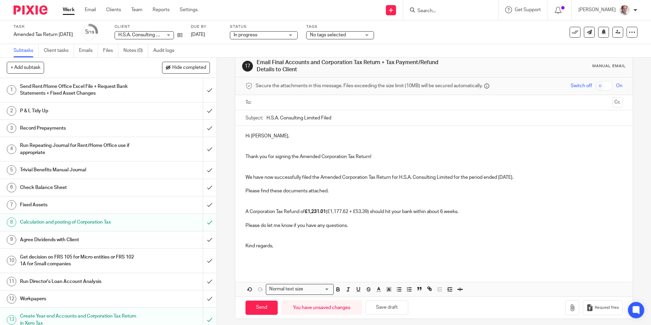
paste input "Amended Corporation Tax Return"
drag, startPoint x: 526, startPoint y: 176, endPoint x: 500, endPoint y: 179, distance: 26.7
click at [500, 179] on p "We have now successfully filed the Amended Corporation Tax Return for H.S.A. Co…" at bounding box center [433, 177] width 377 height 7
copy p "31 Dec 2023"
click at [456, 114] on input "H.S.A. Consulting Limited Filed Amended Corporation Tax Return" at bounding box center [444, 117] width 356 height 15
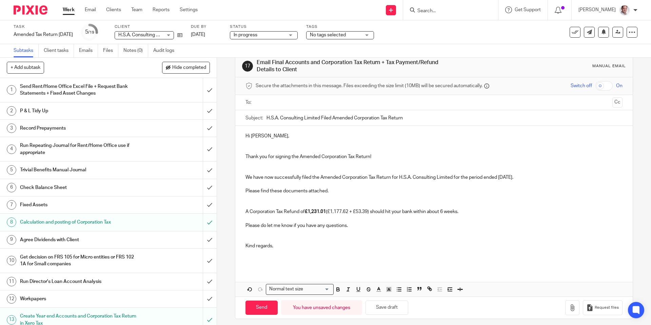
click at [454, 120] on input "H.S.A. Consulting Limited Filed Amended Corporation Tax Return" at bounding box center [444, 117] width 356 height 15
paste input "31 Dec 2023"
type input "H.S.A. Consulting Limited Filed Amended Corporation Tax Return 31 Dec 2023"
click at [437, 142] on p at bounding box center [433, 146] width 377 height 14
click at [272, 102] on input "text" at bounding box center [433, 103] width 351 height 8
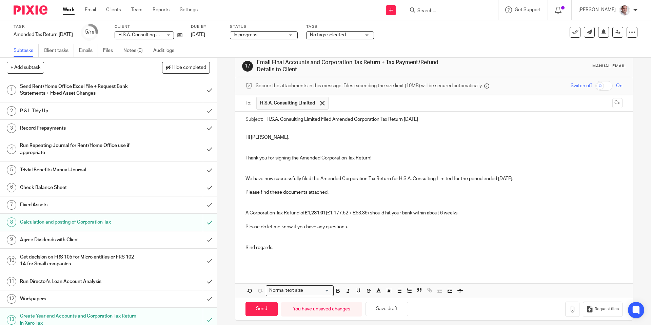
scroll to position [18, 0]
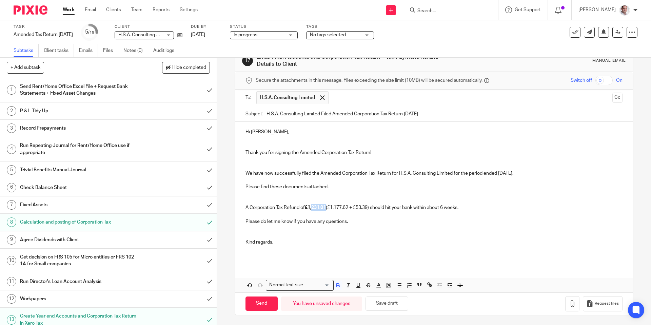
drag, startPoint x: 327, startPoint y: 206, endPoint x: 313, endPoint y: 209, distance: 14.5
click at [313, 209] on strong "£1,231.01" at bounding box center [315, 207] width 21 height 5
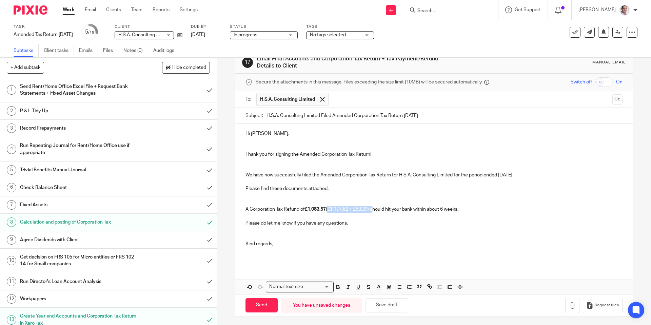
drag, startPoint x: 374, startPoint y: 209, endPoint x: 330, endPoint y: 210, distance: 44.4
click at [330, 210] on p "A Corporation Tax Refund of £1,083.57 (£1,177.62 + £53.39) should hit your bank…" at bounding box center [433, 209] width 377 height 7
click at [353, 216] on p at bounding box center [433, 216] width 377 height 7
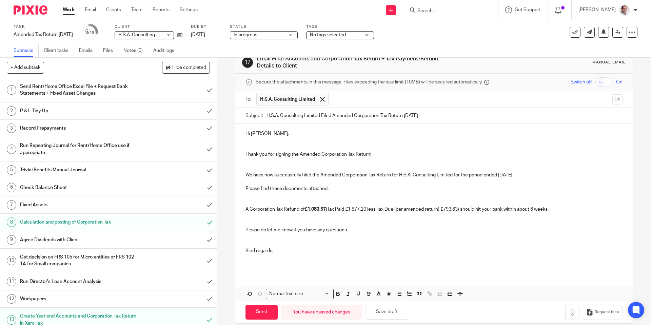
click at [268, 166] on p at bounding box center [433, 168] width 377 height 7
click at [572, 310] on icon "button" at bounding box center [572, 311] width 7 height 7
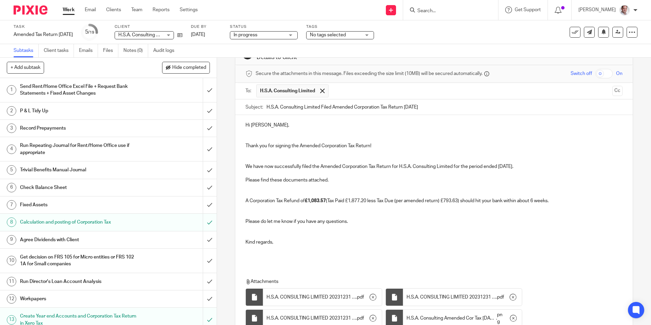
scroll to position [84, 0]
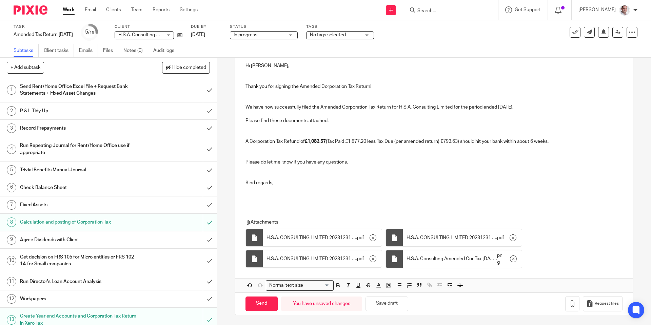
click at [223, 303] on div "17 Email Final Accounts and Corporation Tax Return + Tax Payment/Refund Details…" at bounding box center [434, 191] width 434 height 267
click at [253, 304] on input "Send" at bounding box center [261, 303] width 32 height 15
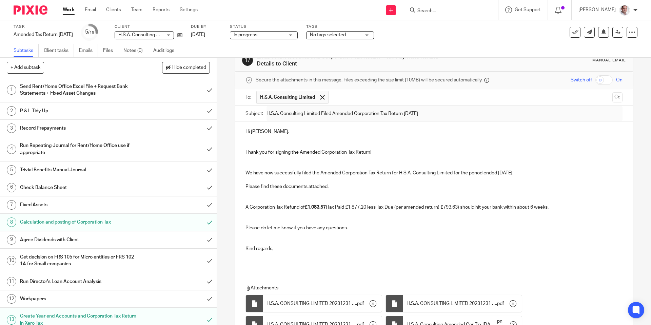
type input "Sent"
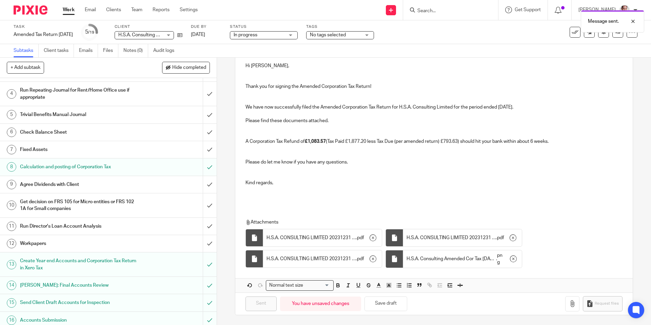
scroll to position [125, 0]
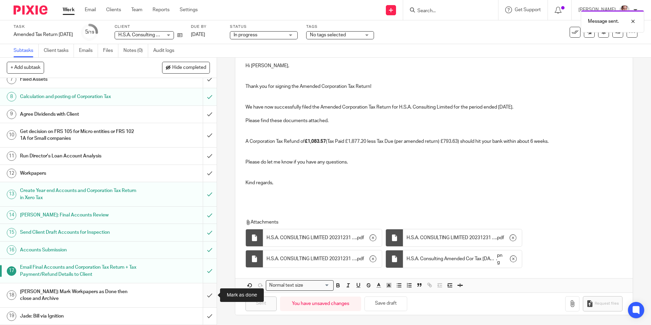
click at [210, 296] on input "submit" at bounding box center [108, 295] width 217 height 24
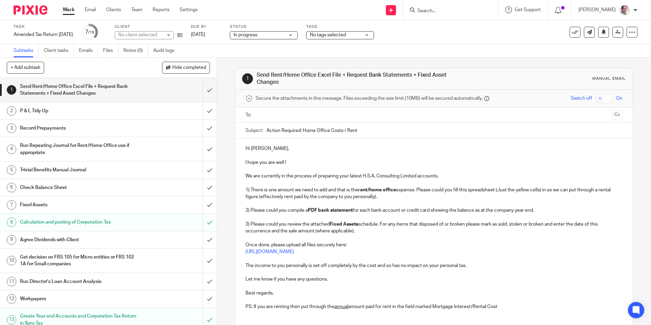
scroll to position [125, 0]
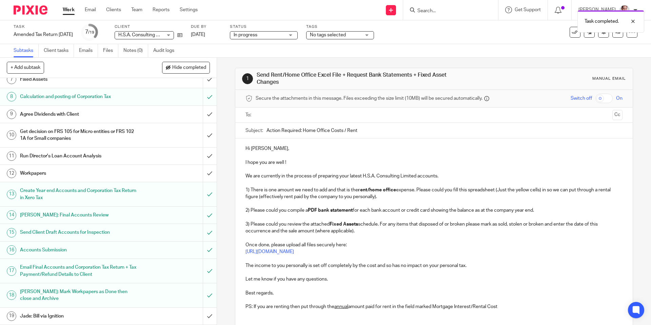
drag, startPoint x: 573, startPoint y: 32, endPoint x: 559, endPoint y: 38, distance: 15.0
click at [559, 38] on body "Work Email Clients Team Reports Settings Work Email Clients Team Reports Settin…" at bounding box center [325, 162] width 651 height 325
click at [540, 31] on div "Task completed." at bounding box center [484, 20] width 319 height 26
click at [574, 35] on icon at bounding box center [575, 32] width 7 height 7
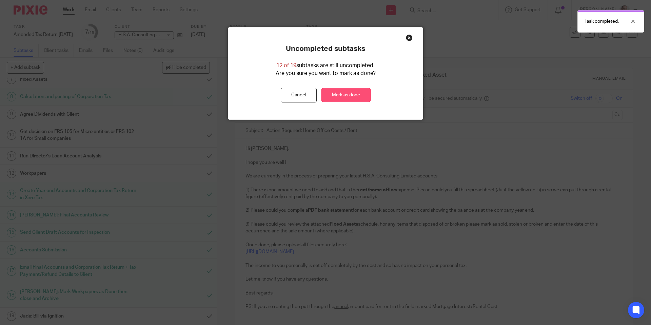
click at [344, 94] on link "Mark as done" at bounding box center [345, 95] width 49 height 15
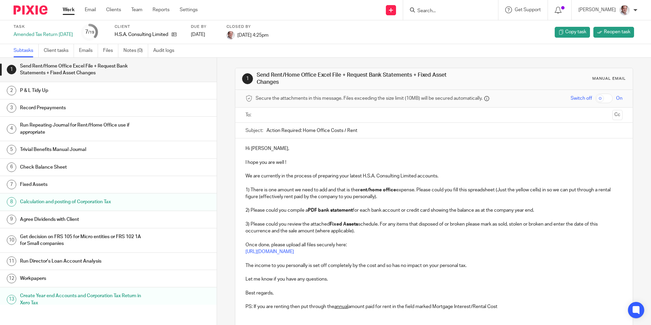
scroll to position [51, 0]
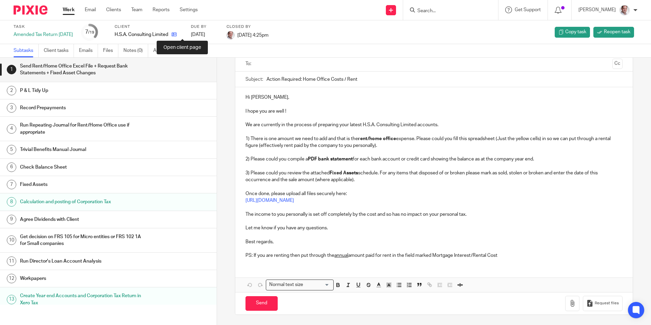
click at [177, 34] on icon at bounding box center [174, 34] width 5 height 5
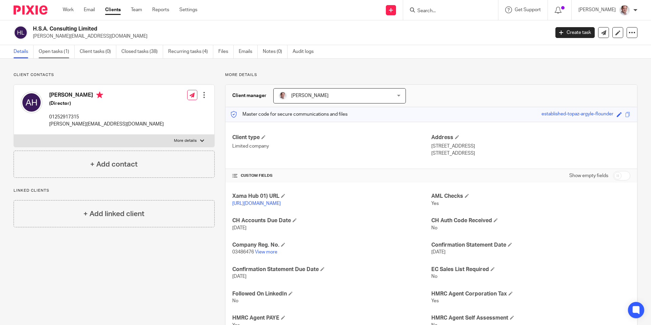
click at [54, 51] on link "Open tasks (1)" at bounding box center [57, 51] width 36 height 13
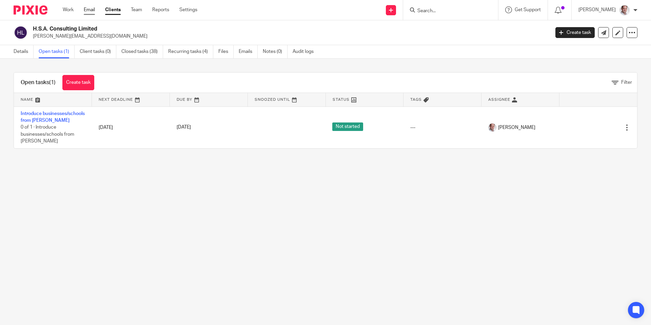
click at [89, 9] on link "Email" at bounding box center [89, 9] width 11 height 7
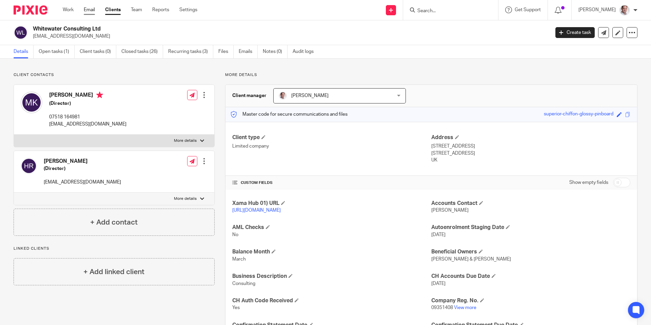
click at [86, 9] on link "Email" at bounding box center [89, 9] width 11 height 7
click at [65, 53] on link "Open tasks (1)" at bounding box center [57, 51] width 36 height 13
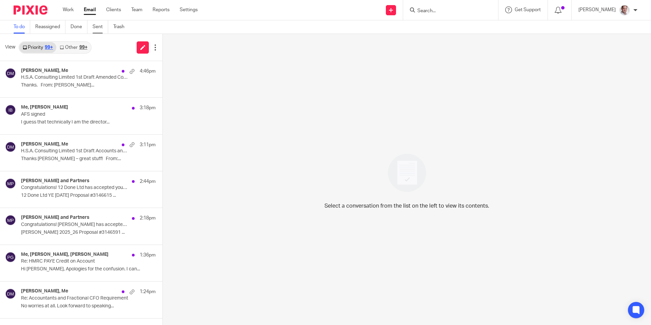
click at [98, 28] on link "Sent" at bounding box center [101, 26] width 16 height 13
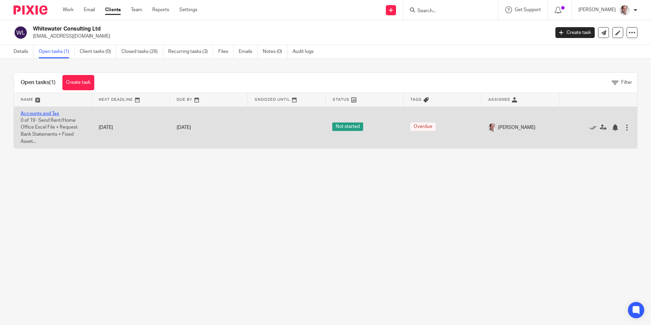
click at [44, 116] on link "Accounts and Tax" at bounding box center [40, 113] width 38 height 5
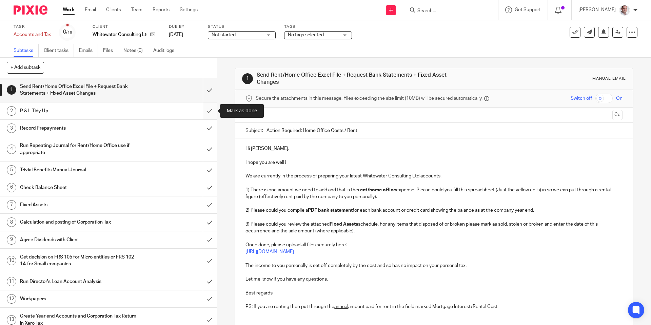
click at [211, 109] on input "submit" at bounding box center [108, 110] width 217 height 17
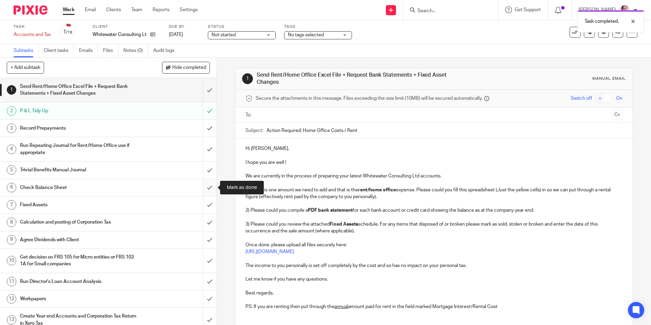
click at [210, 187] on input "submit" at bounding box center [108, 187] width 217 height 17
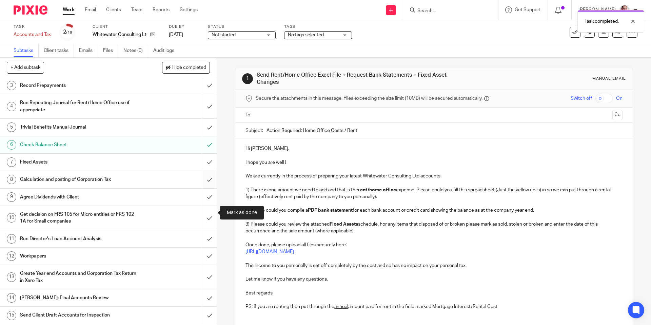
scroll to position [50, 0]
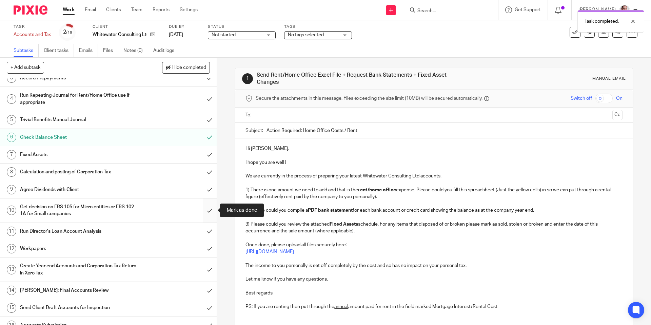
click at [209, 209] on input "submit" at bounding box center [108, 210] width 217 height 24
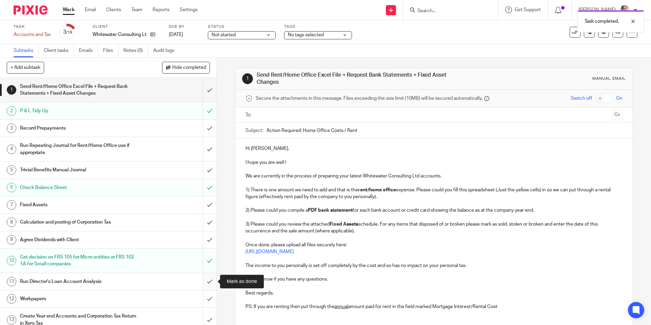
click at [208, 278] on input "submit" at bounding box center [108, 281] width 217 height 17
click at [263, 36] on div "Not started Not started" at bounding box center [242, 35] width 68 height 8
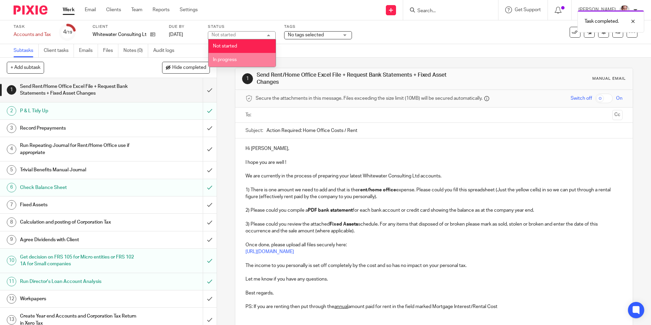
click at [253, 57] on li "In progress" at bounding box center [241, 60] width 67 height 14
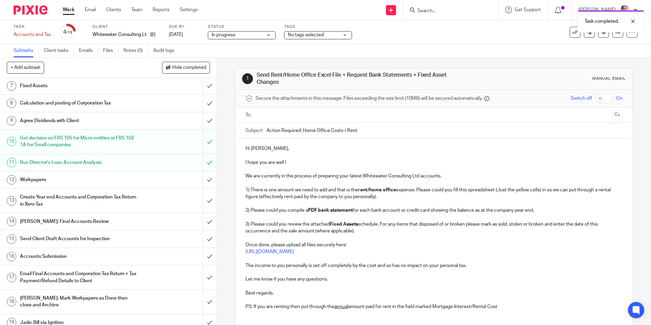
scroll to position [120, 0]
click at [212, 177] on input "submit" at bounding box center [108, 178] width 217 height 17
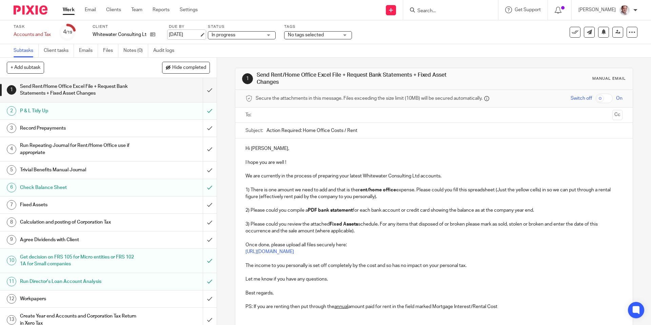
click at [178, 34] on link "[DATE]" at bounding box center [184, 34] width 31 height 7
click at [201, 49] on div "Subtasks Client tasks Emails Files Notes (0) Audit logs" at bounding box center [325, 51] width 651 height 14
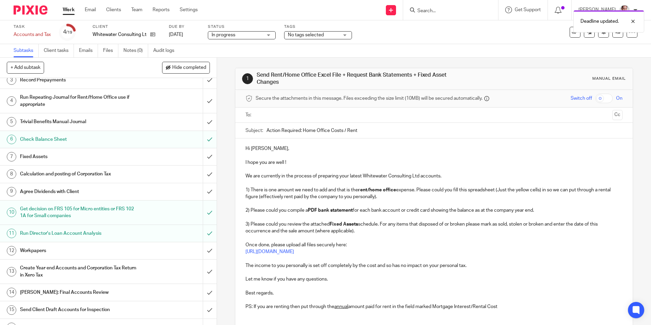
scroll to position [78, 0]
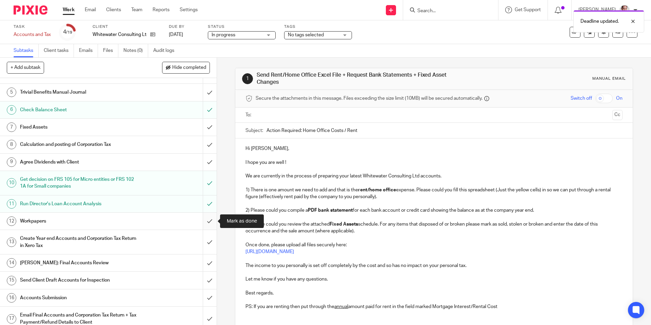
click at [208, 220] on input "submit" at bounding box center [108, 221] width 217 height 17
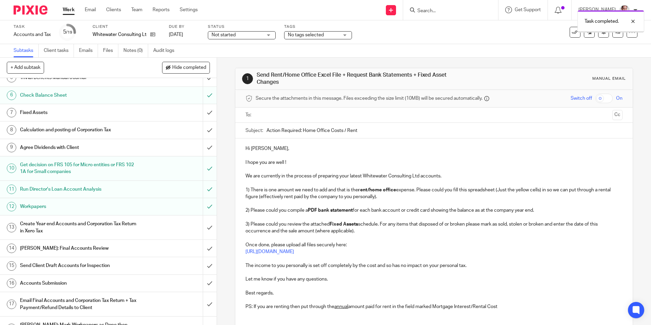
scroll to position [125, 0]
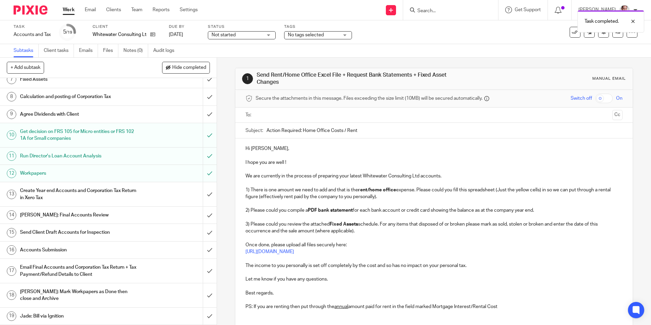
click at [41, 190] on h1 "Create Year end Accounts and Corporation Tax Return in Xero Tax" at bounding box center [78, 193] width 117 height 17
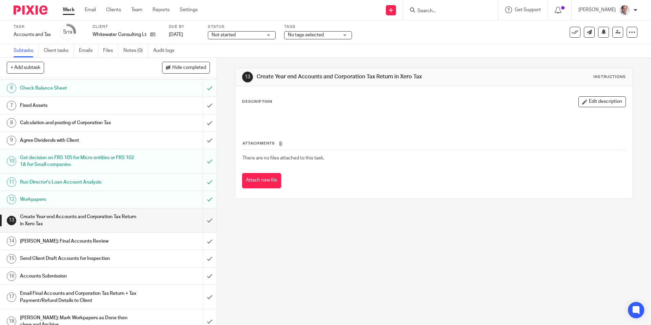
scroll to position [125, 0]
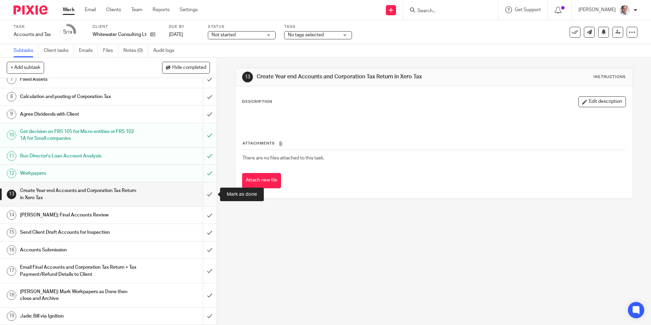
click at [210, 193] on input "submit" at bounding box center [108, 194] width 217 height 24
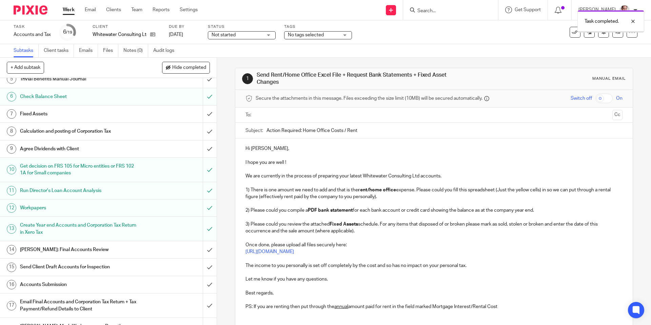
scroll to position [125, 0]
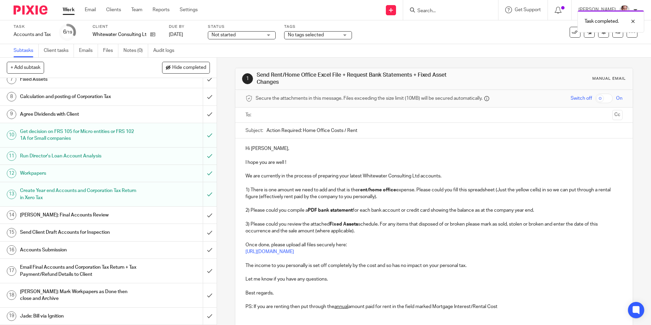
click at [66, 212] on h1 "[PERSON_NAME]: Final Accounts Review" at bounding box center [78, 215] width 117 height 10
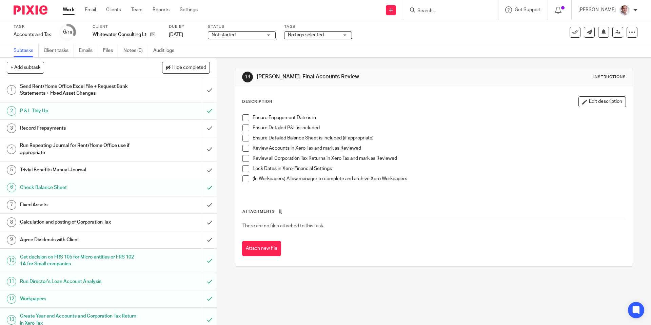
click at [244, 118] on span at bounding box center [245, 117] width 7 height 7
click at [246, 124] on span at bounding box center [245, 127] width 7 height 7
click at [246, 140] on span at bounding box center [245, 138] width 7 height 7
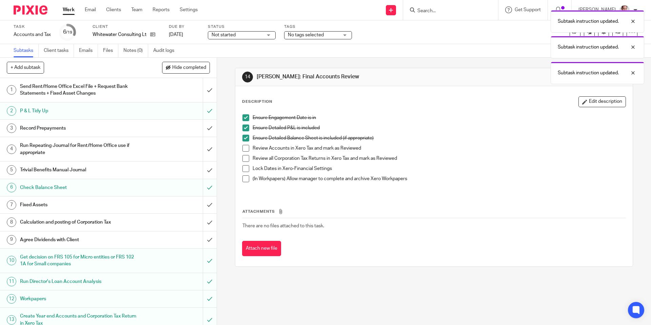
drag, startPoint x: 246, startPoint y: 169, endPoint x: 247, endPoint y: 176, distance: 6.9
click at [246, 169] on span at bounding box center [245, 168] width 7 height 7
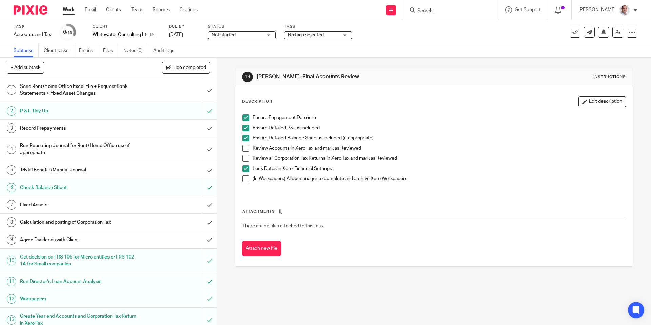
click at [245, 148] on span at bounding box center [245, 148] width 7 height 7
click at [245, 160] on span at bounding box center [245, 158] width 7 height 7
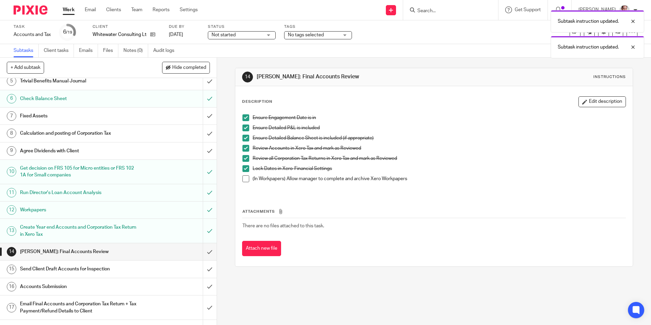
scroll to position [96, 0]
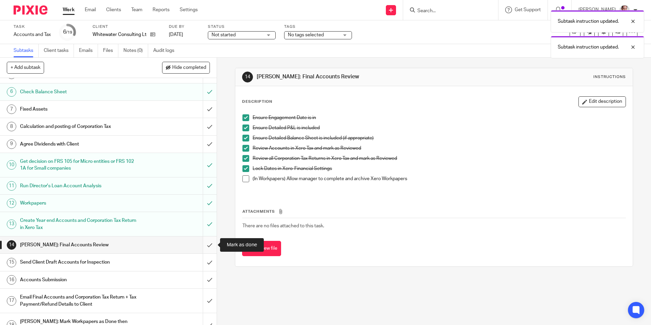
click at [212, 245] on input "submit" at bounding box center [108, 244] width 217 height 17
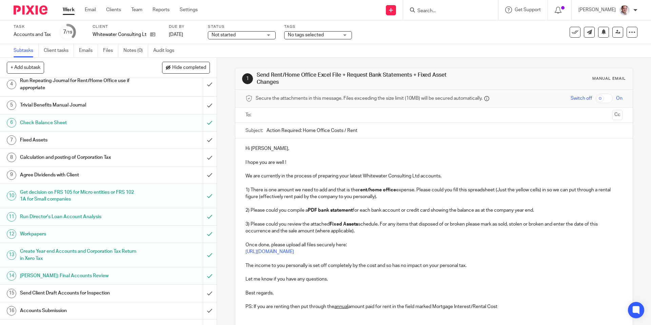
scroll to position [125, 0]
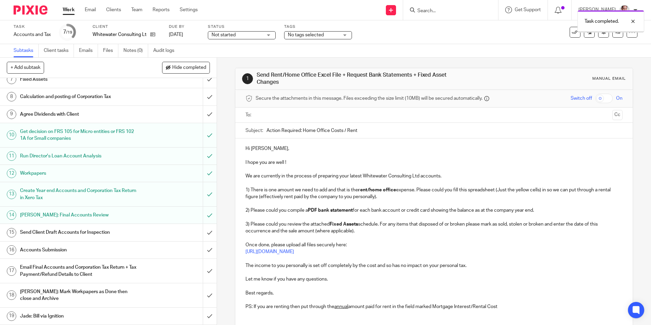
click at [68, 232] on h1 "Send Client Draft Accounts for Inspection" at bounding box center [78, 232] width 117 height 10
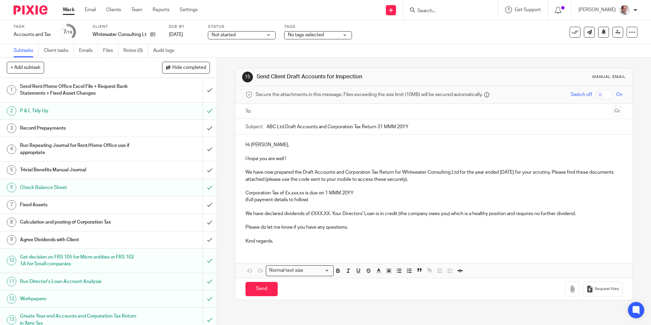
click at [266, 110] on input "text" at bounding box center [433, 111] width 351 height 8
click at [336, 111] on input "text" at bounding box center [473, 111] width 274 height 13
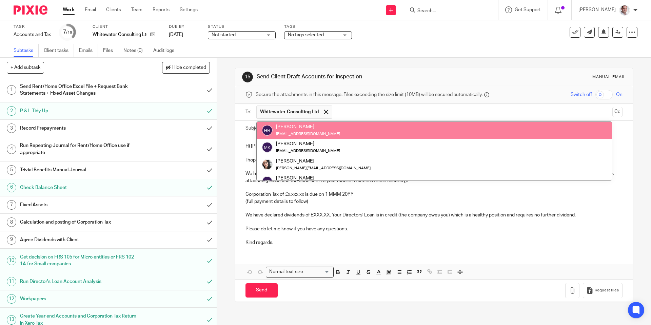
paste input "markjosephkluth@gmail.com"
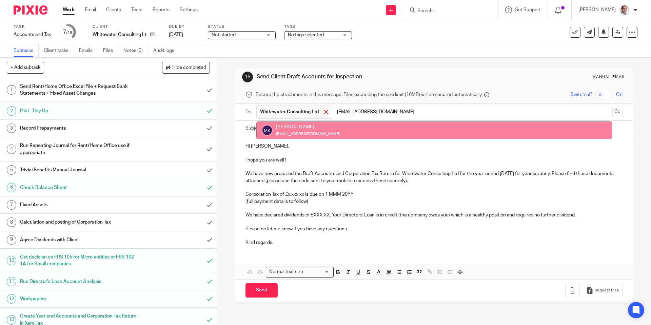
type input "markjosephkluth@gmail.com"
click at [327, 112] on span at bounding box center [326, 111] width 4 height 4
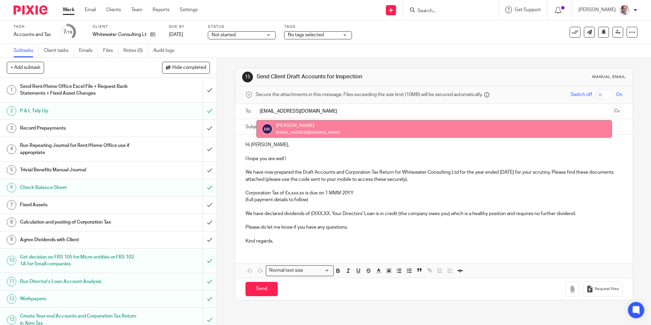
click at [341, 113] on input "markjosephkluth@gmail.com" at bounding box center [433, 111] width 351 height 8
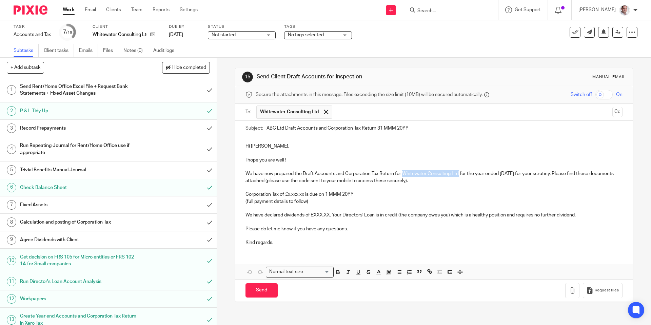
drag, startPoint x: 459, startPoint y: 172, endPoint x: 405, endPoint y: 173, distance: 53.9
click at [405, 173] on p "We have now prepared the Draft Accounts and Corporation Tax Return for Whitewat…" at bounding box center [433, 177] width 377 height 14
copy p "Whitewater Consulting Ltd"
drag, startPoint x: 285, startPoint y: 129, endPoint x: 268, endPoint y: 128, distance: 17.0
click at [268, 128] on input "ABC Ltd Draft Accounts and Corporation Tax Return 31 MMM 20YY" at bounding box center [444, 128] width 356 height 15
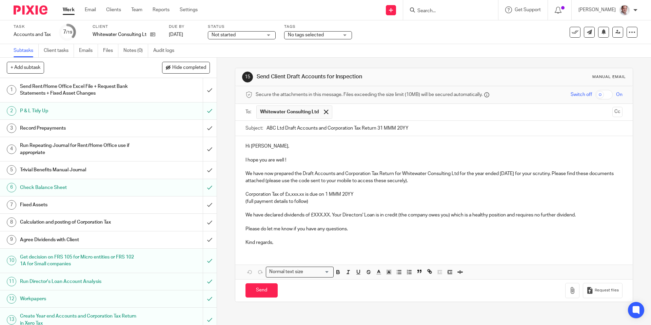
paste input "Whitewater Consulting"
click at [345, 128] on input "Whitewater Consulting Ltd 1st Draft Accounts and Corporation Tax Return 31 MMM …" at bounding box center [444, 128] width 356 height 15
type input "Whitewater Consulting Ltd 1st Draft Dormant Accounts and Corporation Tax Return…"
drag, startPoint x: 527, startPoint y: 172, endPoint x: 530, endPoint y: 191, distance: 18.6
click at [526, 176] on p "We have now prepared the Draft Accounts and Corporation Tax Return for Whitewat…" at bounding box center [433, 177] width 377 height 14
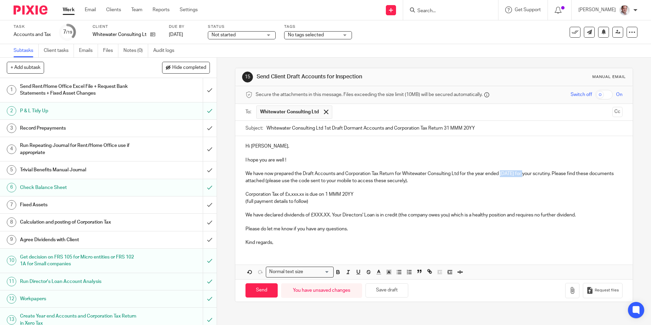
click at [500, 173] on p "We have now prepared the Draft Accounts and Corporation Tax Return for Whitewat…" at bounding box center [433, 177] width 377 height 14
copy p "31 Mar 2025"
drag, startPoint x: 483, startPoint y: 128, endPoint x: 446, endPoint y: 130, distance: 37.7
click at [446, 130] on input "Whitewater Consulting Ltd 1st Draft Dormant Accounts and Corporation Tax Return…" at bounding box center [444, 128] width 356 height 15
paste input "ar 2025"
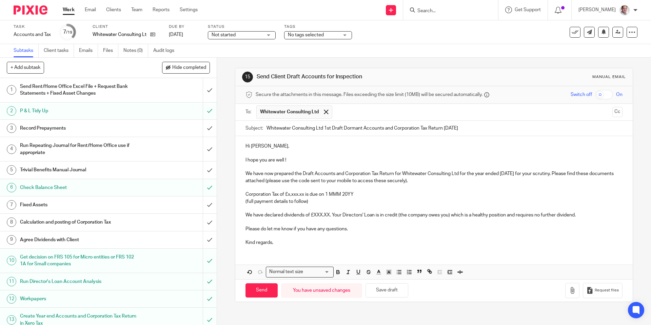
type input "Whitewater Consulting Ltd 1st Draft Dormant Accounts and Corporation Tax Return…"
click at [605, 96] on input "checkbox" at bounding box center [603, 94] width 17 height 9
drag, startPoint x: 302, startPoint y: 158, endPoint x: 246, endPoint y: 153, distance: 56.6
click at [246, 153] on div "Hi Mark, I hope you are well ! We have now prepared the Draft Accounts and Corp…" at bounding box center [433, 193] width 397 height 115
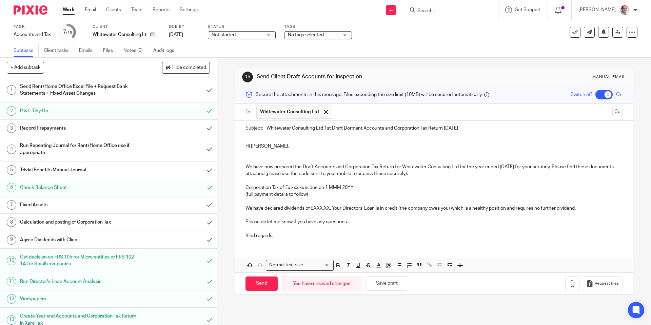
drag, startPoint x: 303, startPoint y: 165, endPoint x: 304, endPoint y: 172, distance: 6.2
click at [303, 166] on p "We have now prepared the Draft Accounts and Corporation Tax Return for Whitewat…" at bounding box center [433, 170] width 377 height 14
drag, startPoint x: 366, startPoint y: 128, endPoint x: 344, endPoint y: 130, distance: 21.7
click at [344, 130] on input "Whitewater Consulting Ltd 1st Draft Dormant Accounts and Corporation Tax Return…" at bounding box center [444, 128] width 356 height 15
click at [324, 165] on p "We have now prepared the 1st Draft Accounts and Corporation Tax Return for Whit…" at bounding box center [433, 170] width 377 height 14
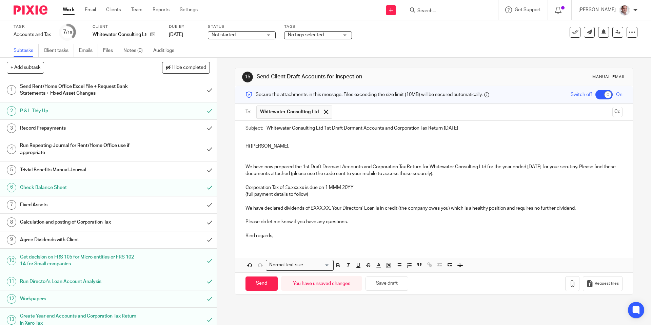
drag, startPoint x: 593, startPoint y: 165, endPoint x: 599, endPoint y: 184, distance: 20.0
click at [593, 166] on p "We have now prepared the 1st Draft Dormant Accounts and Corporation Tax Return …" at bounding box center [433, 170] width 377 height 14
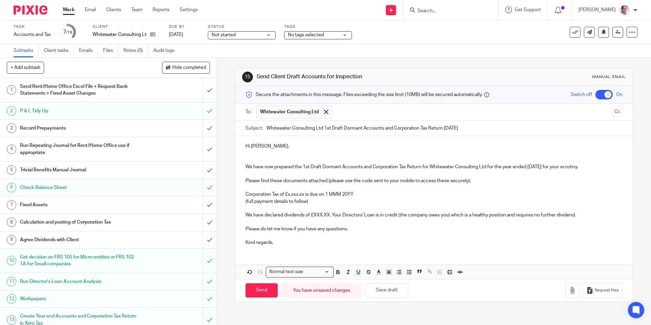
click at [262, 183] on p "Please find these documents attached (please use the code sent to your mobile t…" at bounding box center [433, 180] width 377 height 7
click at [263, 187] on p at bounding box center [433, 187] width 377 height 7
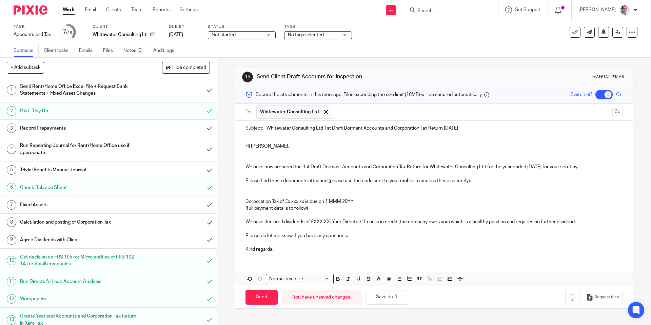
click at [245, 200] on p "Corporation Tax of £x,xxx.xx is due on 1 MMM 20YY" at bounding box center [433, 201] width 377 height 7
drag, startPoint x: 305, startPoint y: 199, endPoint x: 374, endPoint y: 205, distance: 69.4
click at [374, 205] on div "Hi Mark, We have now prepared the 1st Draft Dormant Accounts and Corporation Ta…" at bounding box center [433, 197] width 397 height 122
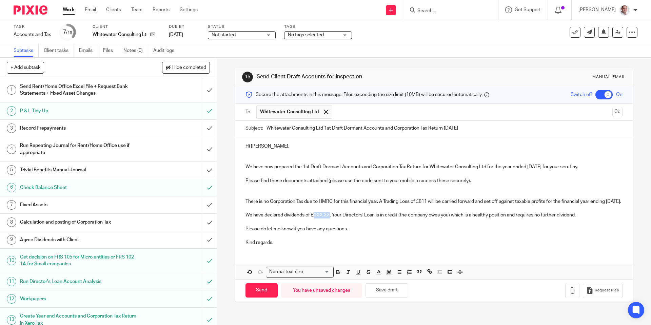
drag, startPoint x: 330, startPoint y: 221, endPoint x: 314, endPoint y: 222, distance: 16.6
click at [314, 218] on p "We have declared dividends of £XXX.XX. Your Directors' Loan is in credit (the c…" at bounding box center [433, 215] width 377 height 7
drag, startPoint x: 598, startPoint y: 220, endPoint x: 581, endPoint y: 222, distance: 17.4
click at [581, 218] on p "We have declared dividends of £1,000 (£500 each). Your Directors' Loan is in cr…" at bounding box center [433, 215] width 377 height 7
click at [260, 212] on p at bounding box center [433, 208] width 377 height 7
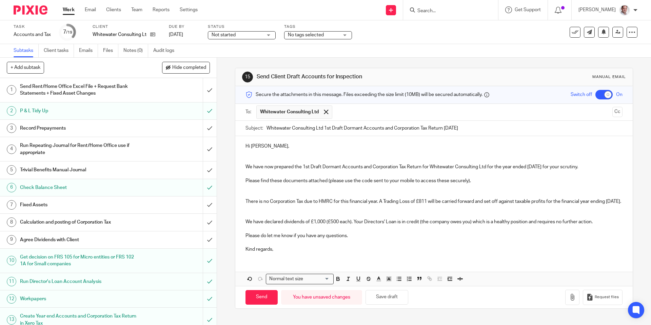
click at [254, 232] on p at bounding box center [433, 228] width 377 height 7
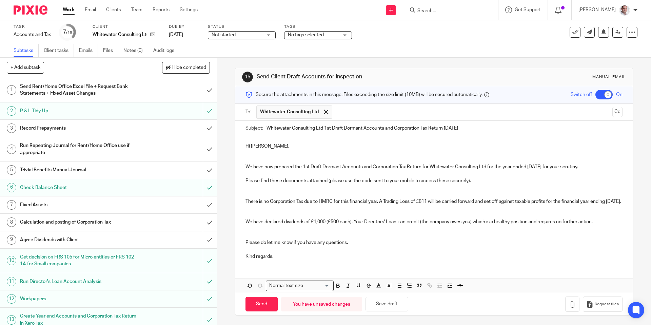
click at [251, 253] on p at bounding box center [433, 249] width 377 height 7
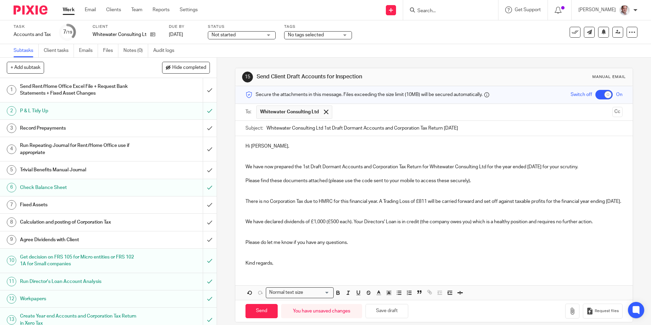
click at [284, 266] on p "Kind regards," at bounding box center [433, 263] width 377 height 7
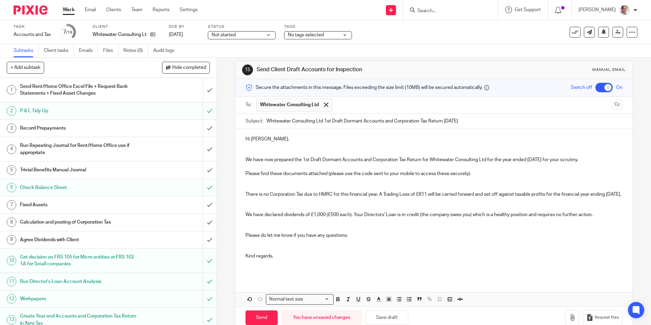
scroll to position [28, 0]
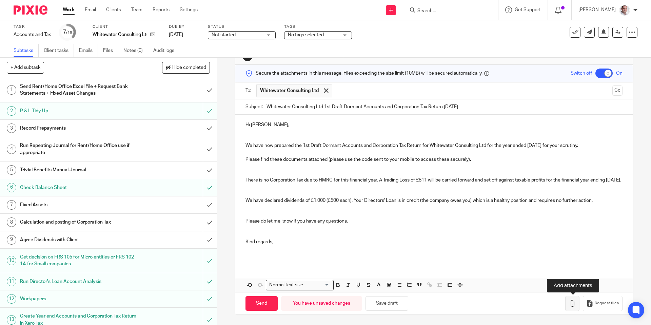
click at [574, 306] on icon "button" at bounding box center [572, 303] width 7 height 7
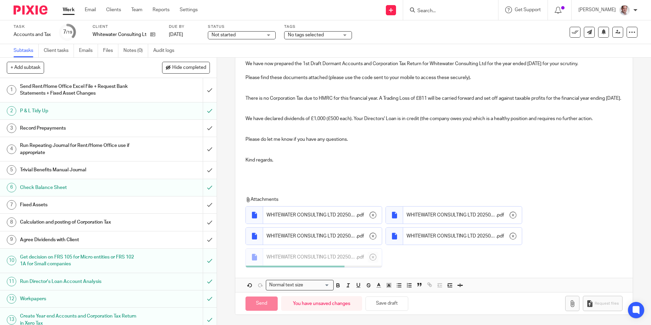
scroll to position [108, 0]
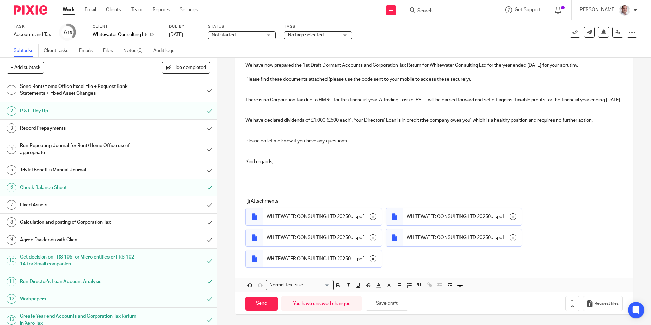
click at [225, 300] on div "15 Send Client Draft Accounts for Inspection Manual email Secure the attachment…" at bounding box center [434, 191] width 434 height 267
click at [254, 303] on input "Send" at bounding box center [261, 303] width 32 height 15
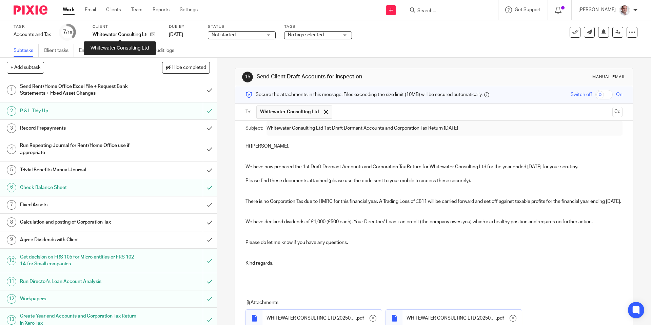
checkbox input "false"
type input "Sent"
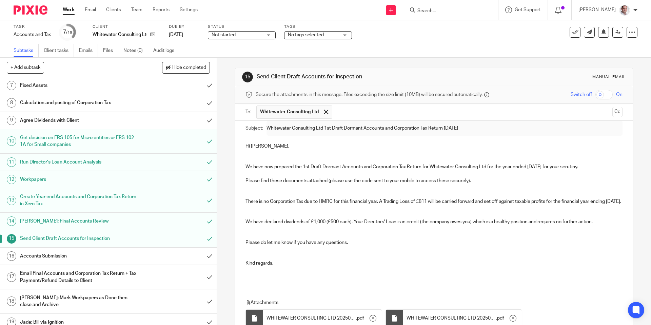
scroll to position [125, 0]
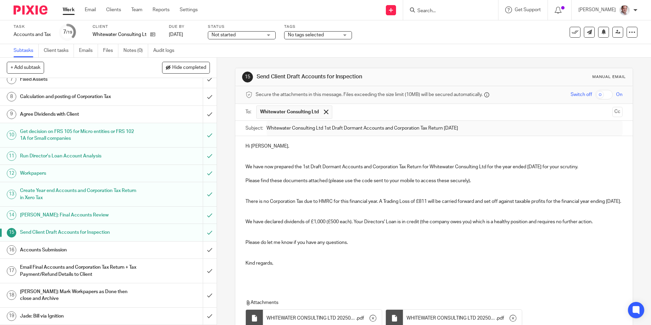
click at [64, 248] on h1 "Accounts Submission" at bounding box center [78, 250] width 117 height 10
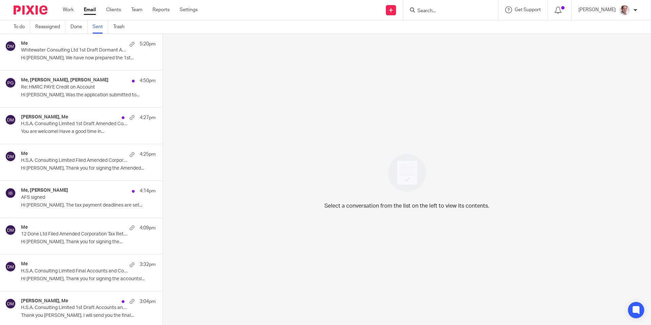
click at [85, 55] on p "Hi [PERSON_NAME], We have now prepared the 1st..." at bounding box center [88, 58] width 135 height 6
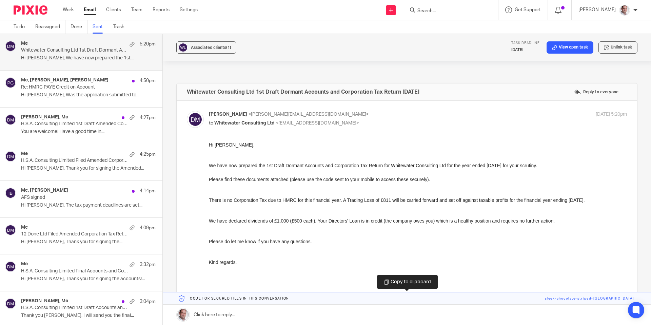
click at [586, 296] on link at bounding box center [407, 298] width 488 height 12
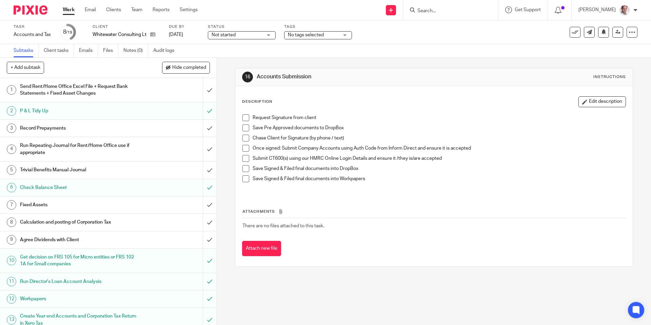
click at [247, 119] on span at bounding box center [245, 117] width 7 height 7
click at [245, 129] on span at bounding box center [245, 127] width 7 height 7
